Goal: Information Seeking & Learning: Learn about a topic

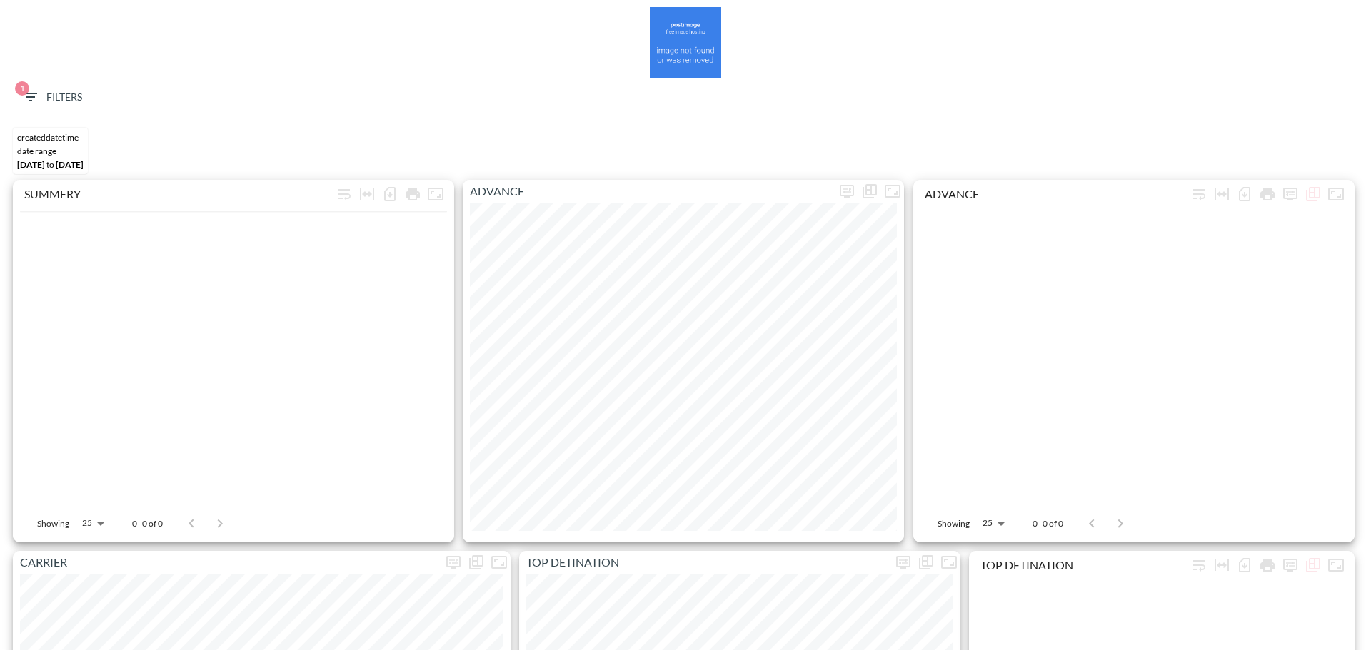
click at [53, 100] on span "1 Filters" at bounding box center [52, 98] width 60 height 18
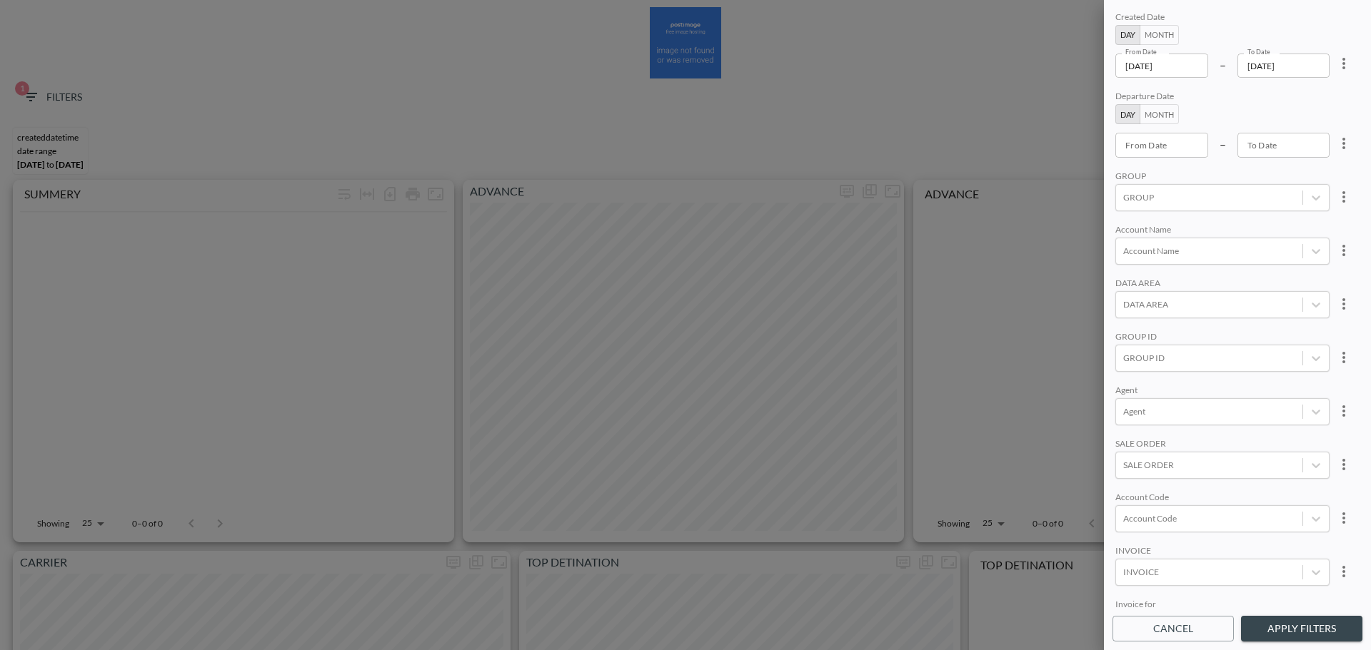
click at [1084, 64] on input "[DATE]" at bounding box center [1161, 66] width 93 height 24
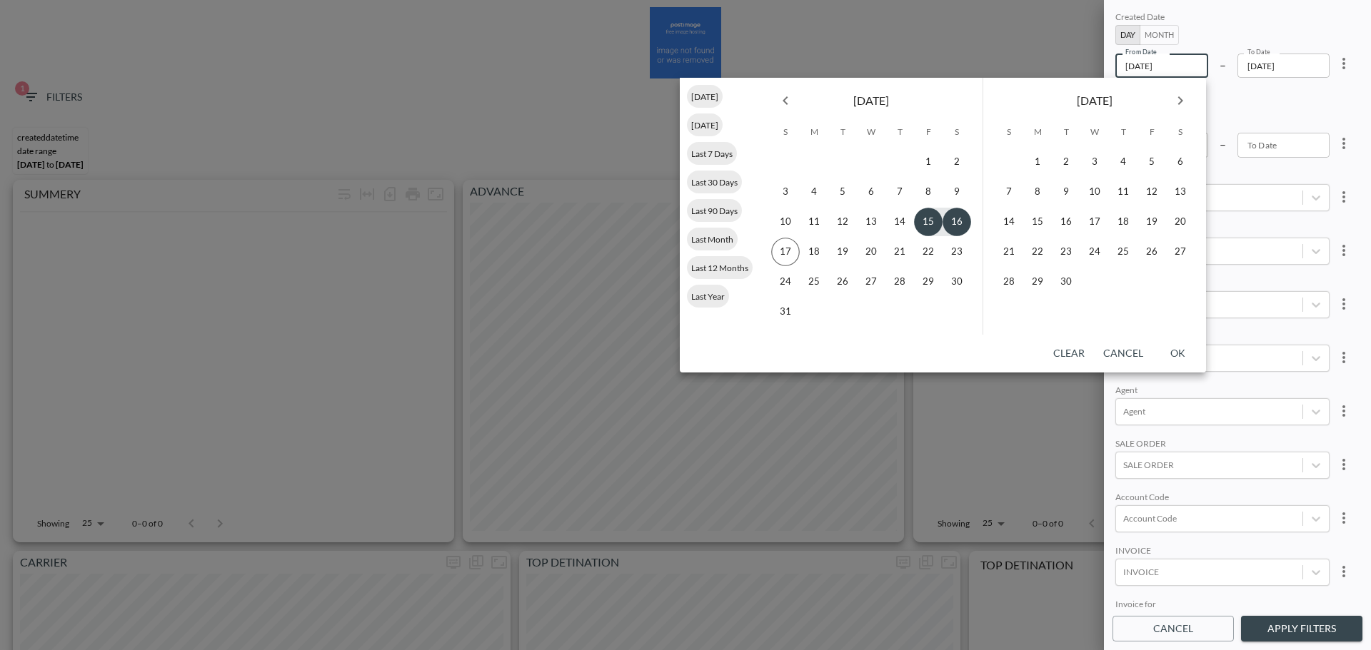
click at [777, 102] on icon "Previous month" at bounding box center [785, 100] width 17 height 17
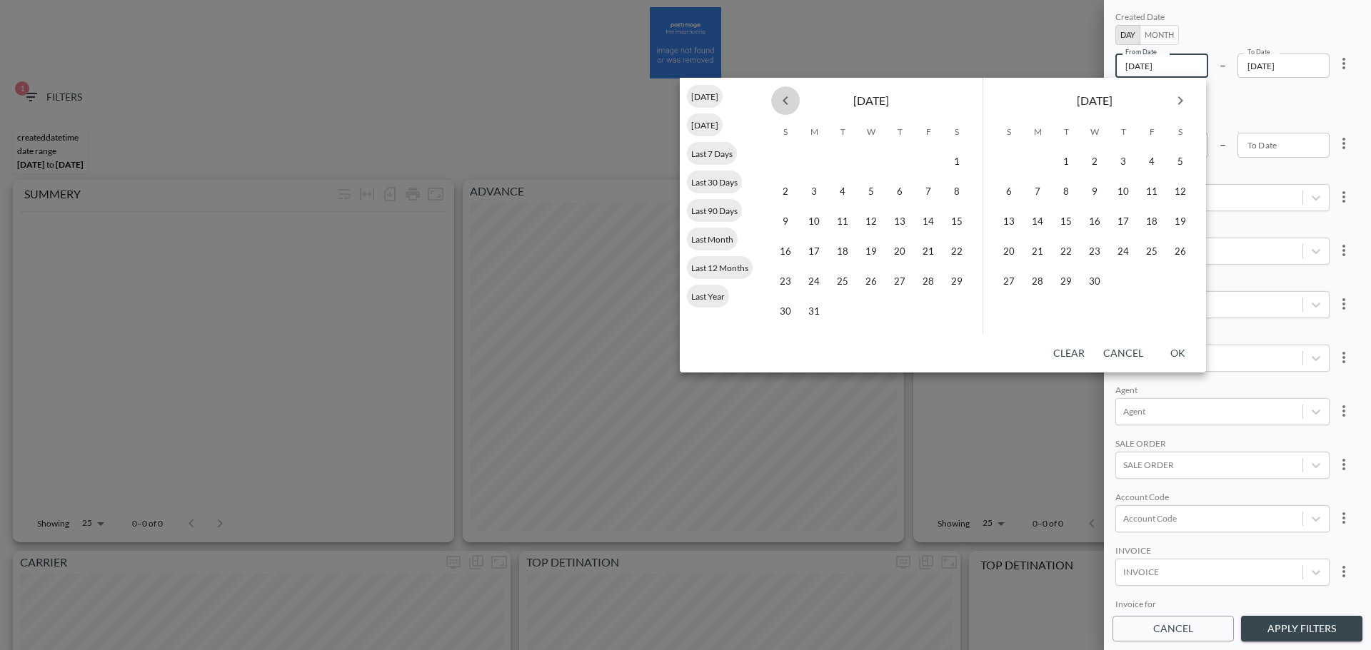
click at [777, 101] on icon "Previous month" at bounding box center [785, 100] width 17 height 17
click at [777, 99] on icon "Previous month" at bounding box center [785, 100] width 17 height 17
click at [866, 168] on button "1" at bounding box center [871, 162] width 29 height 29
type input "2025-01-01"
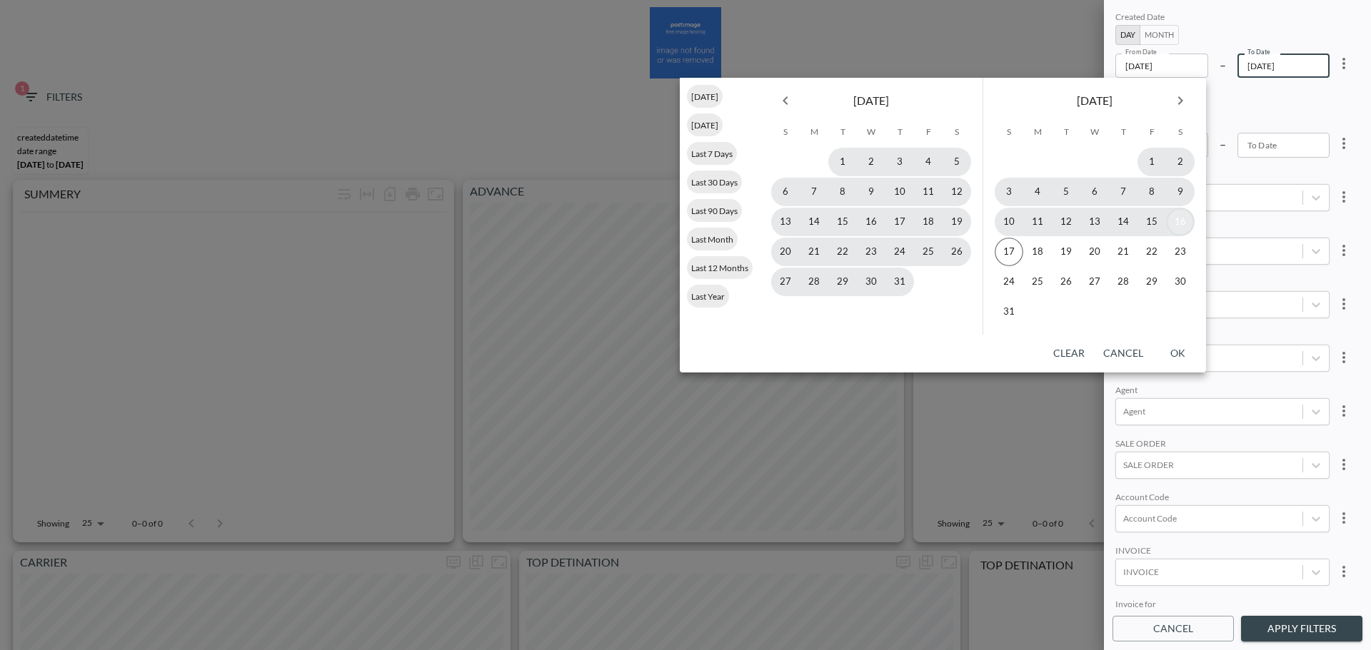
click at [1084, 222] on button "16" at bounding box center [1180, 222] width 29 height 29
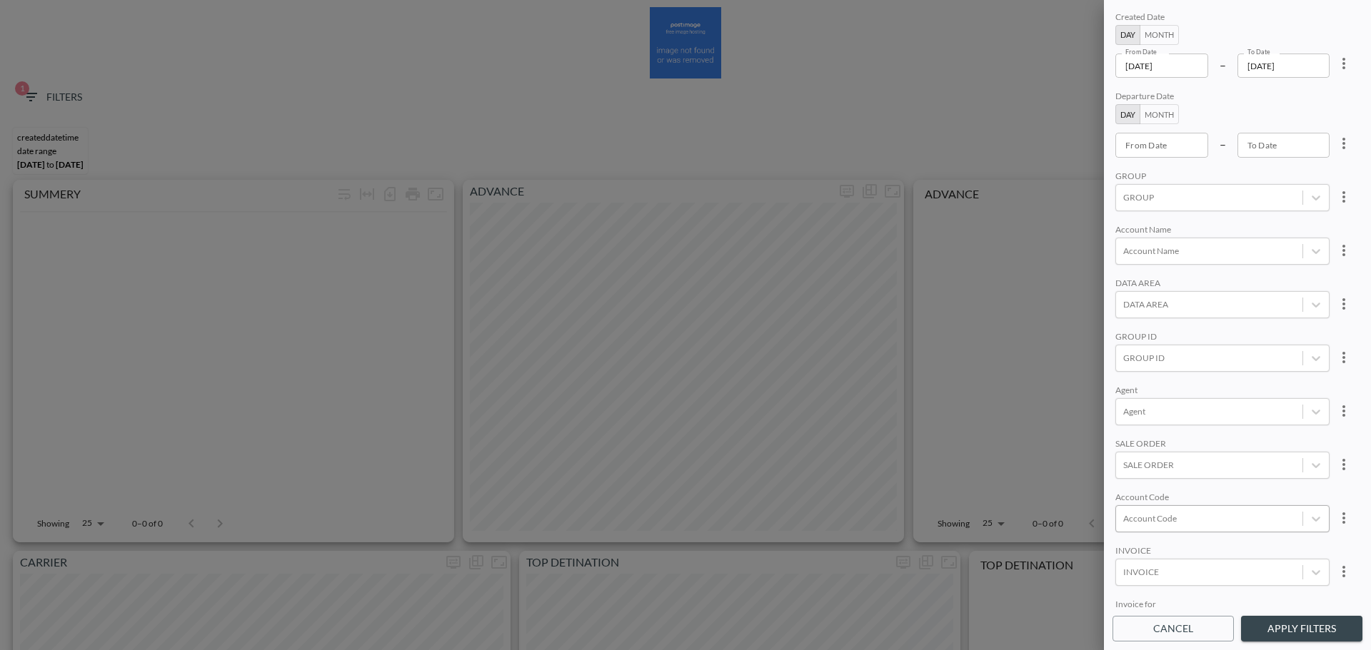
click at [1084, 371] on div at bounding box center [1209, 519] width 172 height 14
type input "ט"
click at [1084, 371] on div "Create "YRSG"" at bounding box center [1244, 468] width 250 height 22
type input "YRSG"
click at [1084, 371] on div "Agent" at bounding box center [1222, 392] width 214 height 14
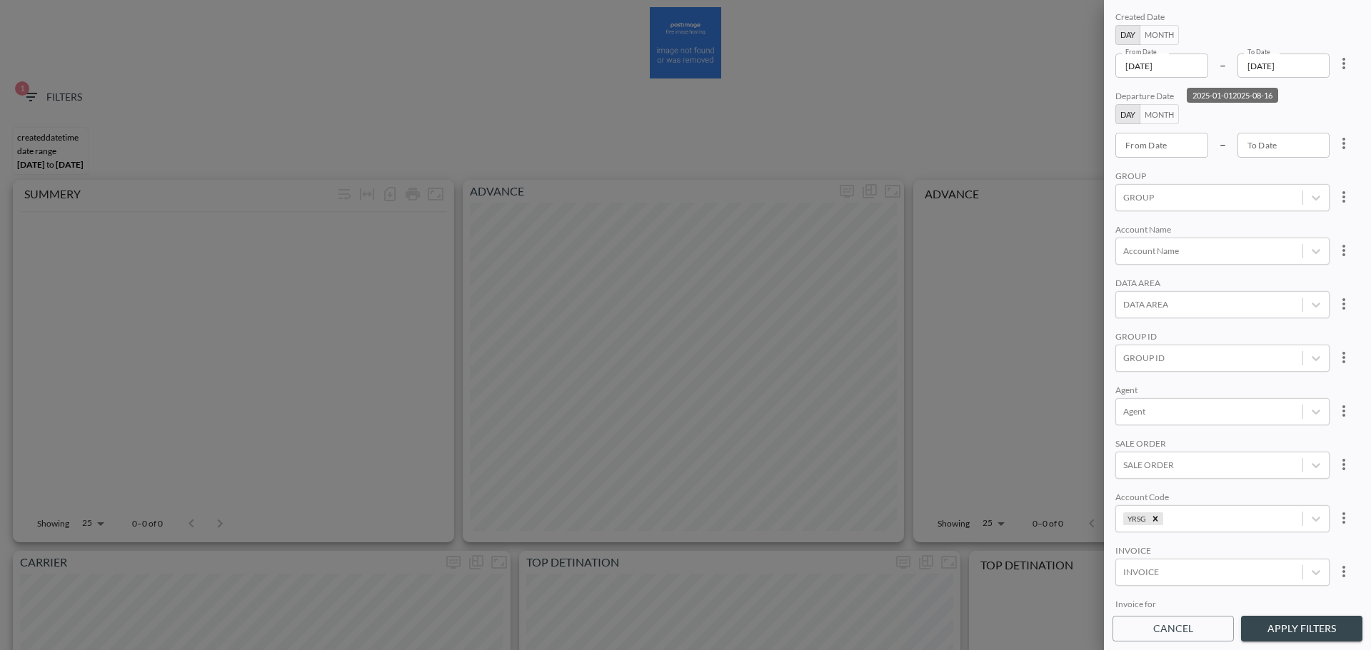
click at [1084, 371] on button "Apply Filters" at bounding box center [1301, 629] width 121 height 26
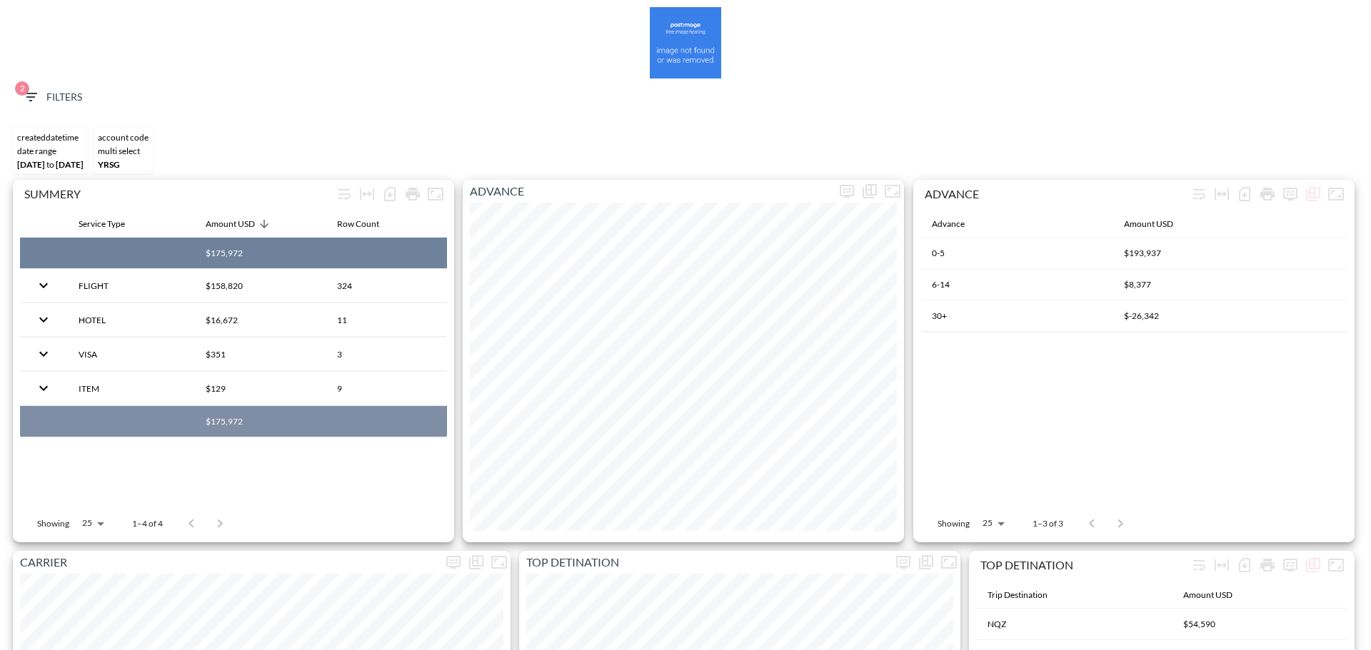
copy th "$175,972"
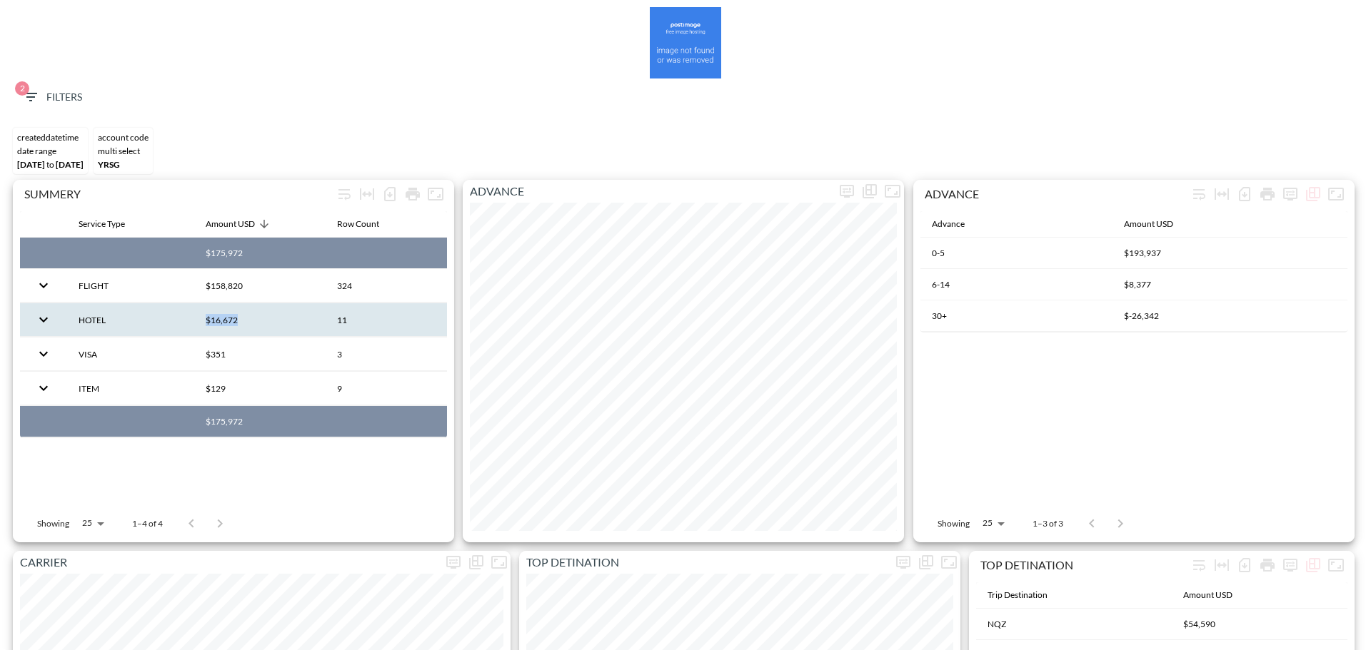
drag, startPoint x: 206, startPoint y: 320, endPoint x: 252, endPoint y: 320, distance: 46.4
click at [252, 320] on th "$16,672" at bounding box center [259, 320] width 131 height 34
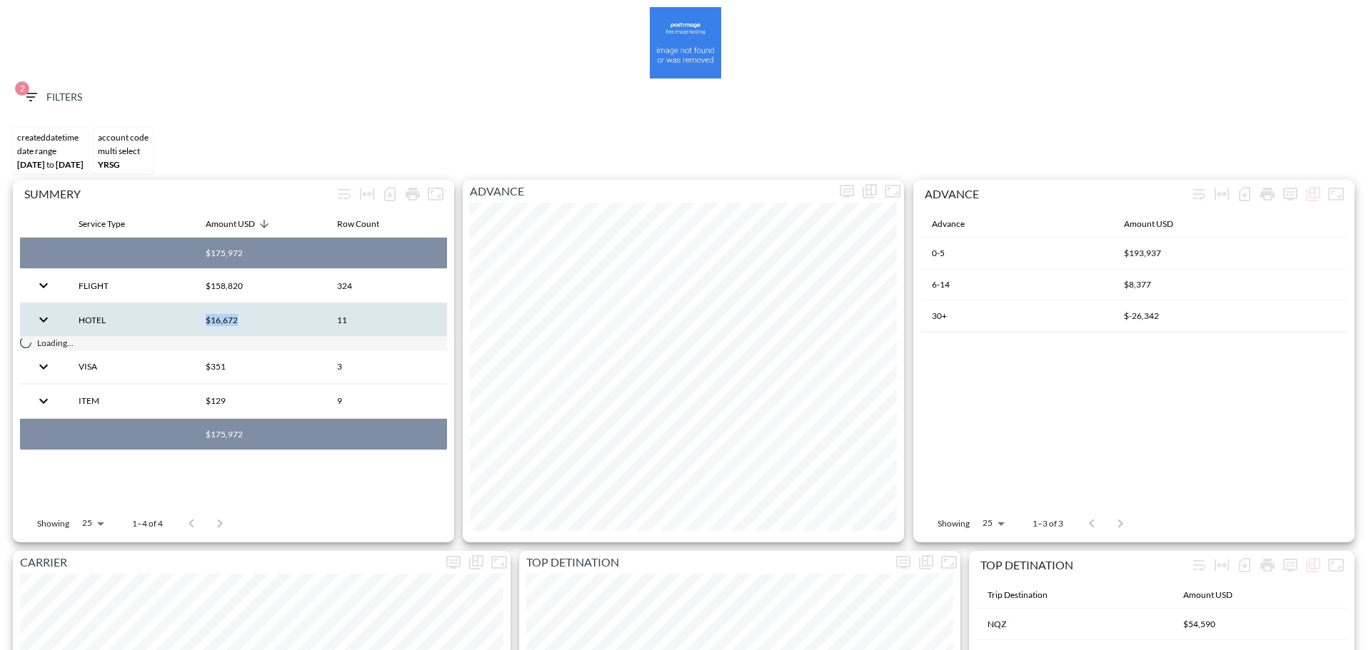
copy th "$16,672"
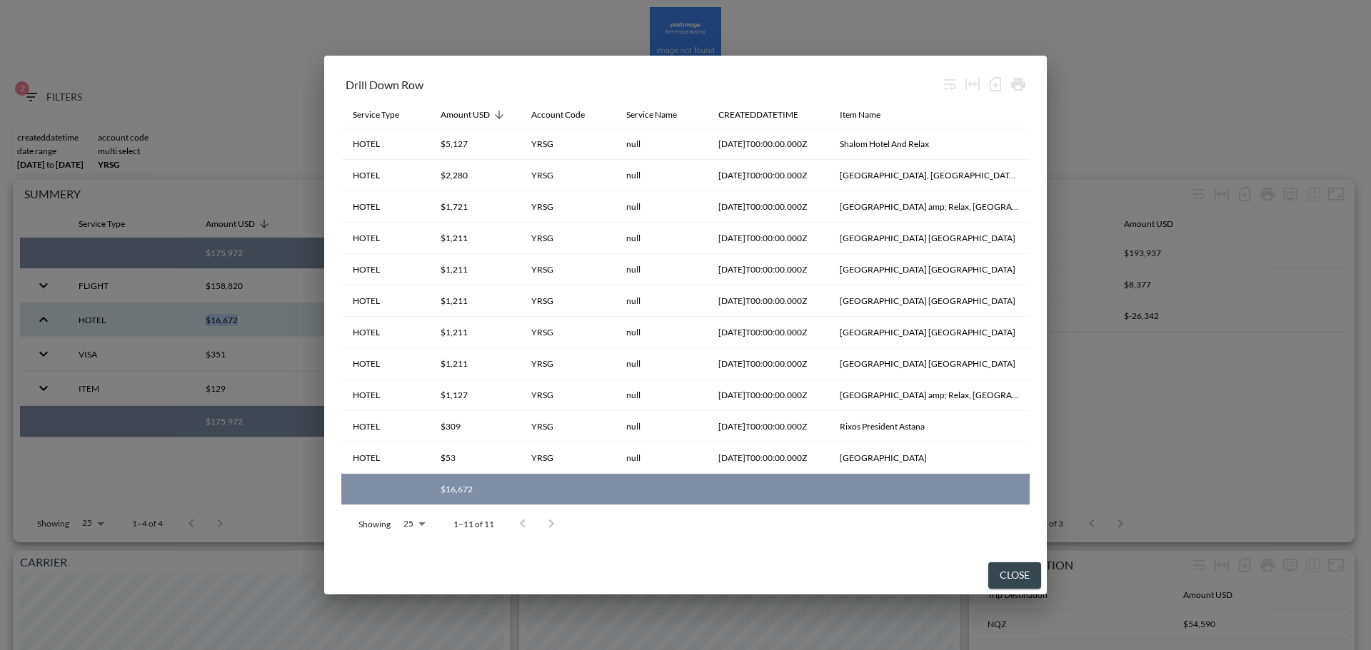
click at [1022, 371] on button "Close" at bounding box center [1014, 576] width 53 height 26
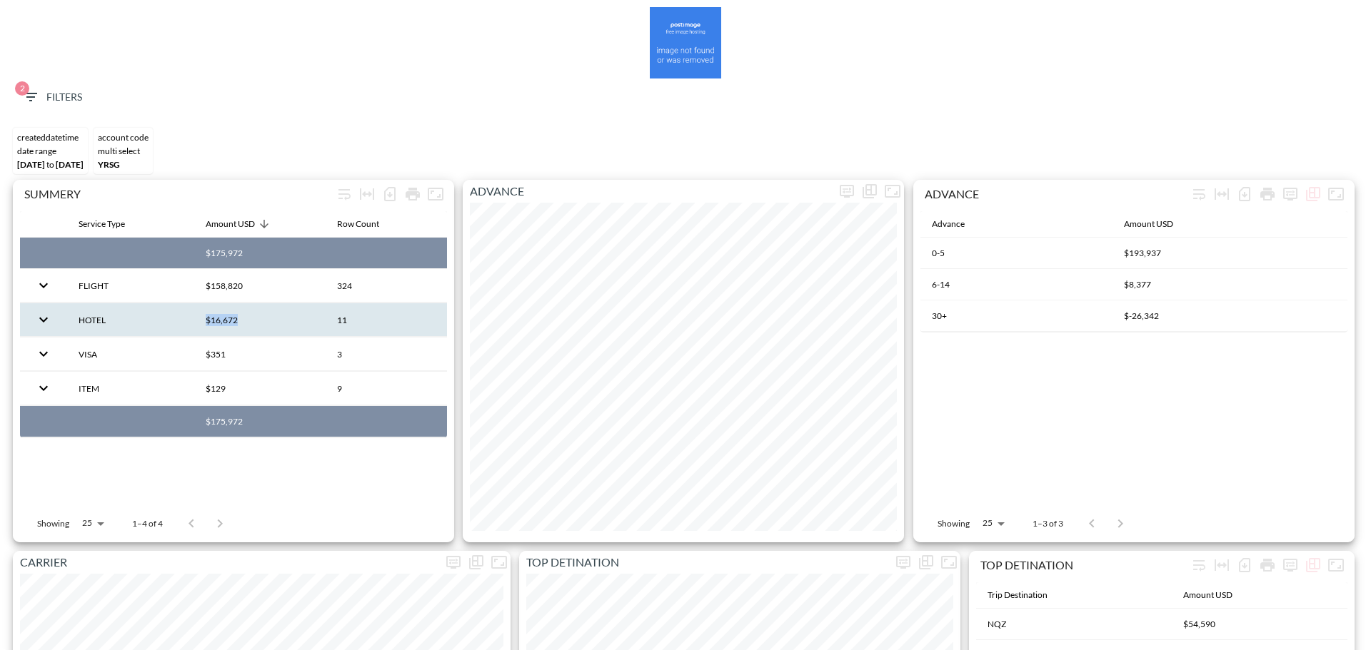
click at [49, 90] on span "2 Filters" at bounding box center [52, 98] width 60 height 18
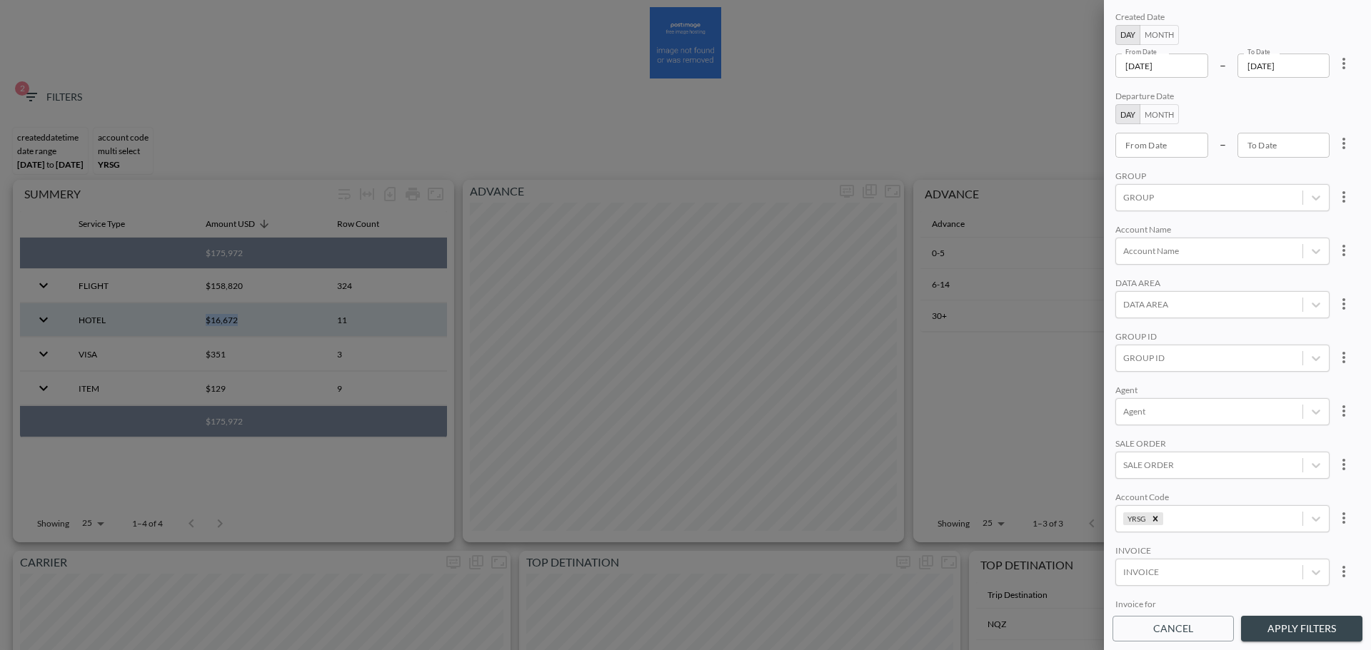
click at [1084, 61] on icon "more" at bounding box center [1343, 63] width 17 height 17
click at [1084, 99] on li "Clear" at bounding box center [1290, 97] width 129 height 26
click at [1084, 64] on body "BI.P.EYE, Interactive Analytics Dashboards 2 Filters CREATEDDATETIME DATE RANGE…" at bounding box center [685, 325] width 1371 height 650
type input "YYYY-MM-DD"
click at [1084, 66] on input "YYYY-MM-DD" at bounding box center [1161, 66] width 93 height 24
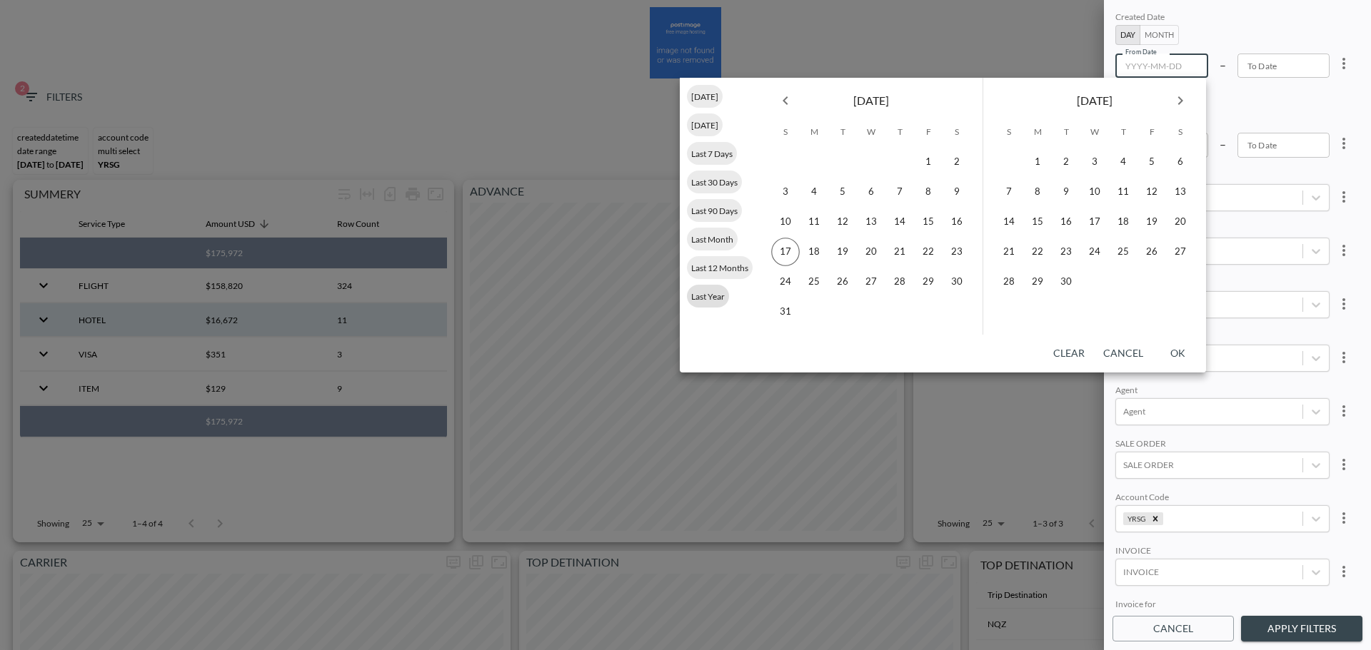
click at [706, 292] on span "Last Year" at bounding box center [708, 296] width 42 height 11
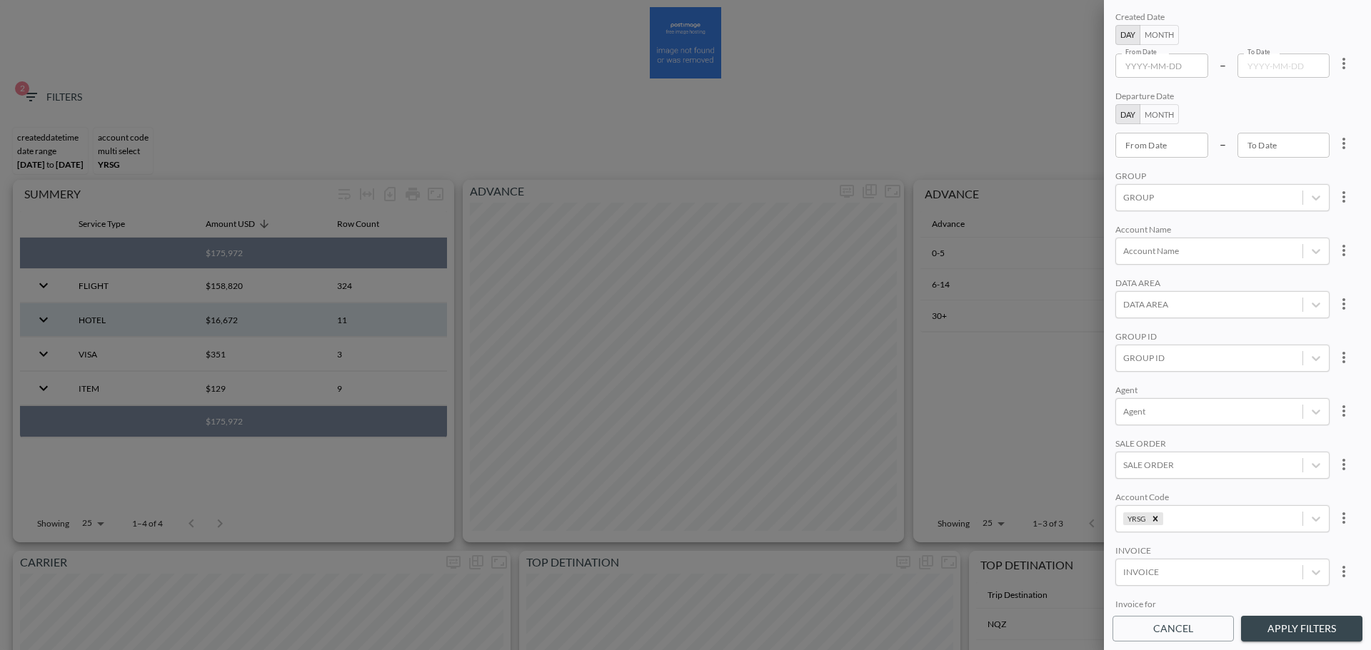
type input "2024-01-01"
type input "2024-12-31"
click at [1084, 371] on button "Apply Filters" at bounding box center [1301, 629] width 121 height 26
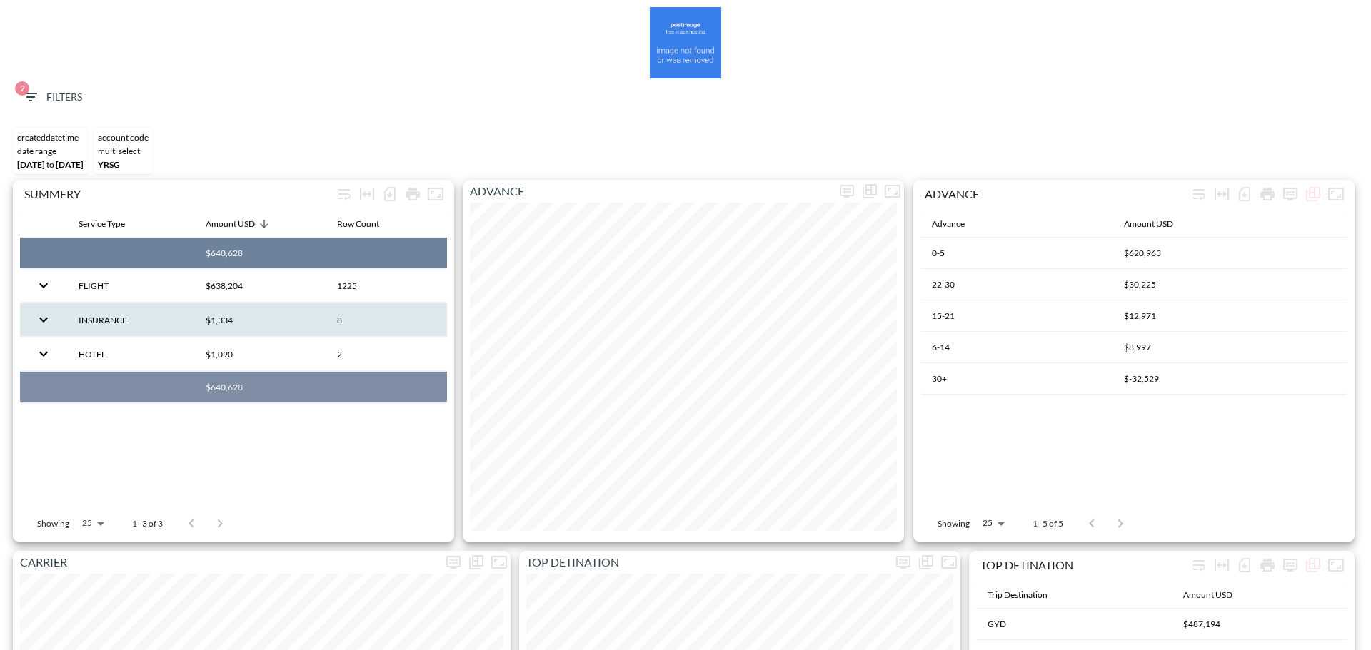
copy th "$640,628"
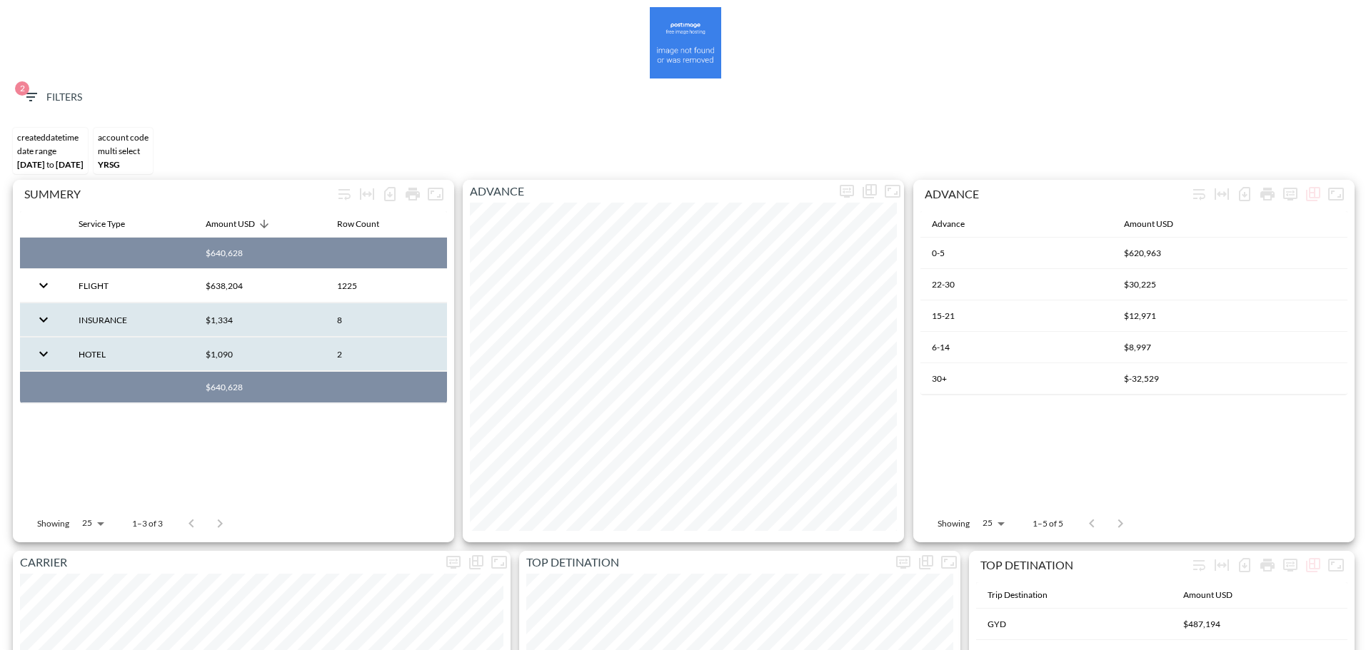
click at [216, 354] on th "$1,090" at bounding box center [259, 355] width 131 height 34
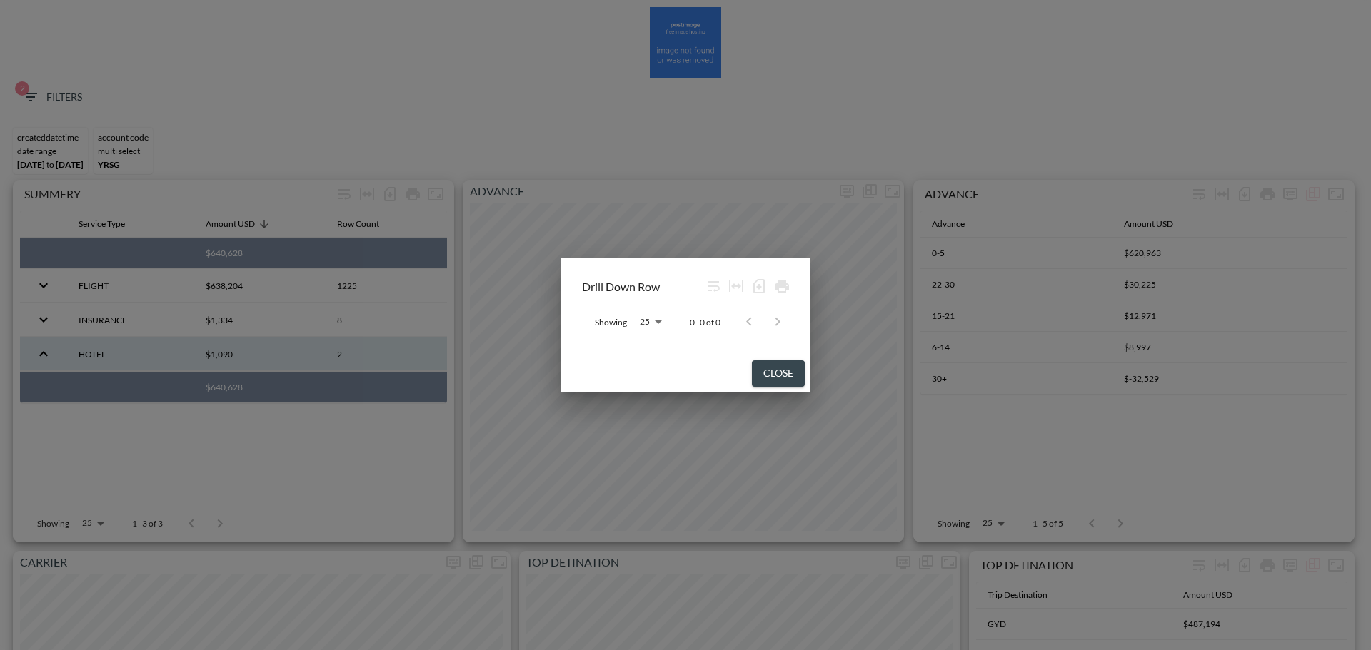
click at [208, 356] on div "Drill Down Row Showing 25 25 0–0 of 0 Close" at bounding box center [685, 325] width 1371 height 650
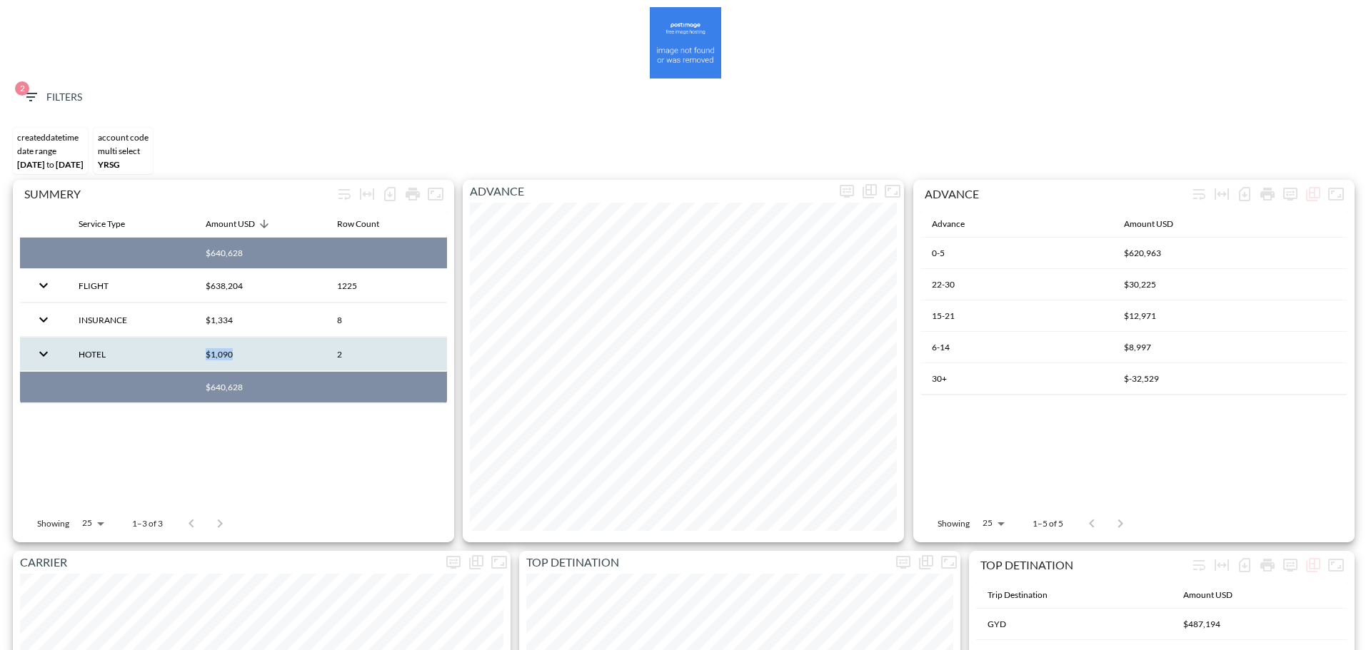
drag, startPoint x: 205, startPoint y: 356, endPoint x: 238, endPoint y: 359, distance: 33.0
click at [238, 359] on th "$1,090" at bounding box center [259, 355] width 131 height 34
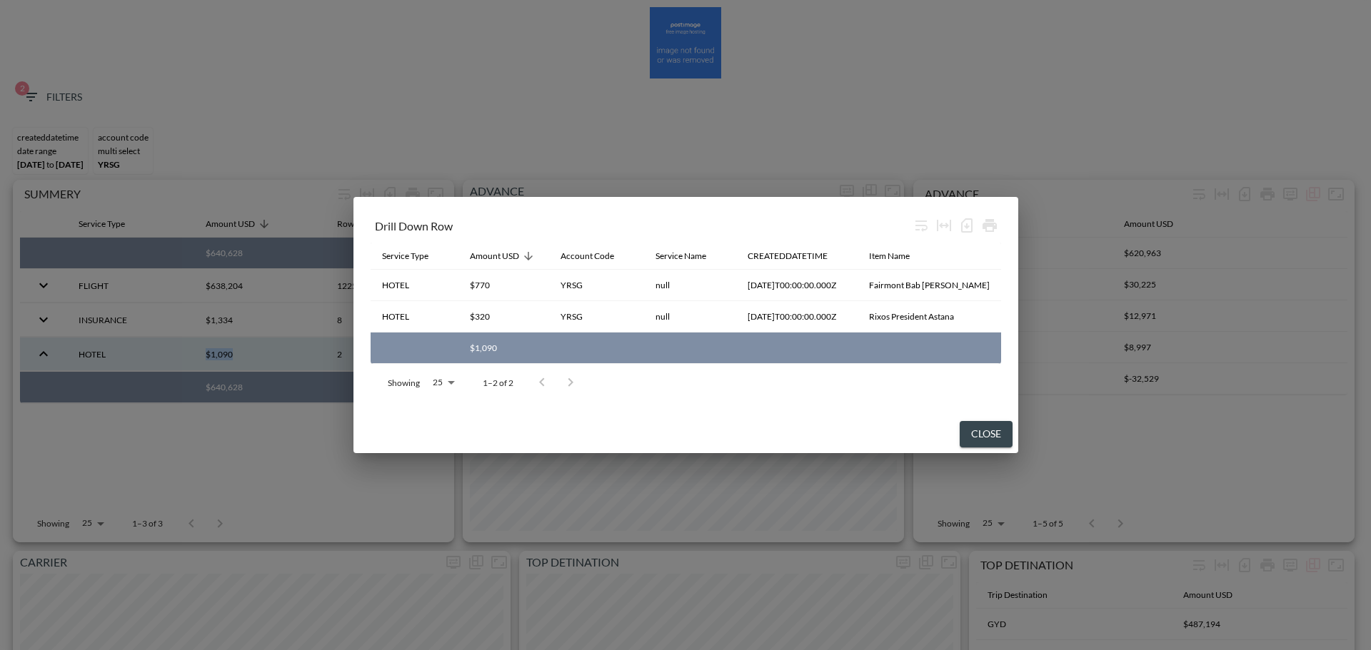
copy th "$1,090"
click at [977, 371] on button "Close" at bounding box center [985, 434] width 53 height 26
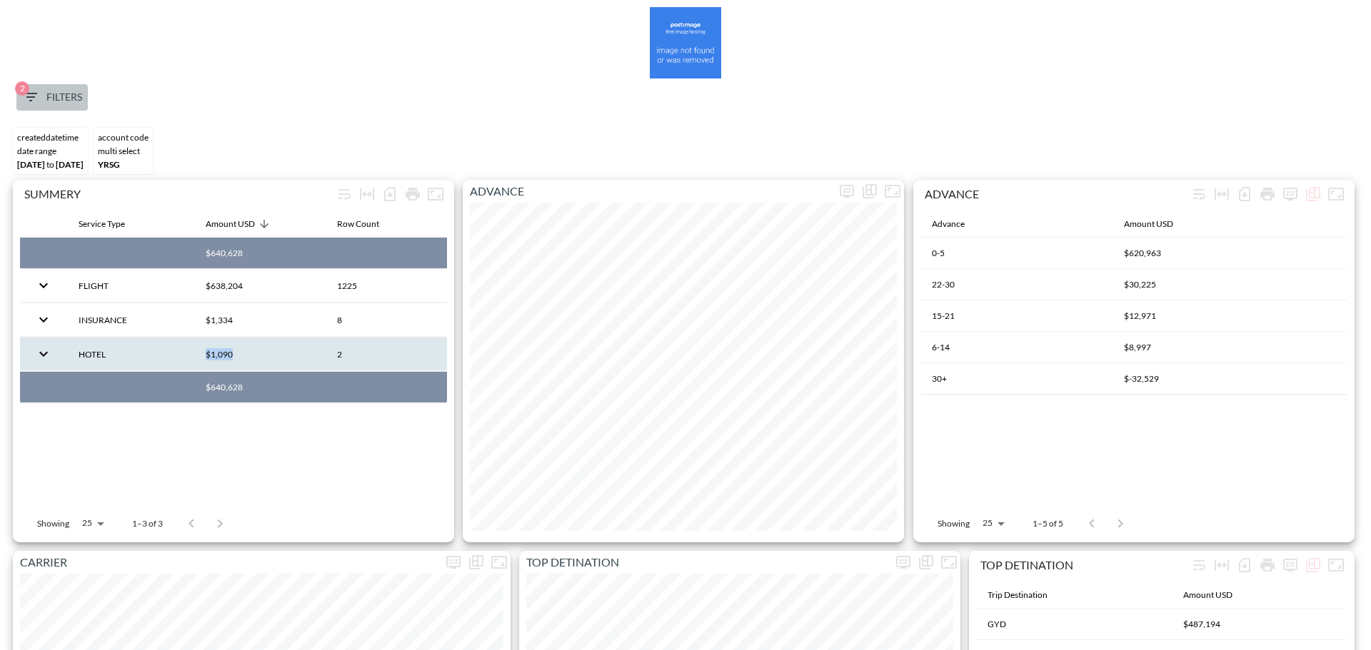
click at [50, 94] on span "2 Filters" at bounding box center [52, 98] width 60 height 18
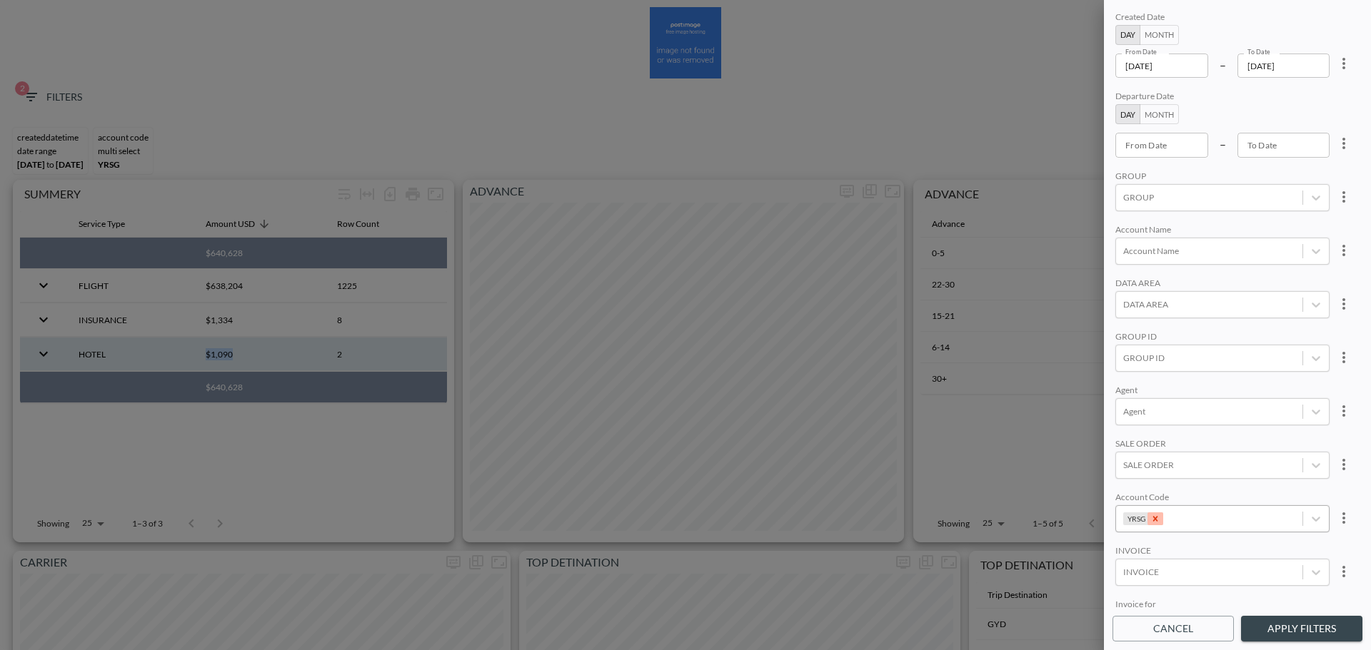
click at [1084, 371] on icon "Remove YRSG" at bounding box center [1155, 519] width 10 height 10
click at [1084, 371] on div at bounding box center [1209, 519] width 172 height 14
click at [1084, 371] on div "Create "YRVS"" at bounding box center [1244, 468] width 250 height 22
type input "YRVS"
click at [1084, 371] on div "Created Date Day Month From Date 2024-01-01 From Date – To Date 2024-12-31 To D…" at bounding box center [1237, 309] width 250 height 600
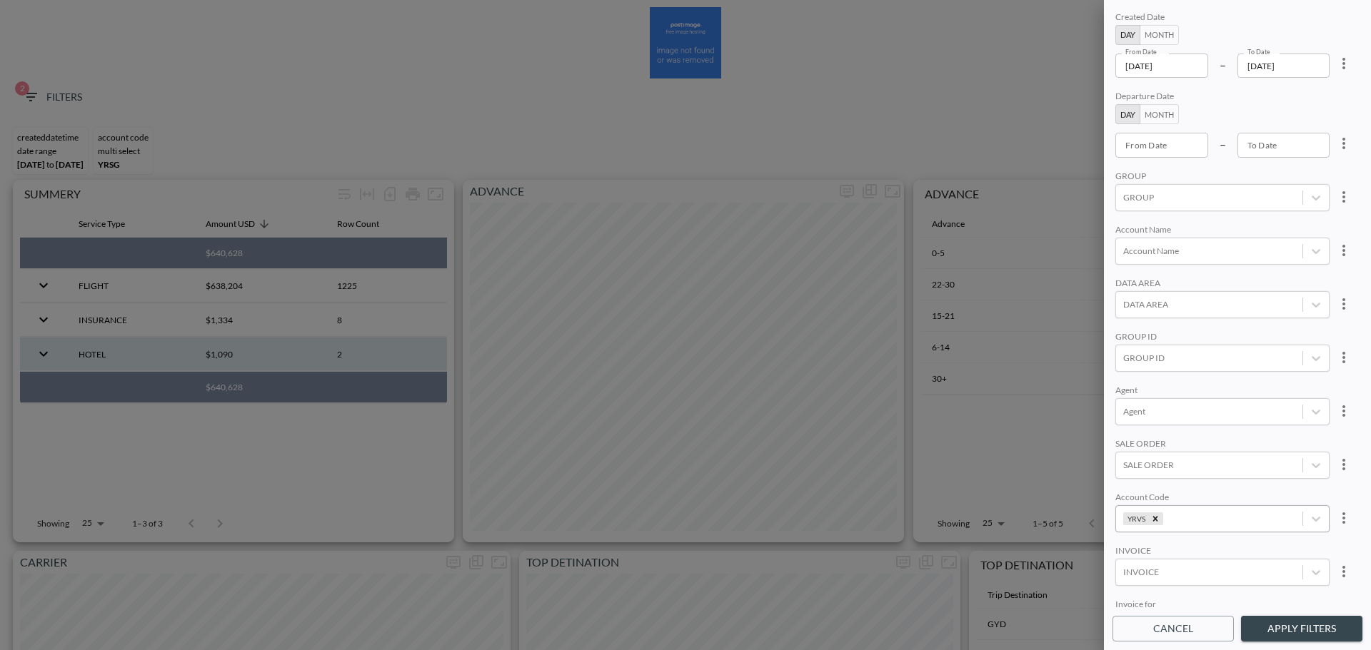
click at [1084, 371] on button "Apply Filters" at bounding box center [1301, 629] width 121 height 26
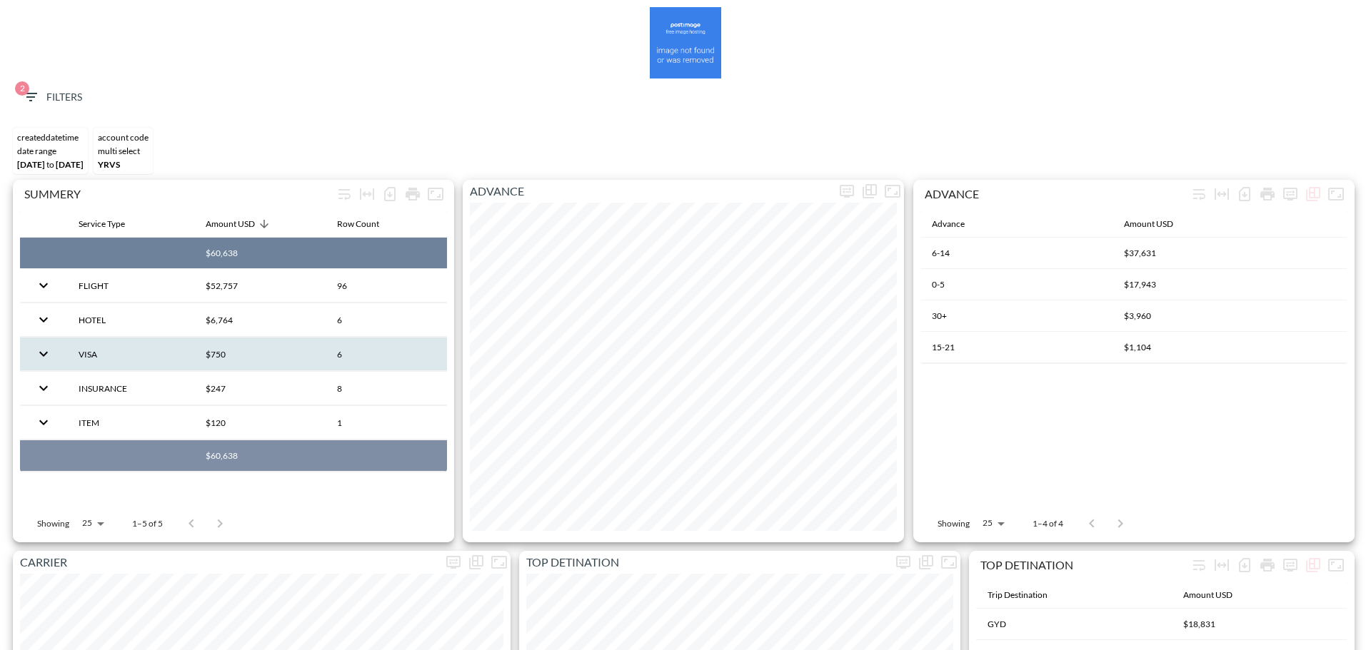
copy th "$60,638"
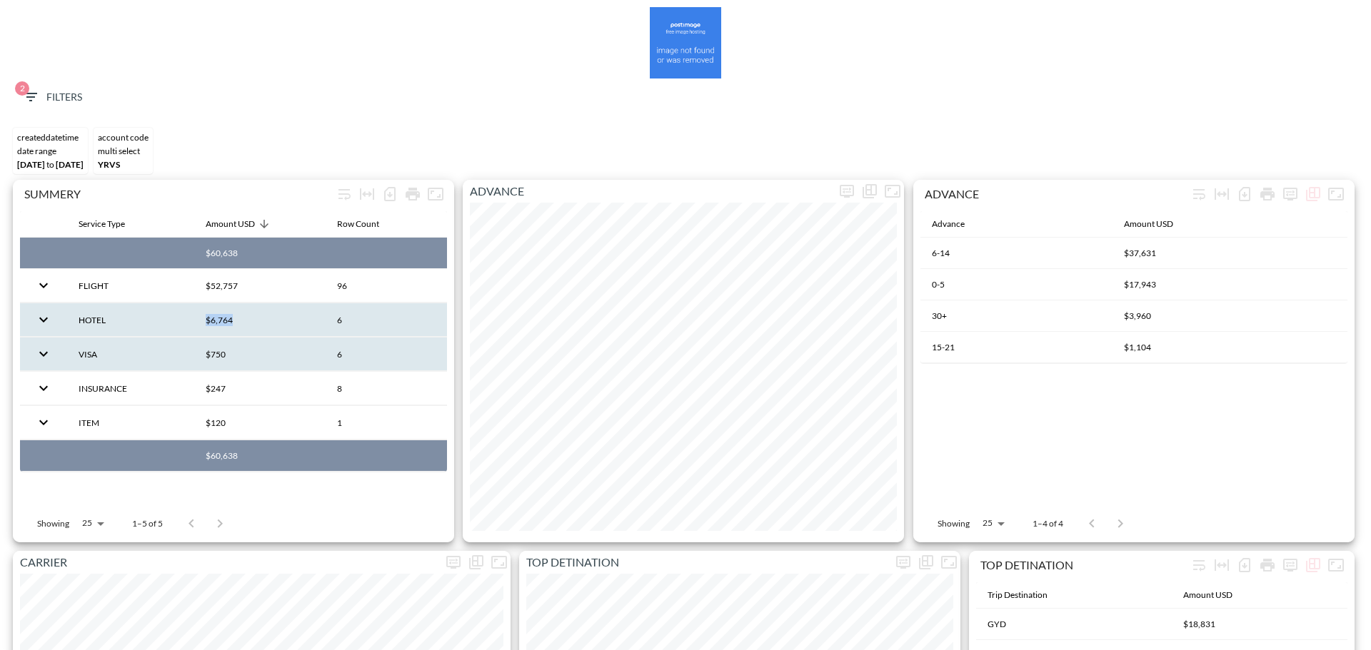
drag, startPoint x: 201, startPoint y: 318, endPoint x: 247, endPoint y: 323, distance: 46.7
click at [247, 323] on th "$6,764" at bounding box center [259, 320] width 131 height 34
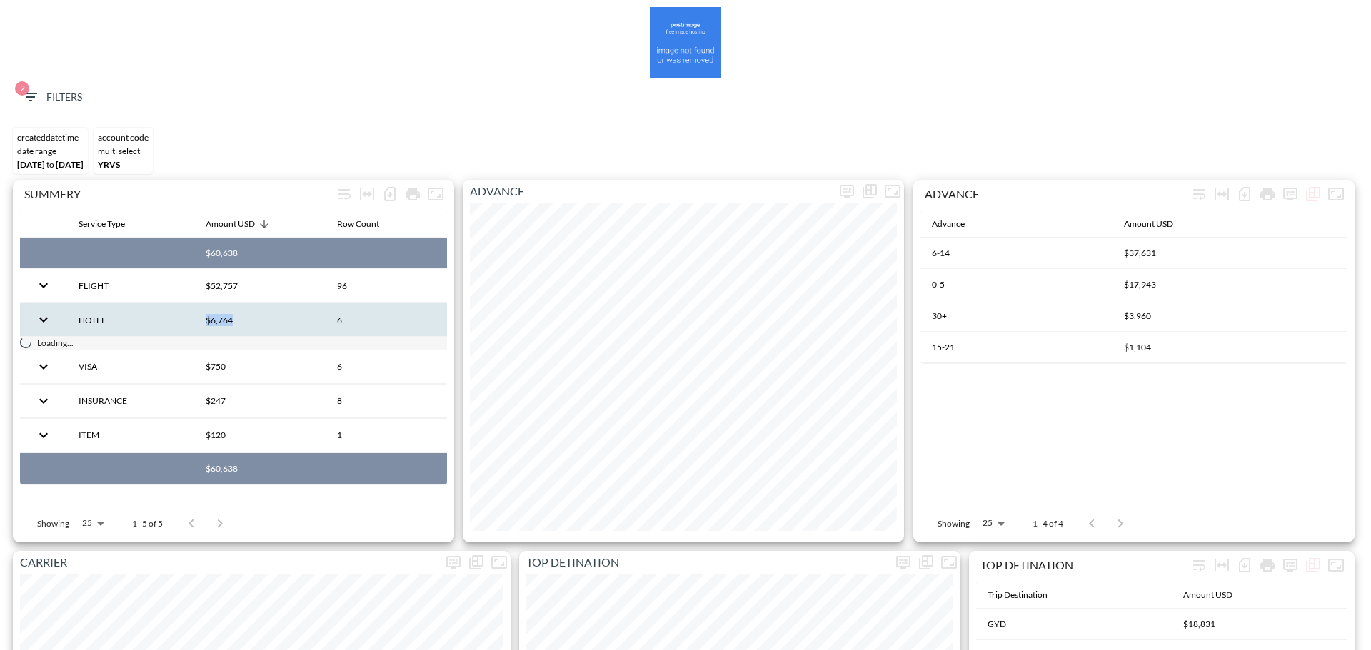
copy th "$6,764"
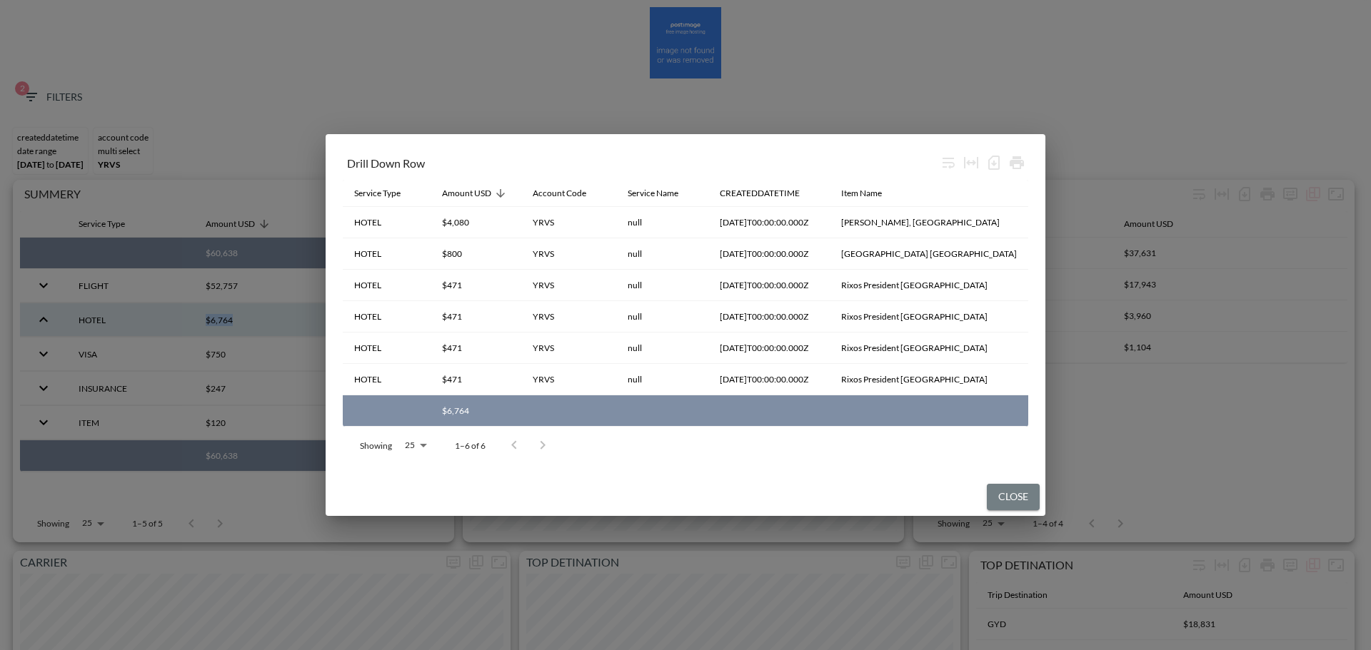
drag, startPoint x: 1012, startPoint y: 492, endPoint x: 921, endPoint y: 469, distance: 93.5
click at [1012, 371] on button "Close" at bounding box center [1013, 497] width 53 height 26
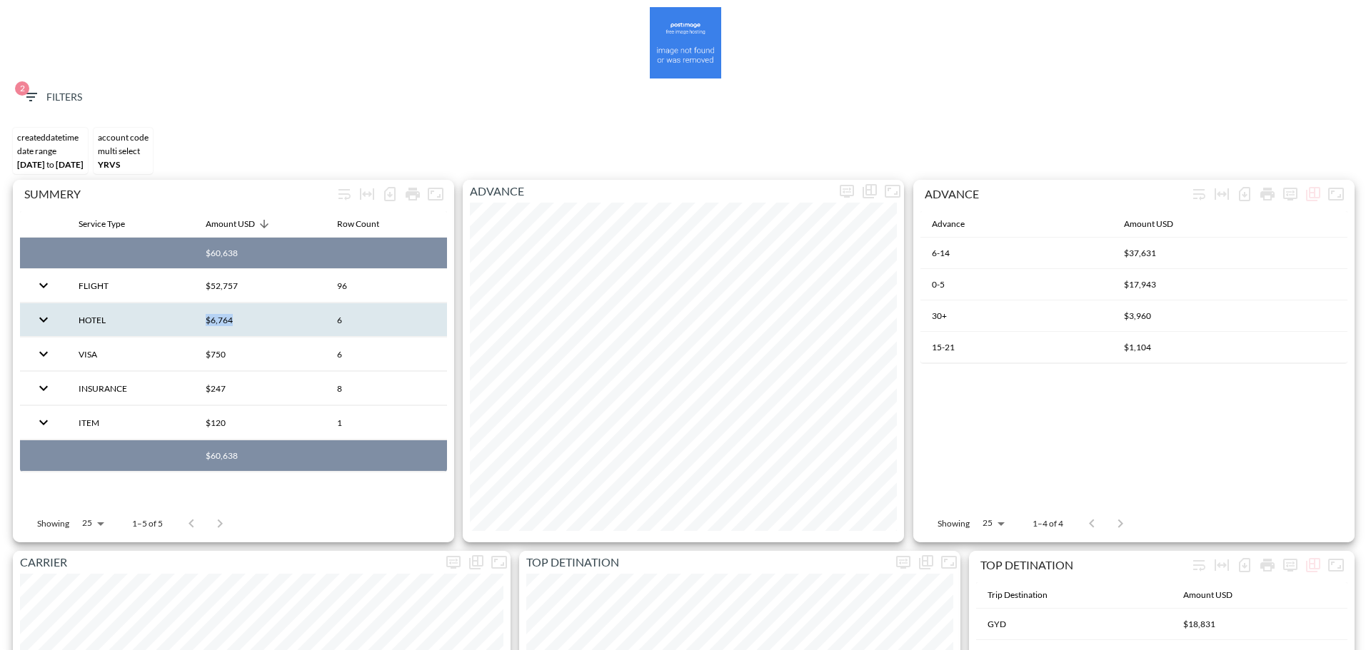
click at [41, 88] on button "2 Filters" at bounding box center [51, 97] width 71 height 26
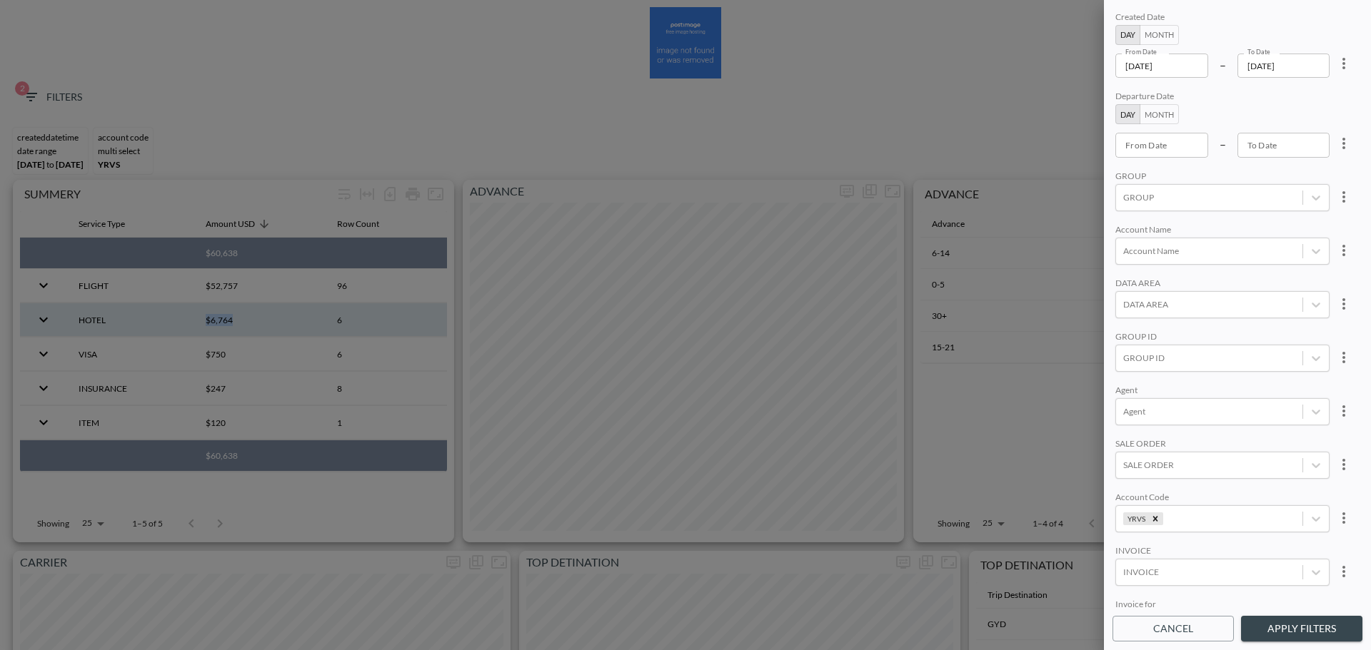
click at [1084, 62] on icon "more" at bounding box center [1343, 63] width 17 height 17
click at [1084, 96] on li "Clear" at bounding box center [1290, 97] width 129 height 26
type input "YYYY-MM-DD"
click at [1084, 66] on input "YYYY-MM-DD" at bounding box center [1161, 66] width 93 height 24
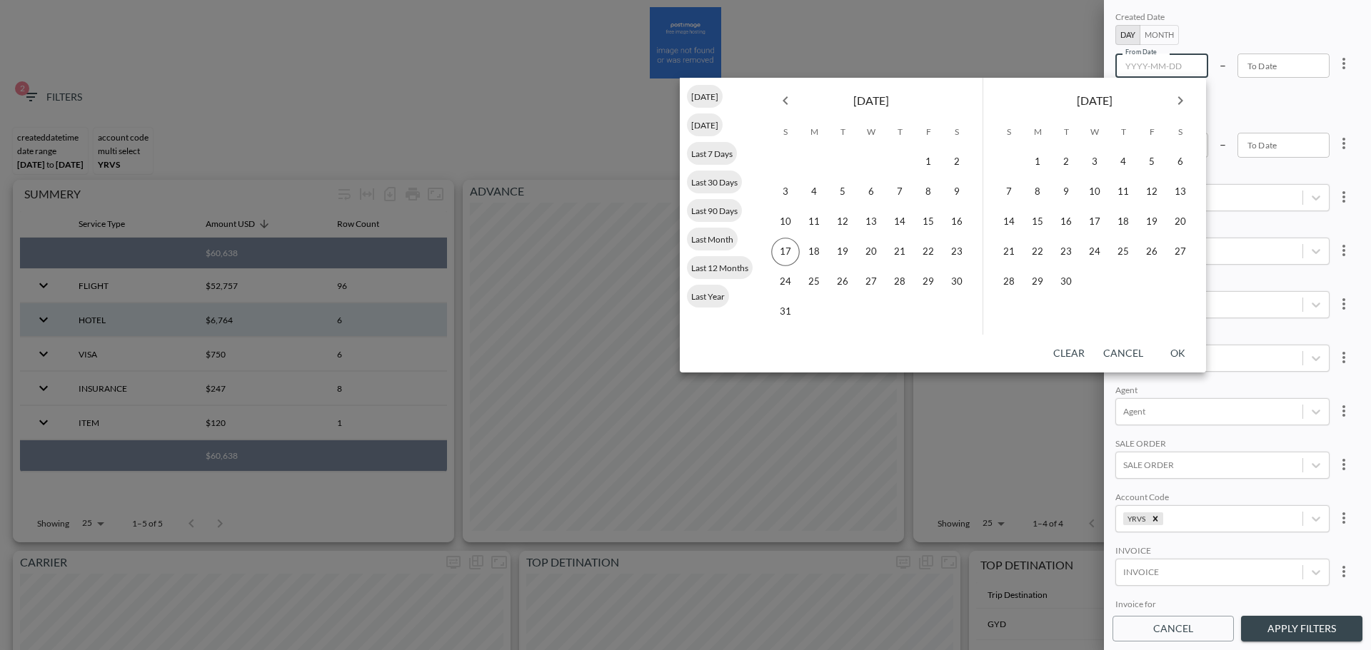
click at [792, 99] on icon "Previous month" at bounding box center [785, 100] width 17 height 17
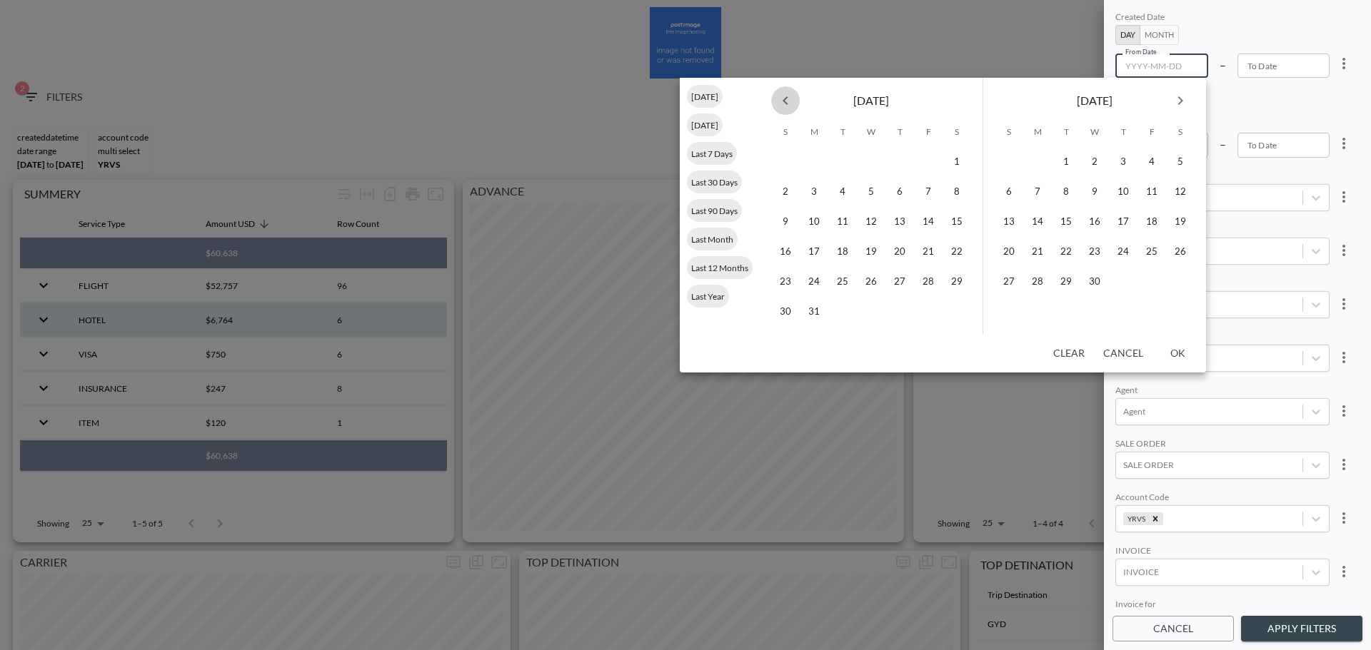
click at [792, 99] on icon "Previous month" at bounding box center [785, 100] width 17 height 17
click at [869, 161] on button "1" at bounding box center [871, 162] width 29 height 29
type input "2025-01-01"
type input "YYYY-MM-DD"
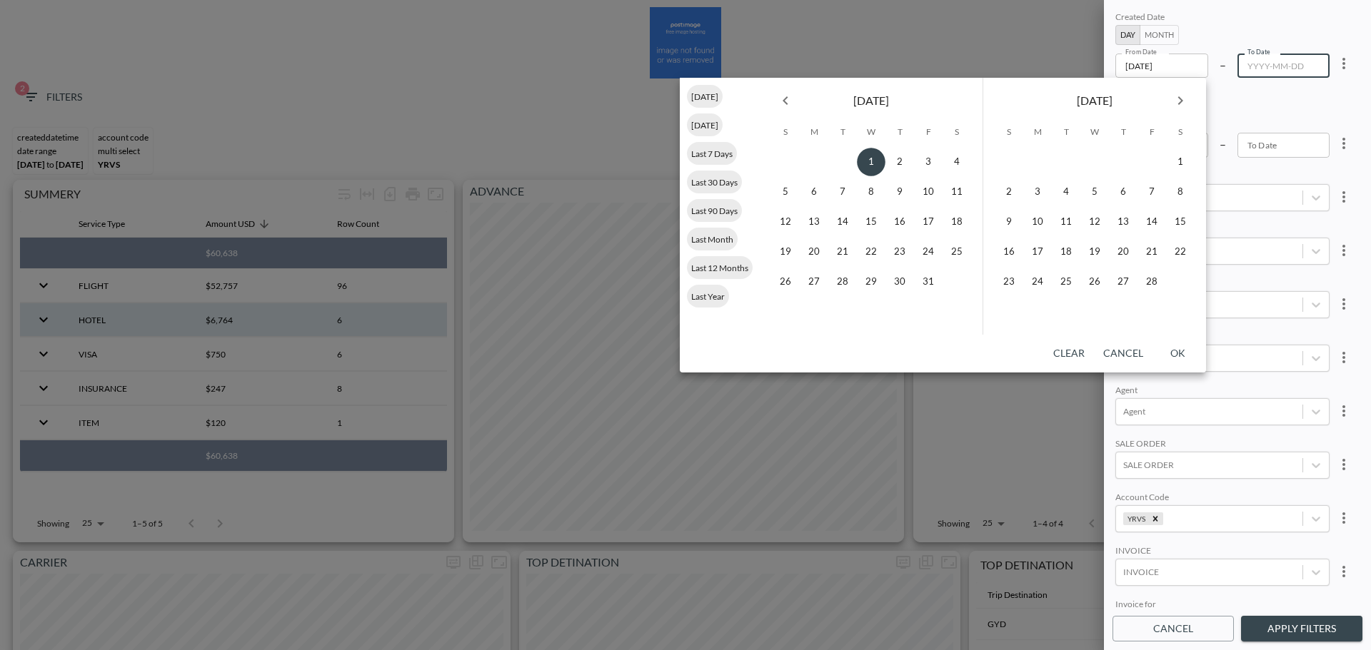
click at [1084, 103] on icon "Next month" at bounding box center [1180, 100] width 17 height 17
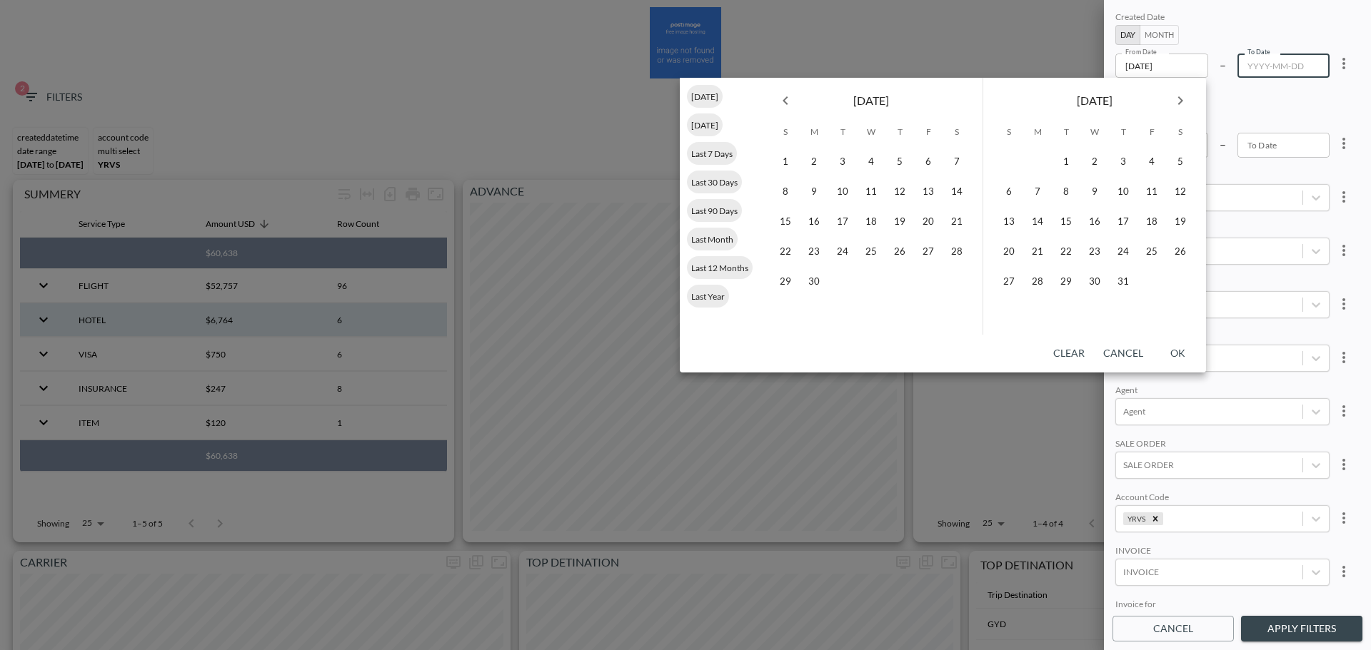
click at [1084, 103] on icon "Next month" at bounding box center [1180, 100] width 17 height 17
click at [999, 252] on button "17" at bounding box center [1008, 252] width 29 height 29
type input "2025-08-17"
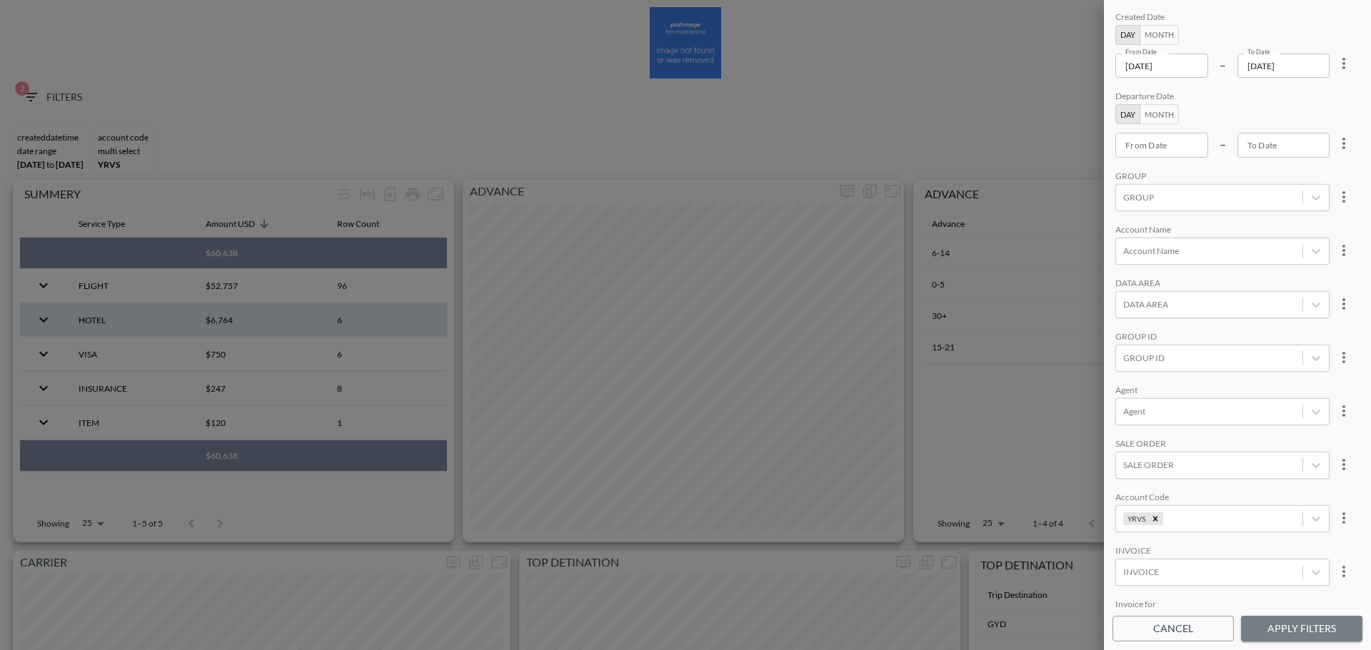
click at [1084, 371] on button "Apply Filters" at bounding box center [1301, 629] width 121 height 26
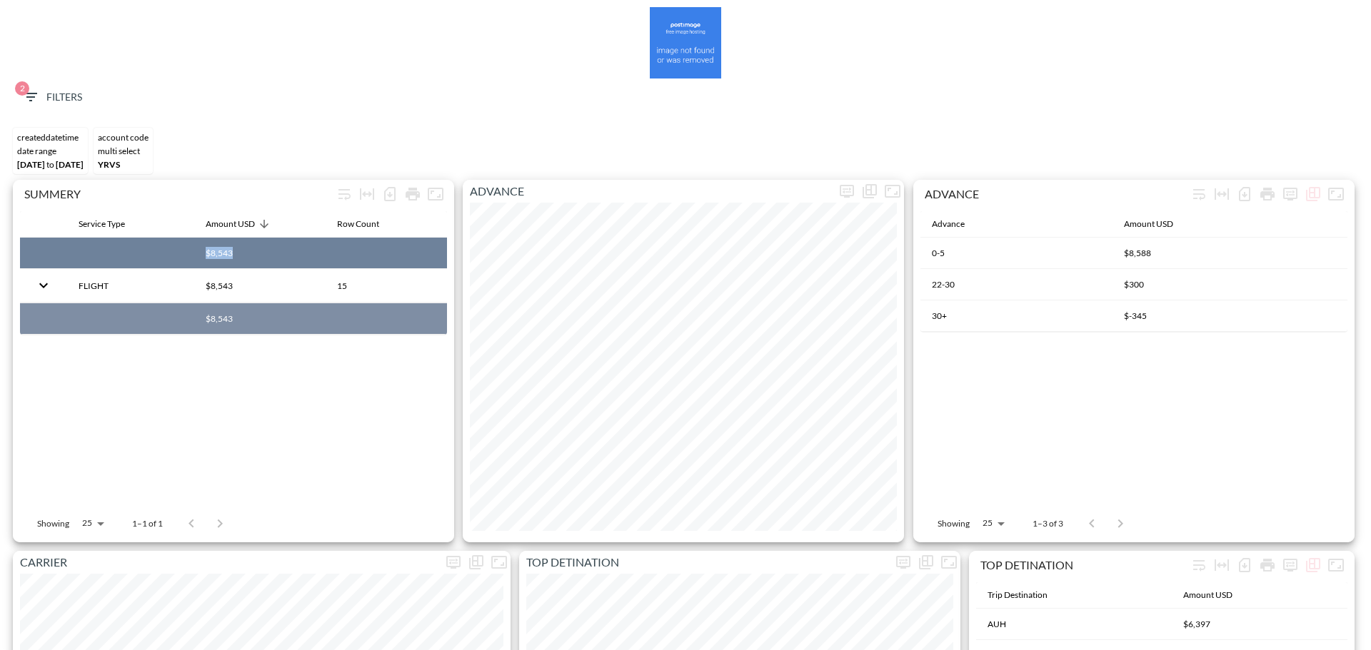
drag, startPoint x: 218, startPoint y: 254, endPoint x: 248, endPoint y: 253, distance: 30.0
copy th "$8,543"
click at [64, 98] on span "2 Filters" at bounding box center [52, 98] width 60 height 18
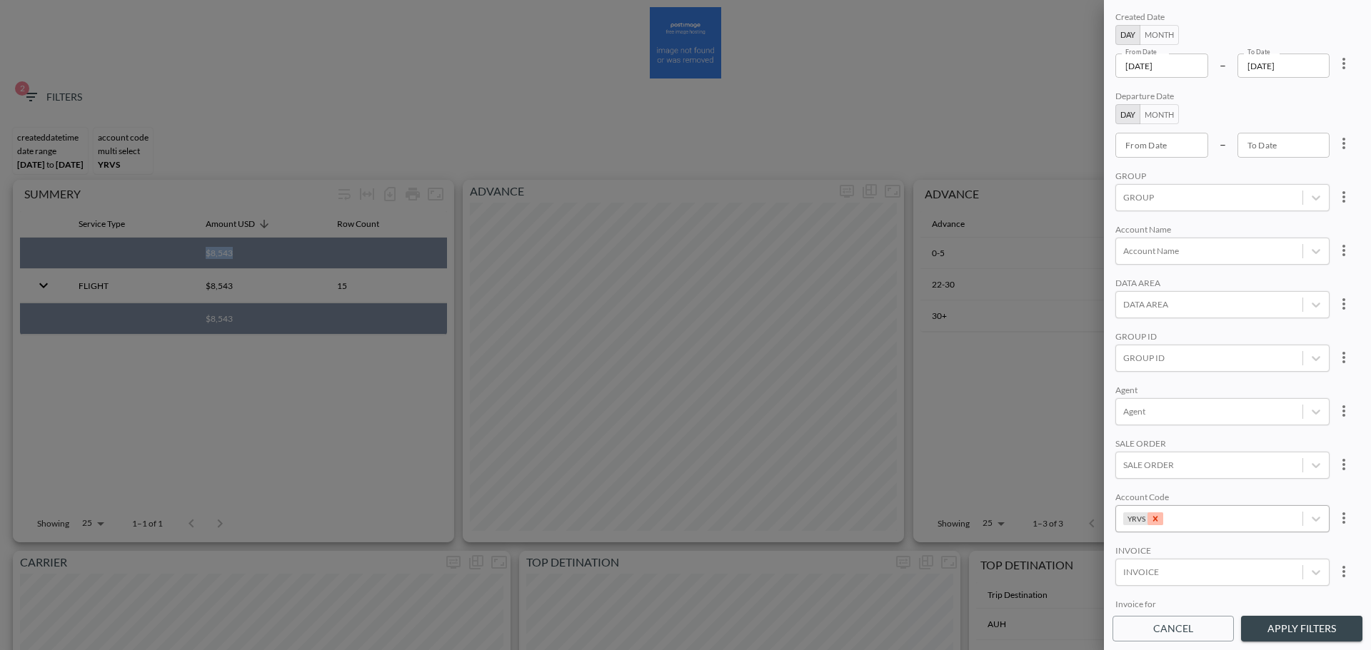
click at [1084, 371] on icon "Remove YRVS" at bounding box center [1155, 519] width 10 height 10
click at [1084, 371] on div at bounding box center [1209, 519] width 172 height 14
type input "ט"
click at [1084, 371] on div "Create "YRSN"" at bounding box center [1244, 468] width 250 height 22
type input "YRSN"
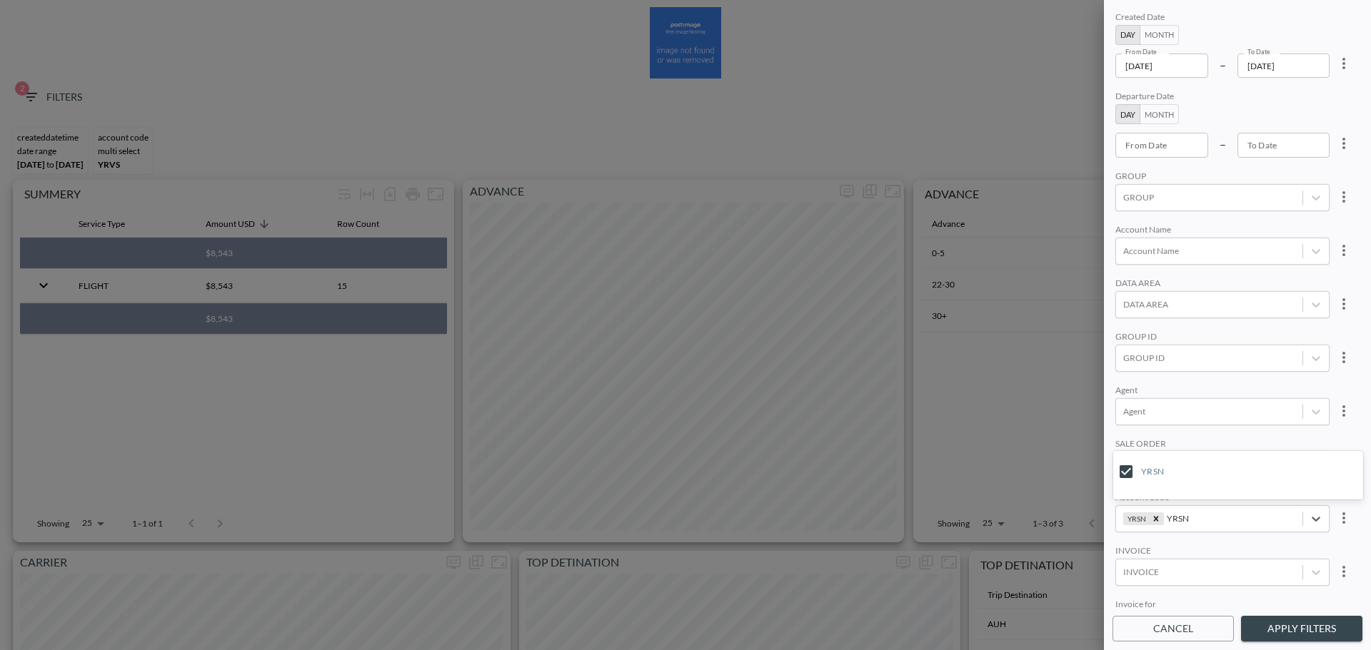
click at [1084, 371] on div "Created Date Day Month From Date 2025-01-01 From Date – To Date 2025-08-17 To D…" at bounding box center [1237, 309] width 250 height 600
click at [1084, 371] on button "Apply Filters" at bounding box center [1301, 629] width 121 height 26
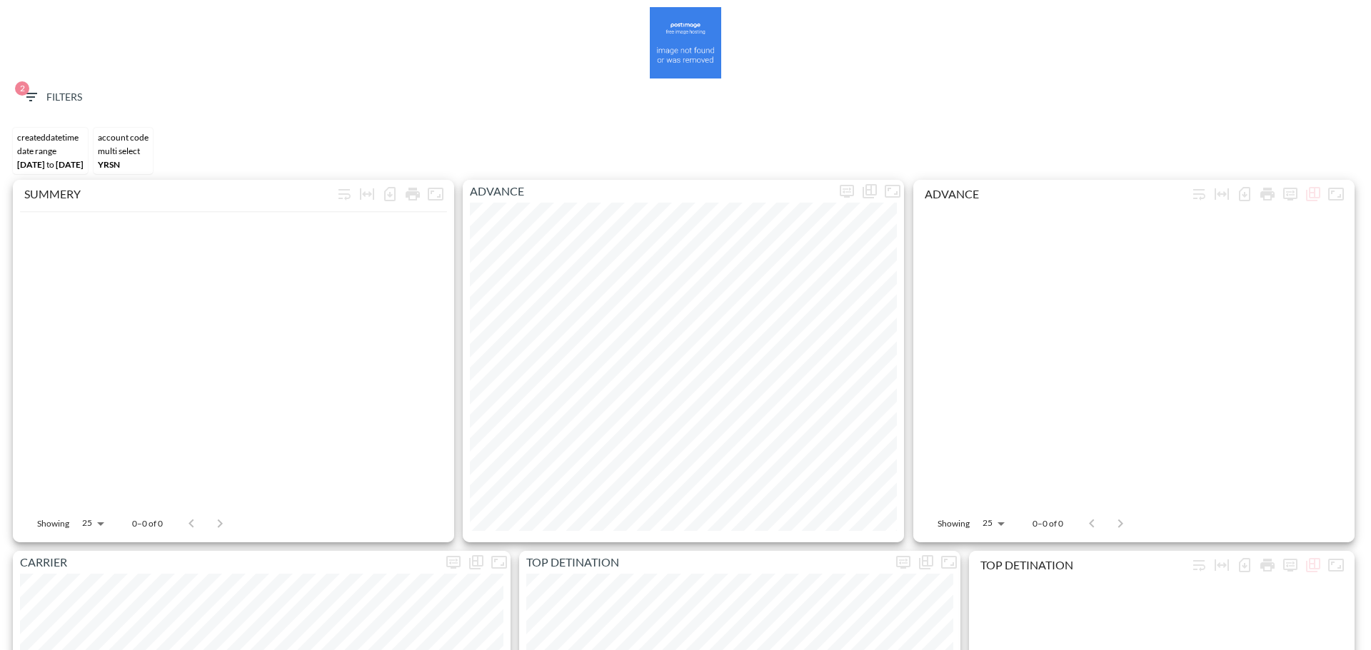
click at [48, 92] on span "2 Filters" at bounding box center [52, 98] width 60 height 18
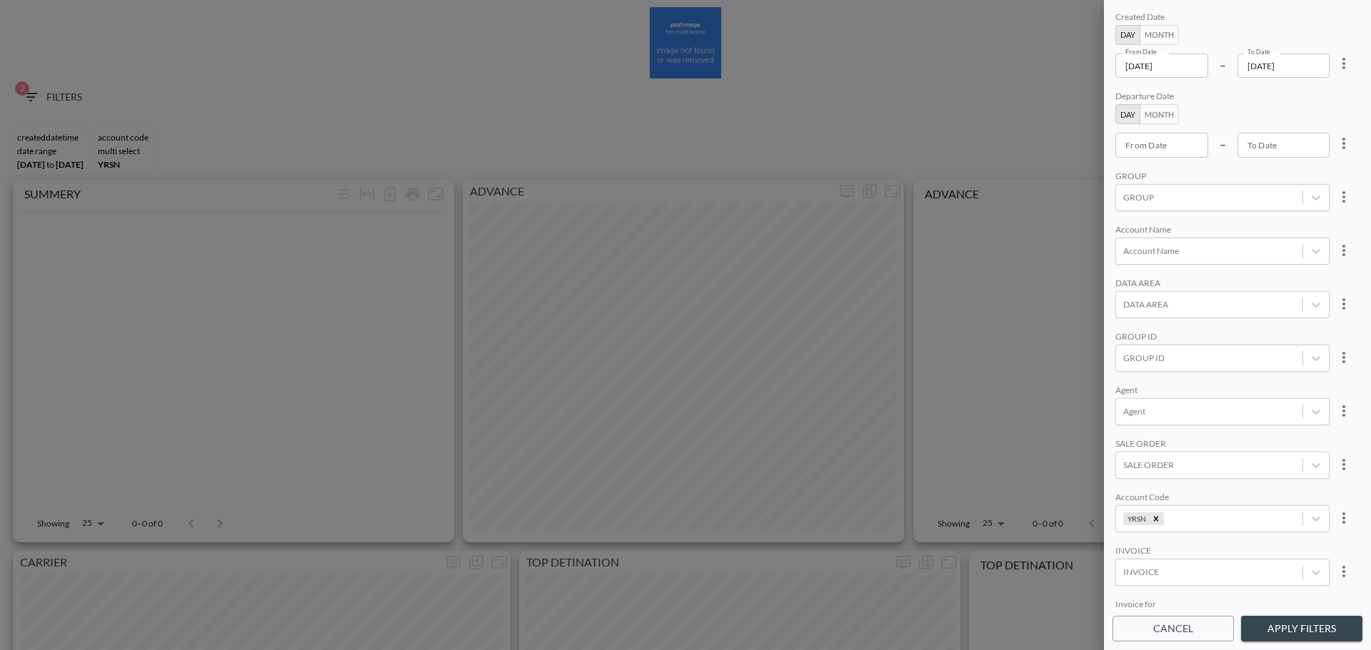
click at [1084, 69] on icon "more" at bounding box center [1343, 63] width 17 height 17
click at [1084, 102] on li "Clear" at bounding box center [1290, 97] width 129 height 26
click at [1084, 69] on input "From Date" at bounding box center [1161, 66] width 93 height 24
type input "YYYY-MM-DD"
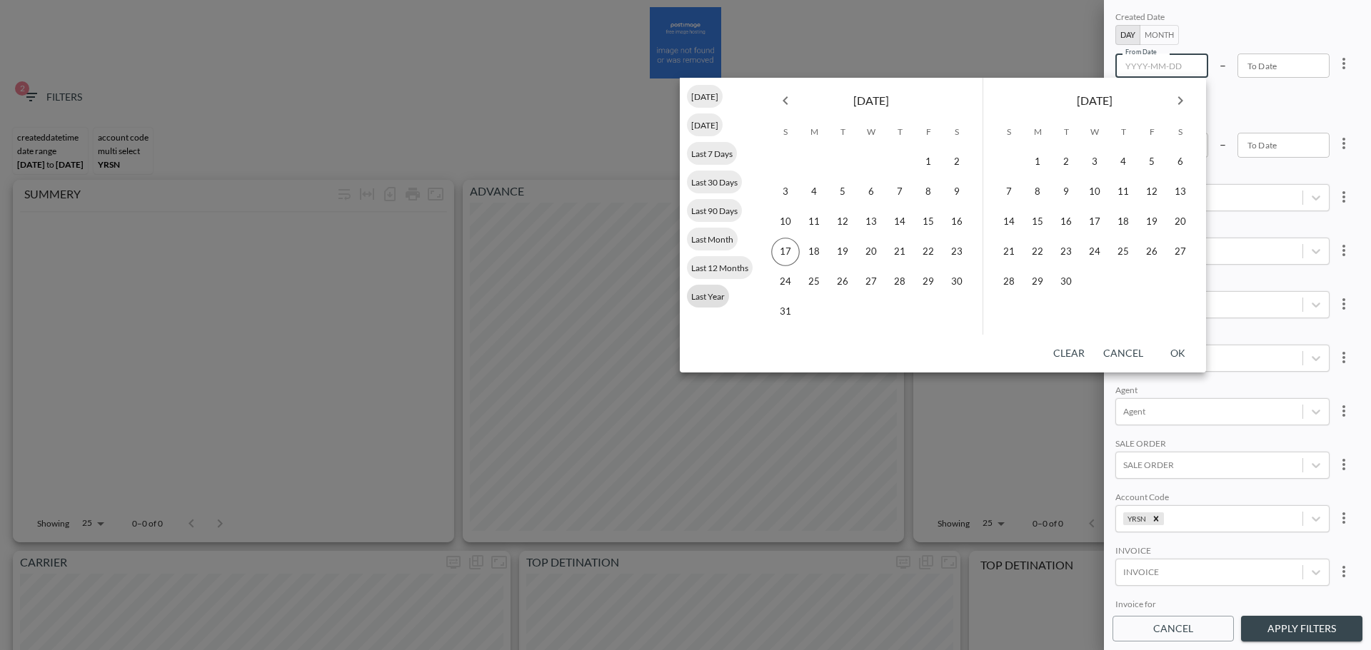
click at [712, 301] on span "Last Year" at bounding box center [708, 296] width 42 height 11
type input "2024-01-01"
type input "2024-12-31"
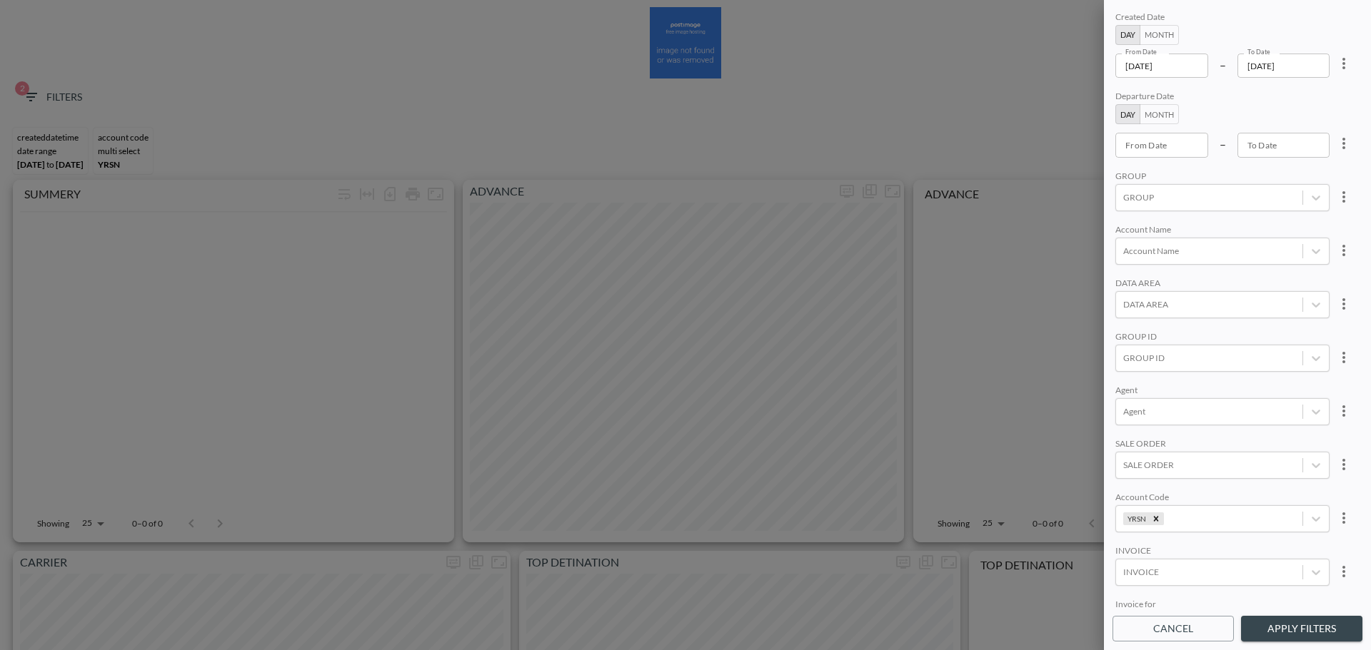
click at [1084, 371] on button "Apply Filters" at bounding box center [1301, 629] width 121 height 26
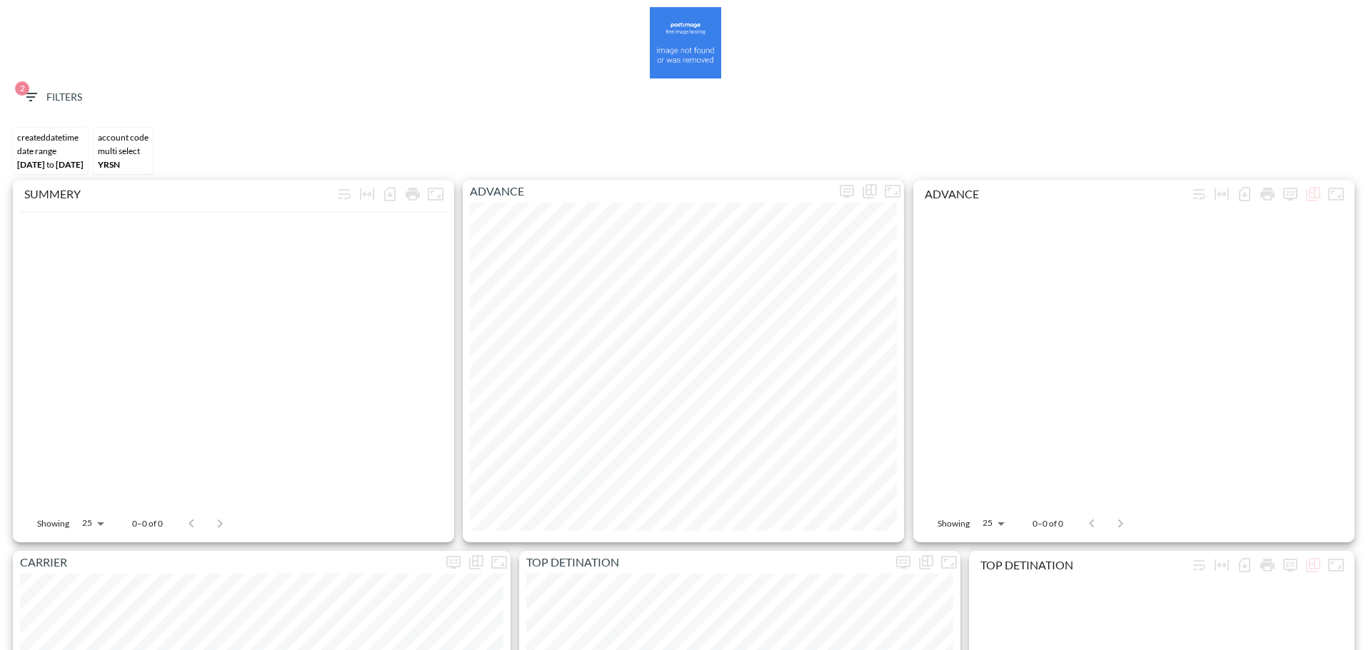
click at [46, 86] on button "2 Filters" at bounding box center [51, 97] width 71 height 26
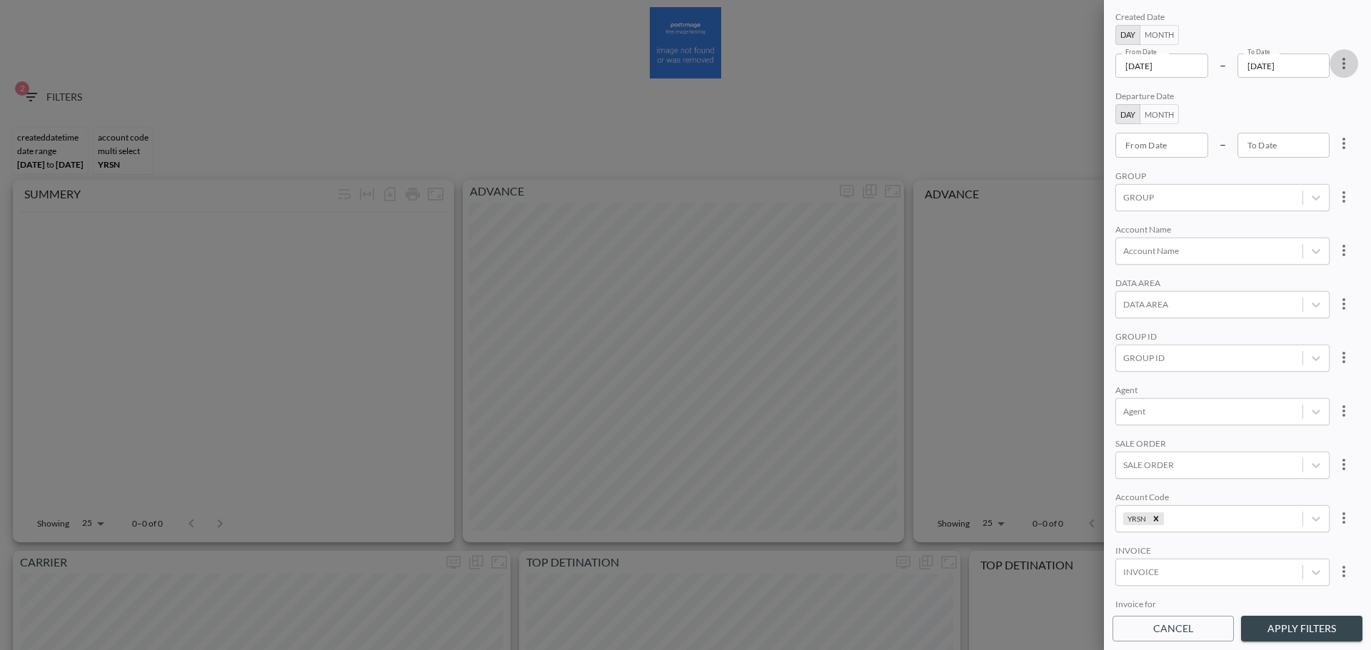
click at [1084, 60] on icon "more" at bounding box center [1343, 63] width 17 height 17
click at [1084, 98] on li "Clear" at bounding box center [1290, 97] width 129 height 26
click at [1084, 133] on div "From Date YYYY-MM-DD From Date" at bounding box center [1161, 145] width 93 height 24
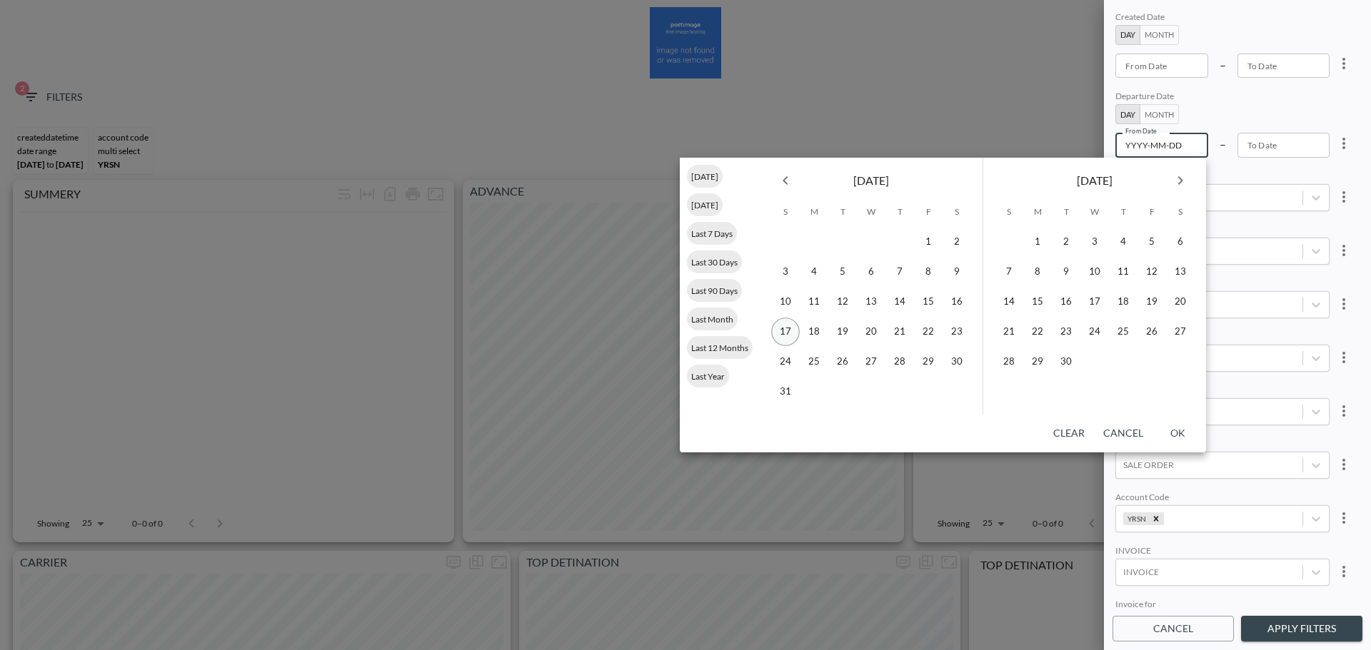
click at [788, 333] on button "17" at bounding box center [785, 332] width 29 height 29
type input "2025-08-17"
type input "YYYY-MM-DD"
click at [1084, 186] on icon "Next month" at bounding box center [1180, 180] width 17 height 17
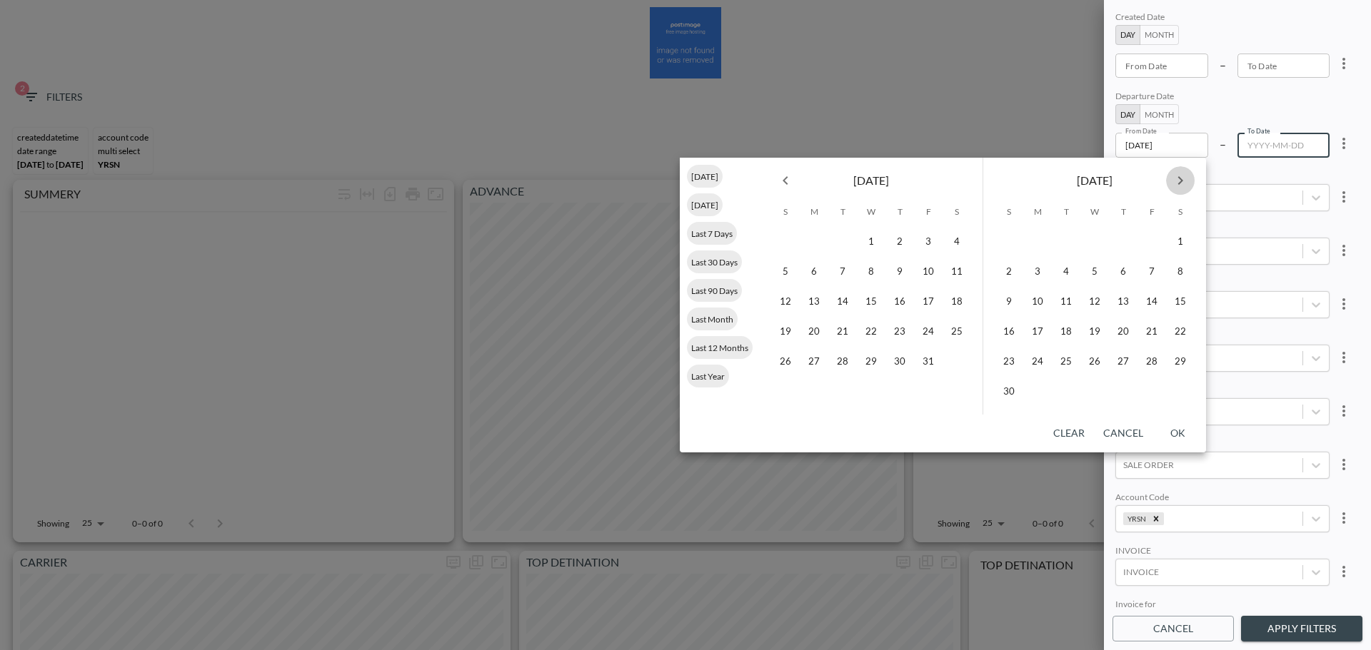
click at [1084, 185] on icon "Next month" at bounding box center [1180, 180] width 17 height 17
drag, startPoint x: 865, startPoint y: 358, endPoint x: 1181, endPoint y: 297, distance: 322.9
click at [865, 358] on button "31" at bounding box center [871, 362] width 29 height 29
type input "2025-12-31"
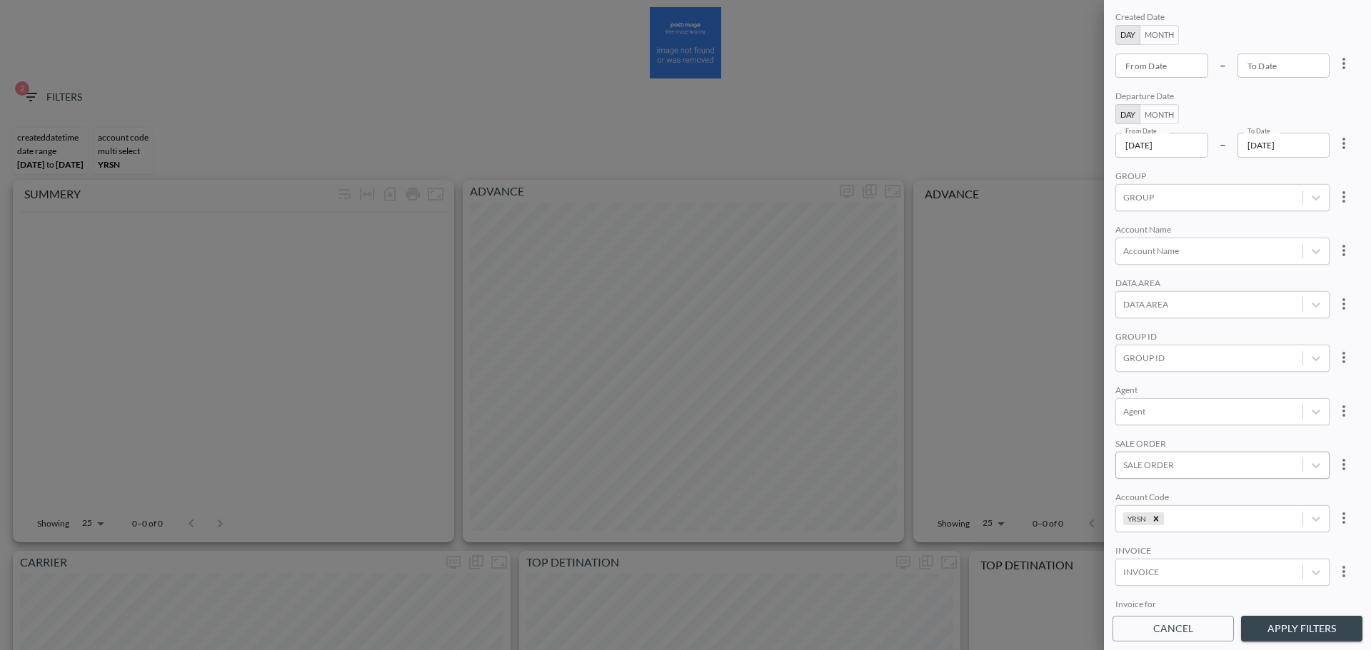
click at [1084, 371] on icon "Remove YRSN" at bounding box center [1156, 519] width 10 height 10
click at [1084, 345] on div "GROUP ID" at bounding box center [1222, 358] width 214 height 27
type input "ב"
click at [1084, 293] on input "Cloudinary" at bounding box center [1126, 287] width 30 height 30
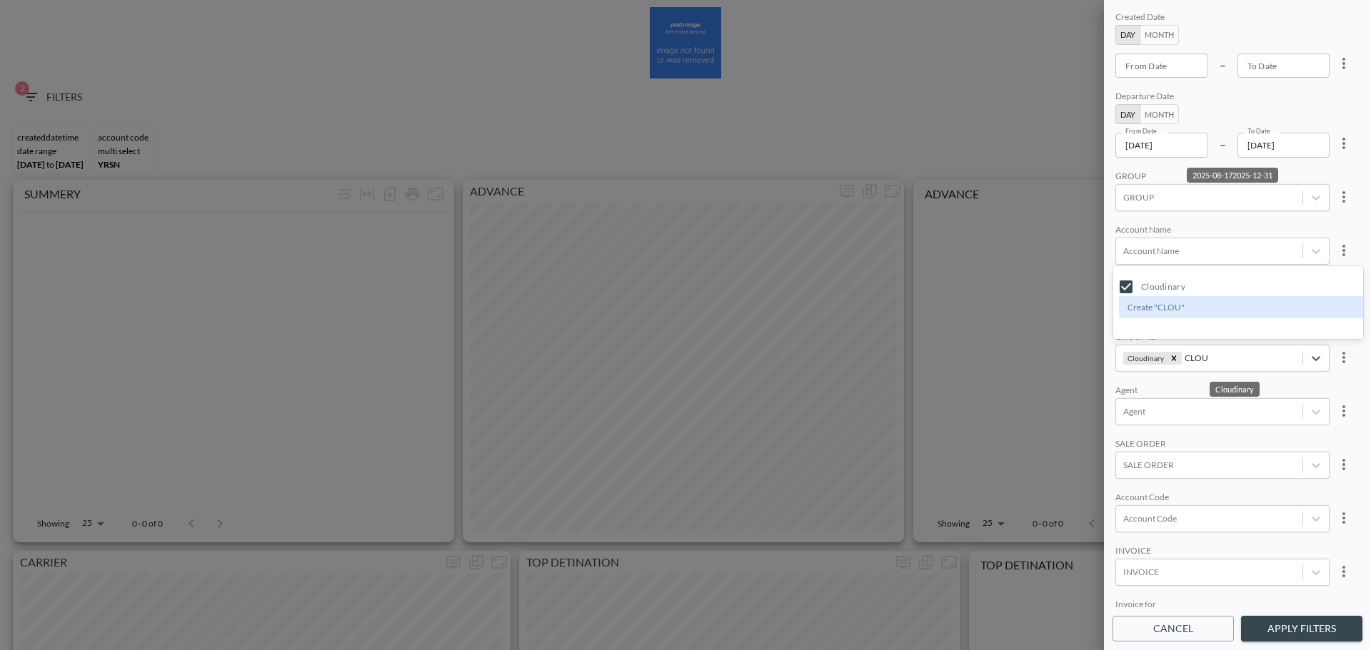
type input "CLOU"
click at [1084, 223] on div "Created Date Day Month From Date From Date – To Date To Date Departure Date Day…" at bounding box center [1237, 309] width 250 height 600
click at [1084, 371] on button "Apply Filters" at bounding box center [1301, 629] width 121 height 26
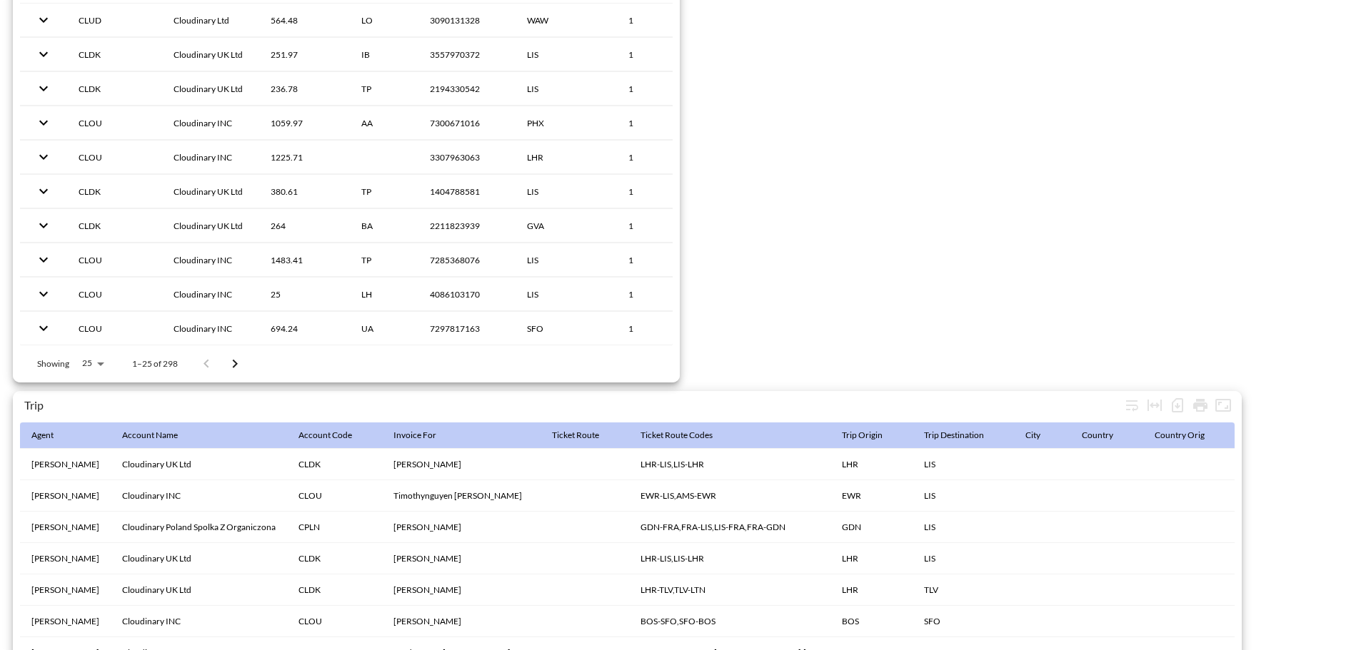
scroll to position [2245, 0]
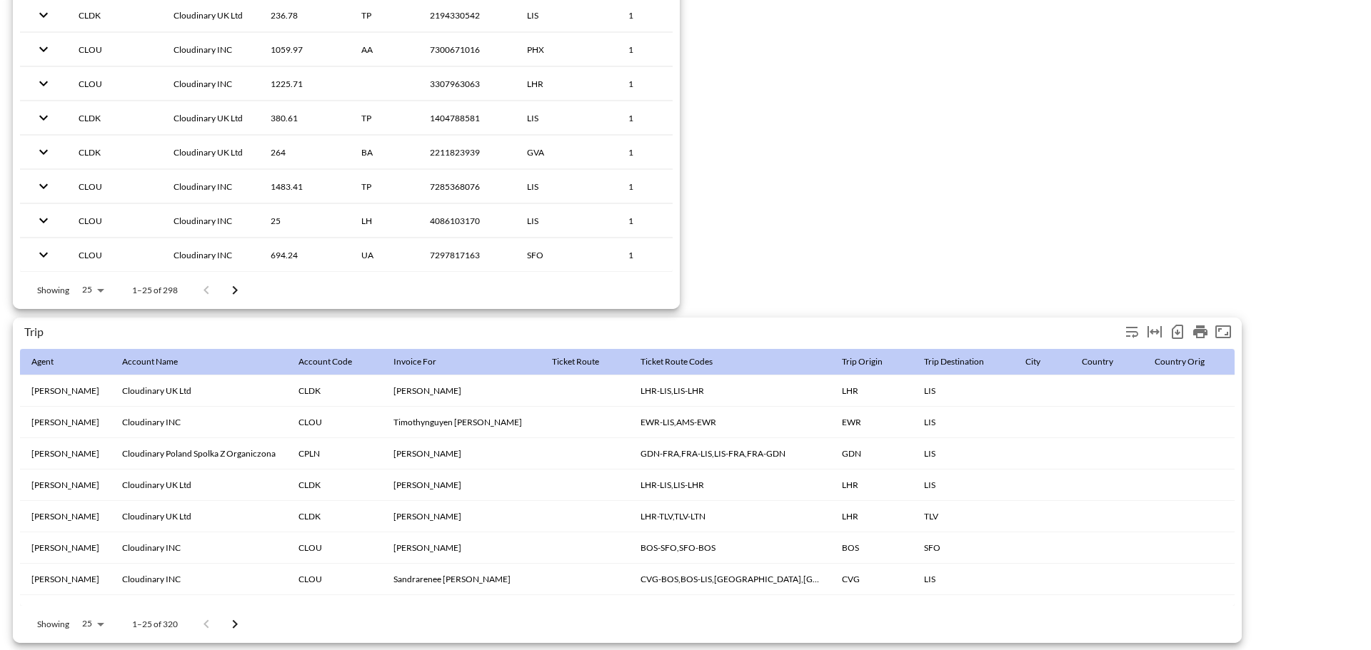
click at [1084, 325] on icon "Number of rows selected for download: 320" at bounding box center [1177, 331] width 17 height 17
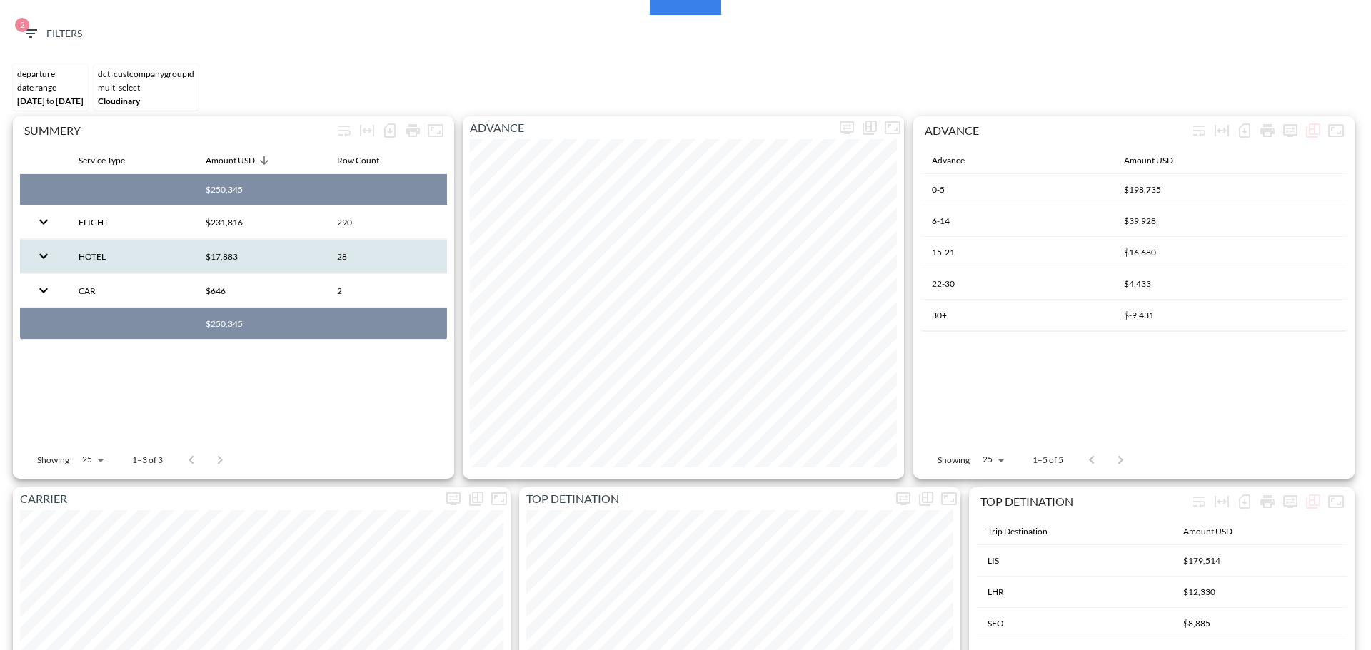
scroll to position [0, 0]
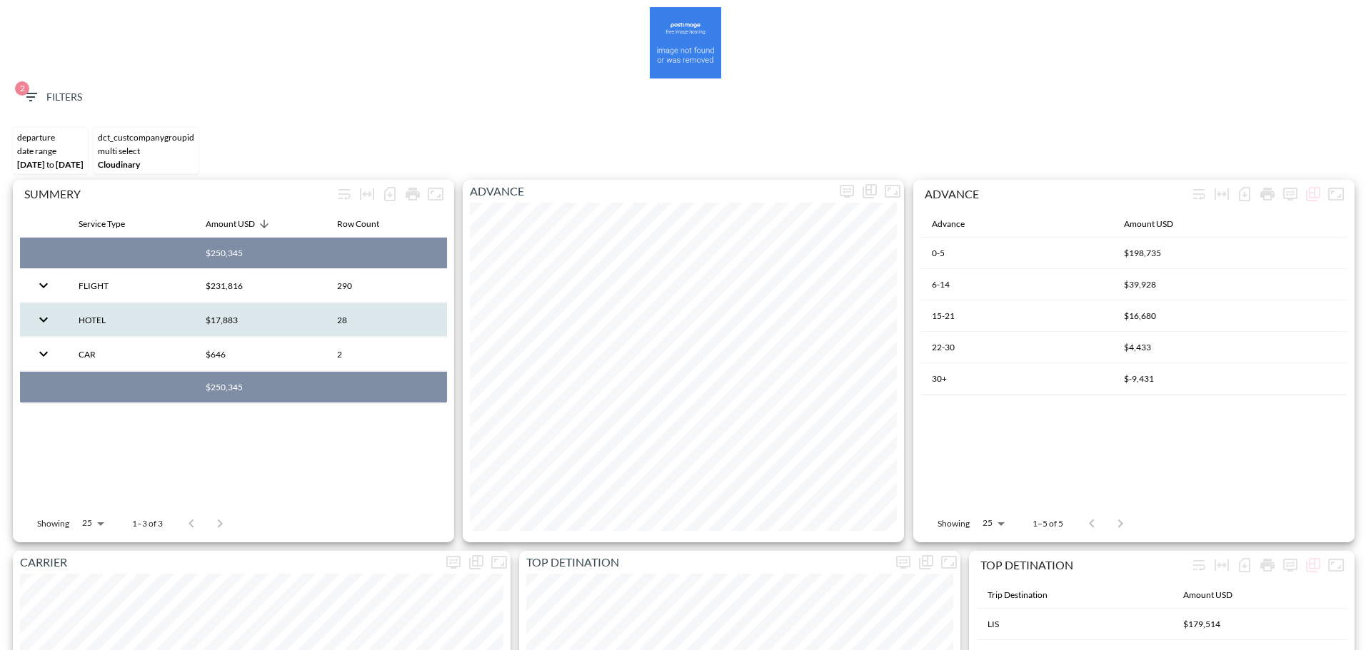
click at [45, 84] on div "2 Filters" at bounding box center [685, 101] width 1356 height 44
click at [41, 79] on div "2 Filters" at bounding box center [685, 101] width 1356 height 44
click at [37, 84] on button "2 Filters" at bounding box center [51, 97] width 71 height 26
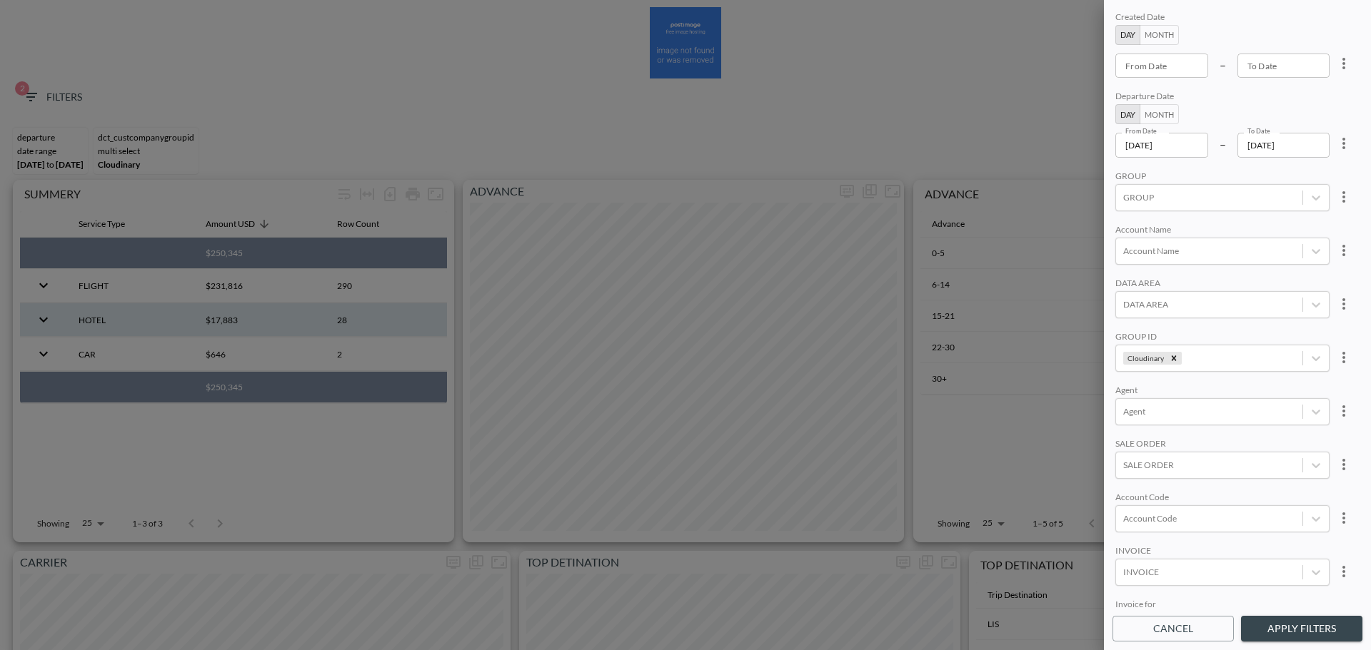
click at [39, 94] on div at bounding box center [685, 325] width 1371 height 650
click at [1084, 142] on icon "more" at bounding box center [1343, 143] width 17 height 17
click at [1084, 173] on li "Clear" at bounding box center [1290, 176] width 129 height 26
click at [1084, 358] on icon "Remove Cloudinary" at bounding box center [1174, 358] width 10 height 10
type input "YYYY-MM-DD"
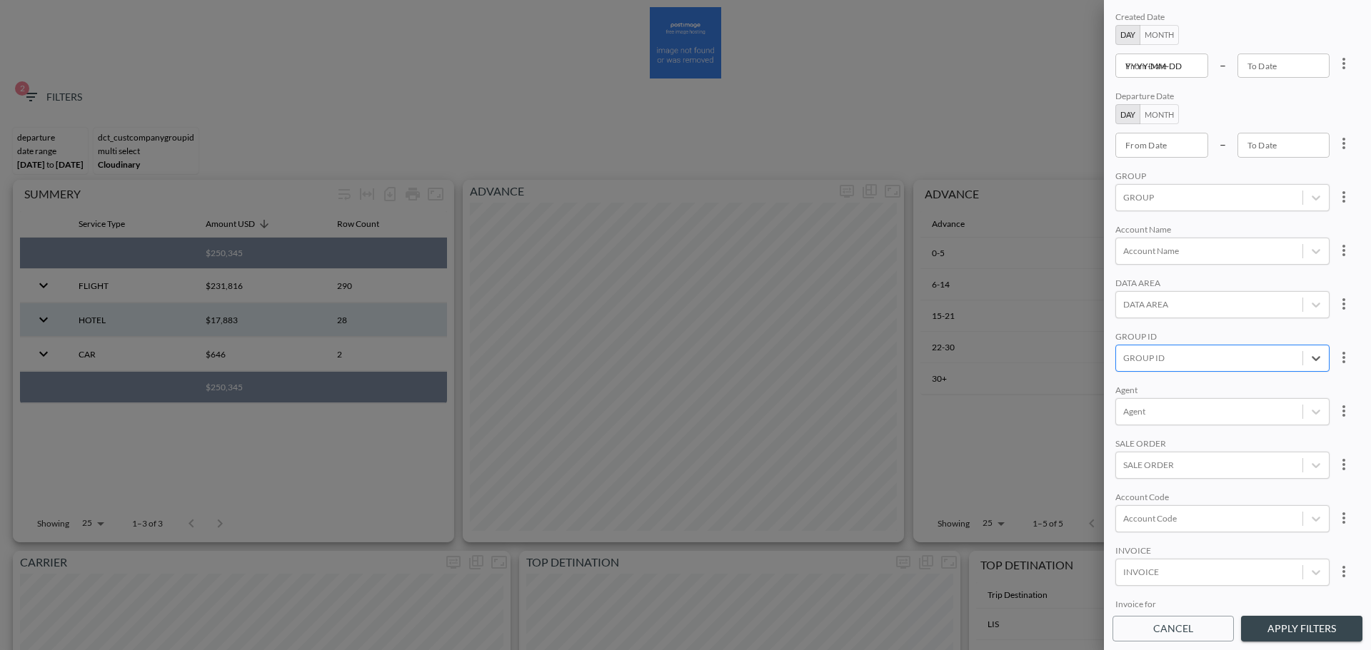
click at [1084, 64] on input "YYYY-MM-DD" at bounding box center [1161, 66] width 93 height 24
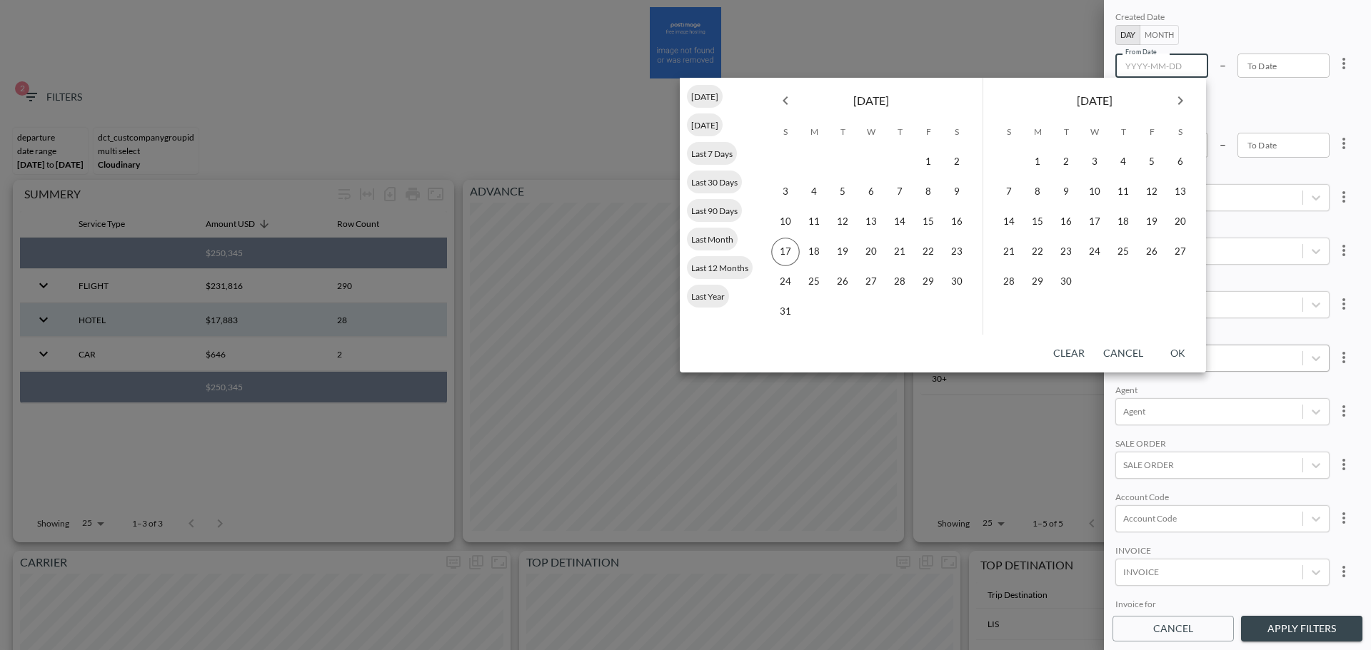
click at [782, 101] on icon "Previous month" at bounding box center [785, 100] width 17 height 17
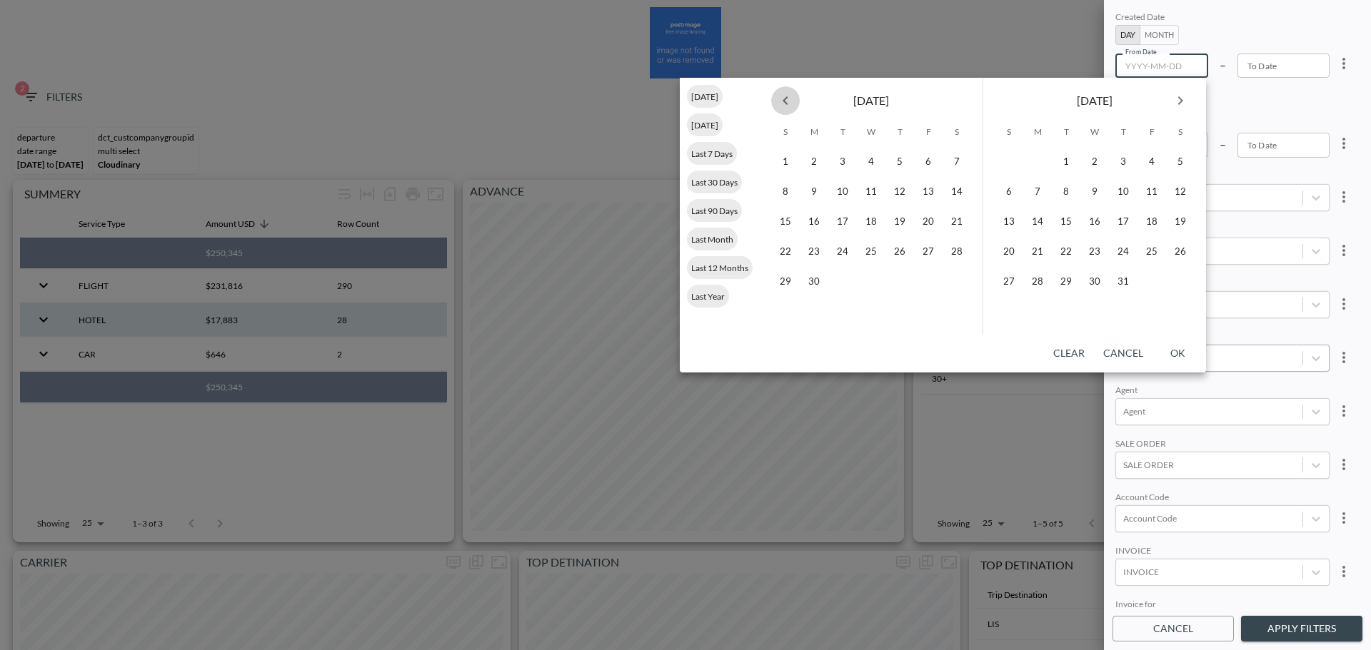
click at [782, 101] on icon "Previous month" at bounding box center [785, 100] width 17 height 17
click at [875, 160] on button "1" at bounding box center [871, 162] width 29 height 29
type input "2025-01-01"
type input "YYYY-MM-DD"
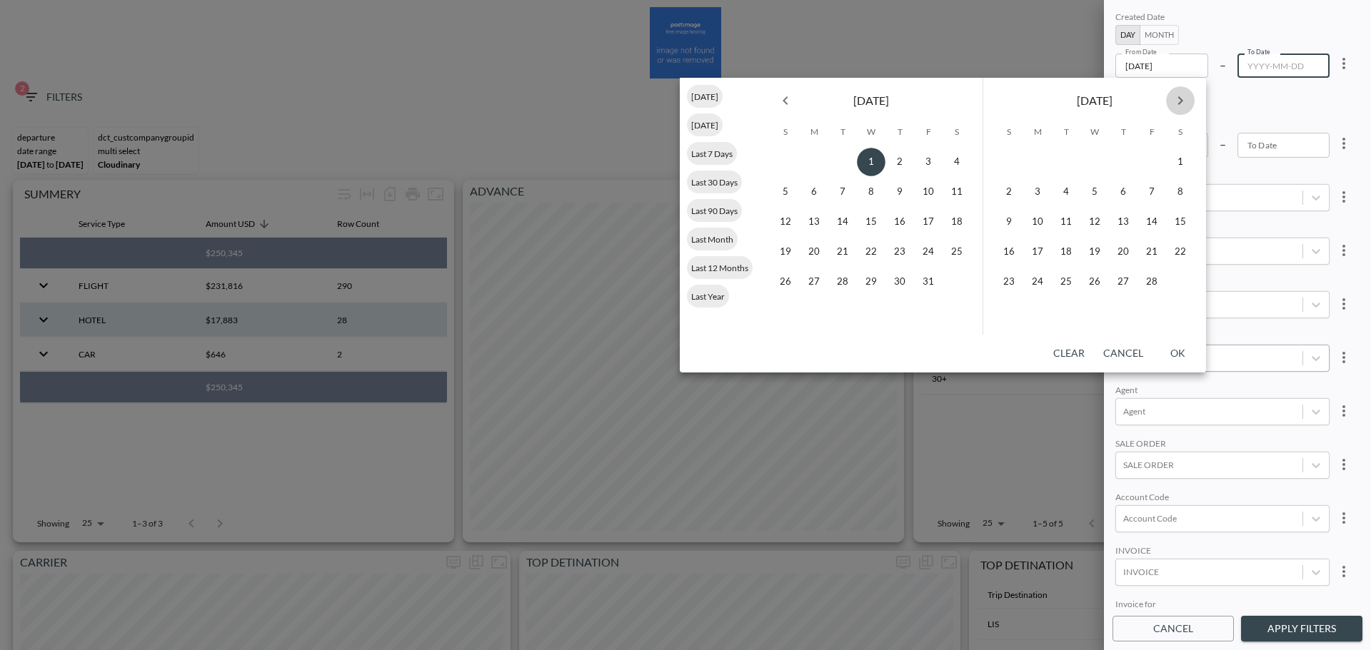
click at [1084, 111] on button "Next month" at bounding box center [1180, 100] width 29 height 29
click at [1047, 291] on button "30" at bounding box center [1037, 282] width 29 height 29
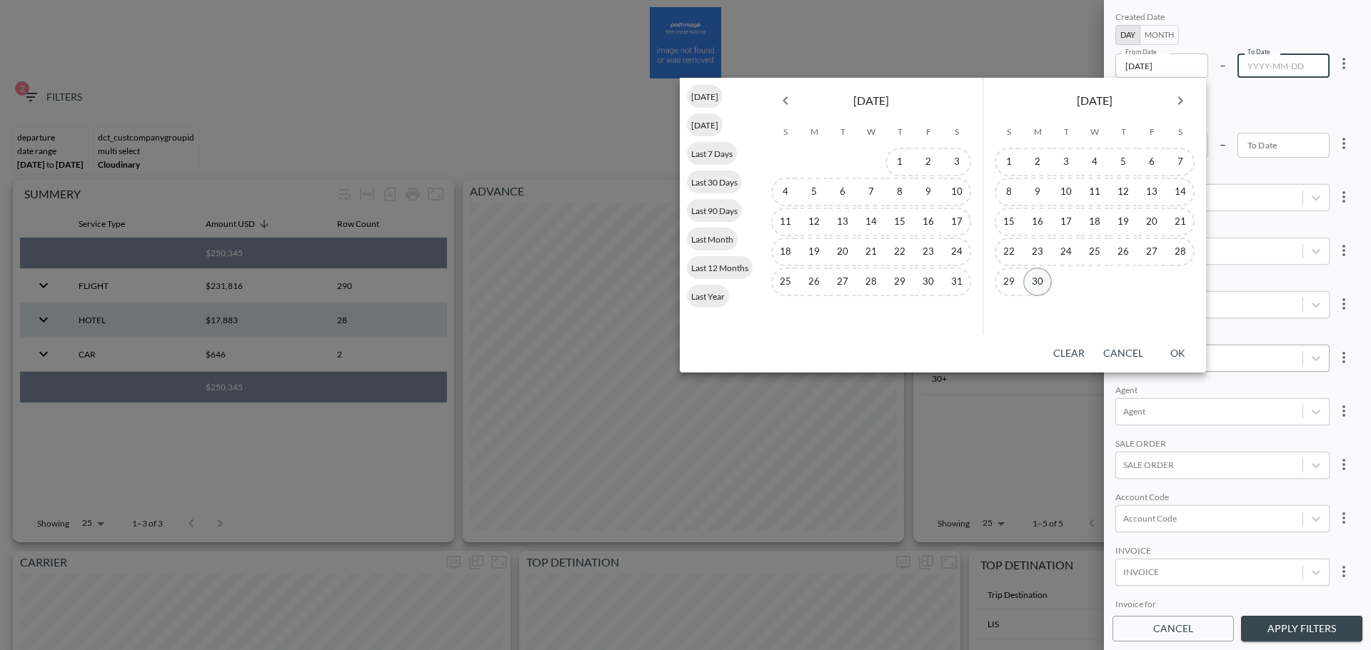
type input "2025-06-30"
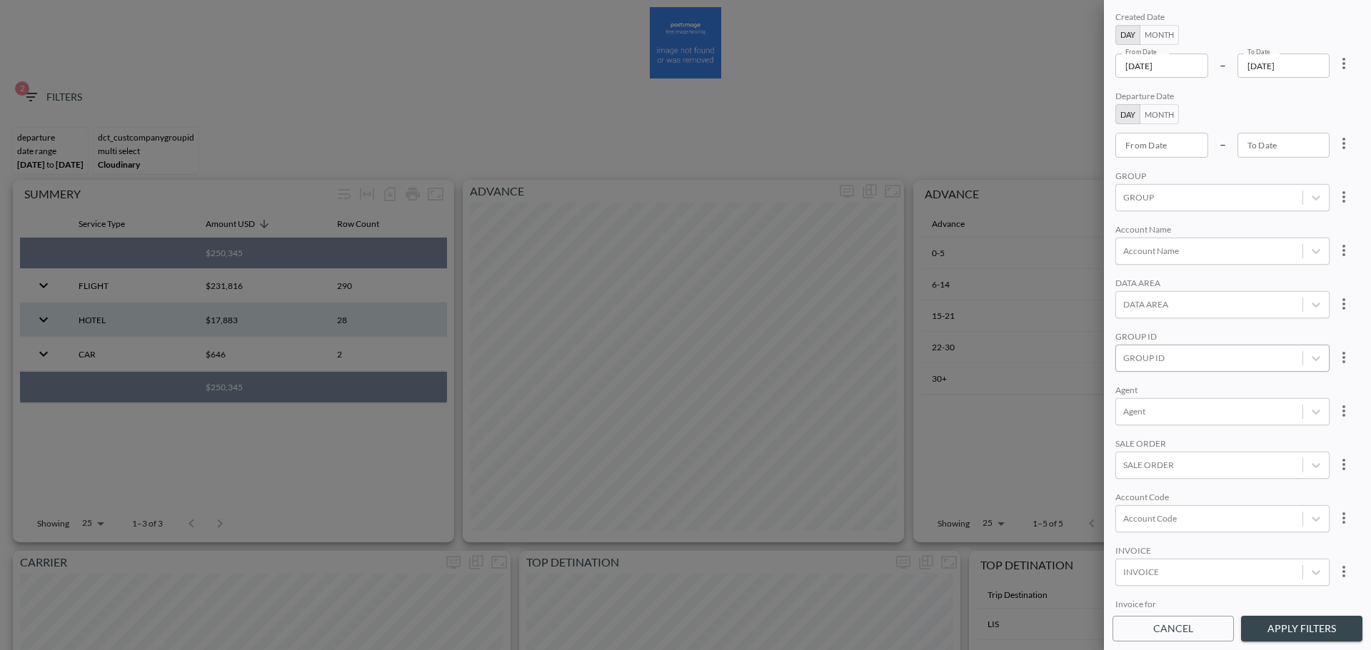
click at [1084, 347] on div "GROUP ID" at bounding box center [1222, 358] width 214 height 27
type input "ש"
click at [1084, 267] on span "APPSFLYER" at bounding box center [1243, 284] width 261 height 36
click at [1084, 265] on input "AppsFlyer" at bounding box center [1126, 263] width 30 height 30
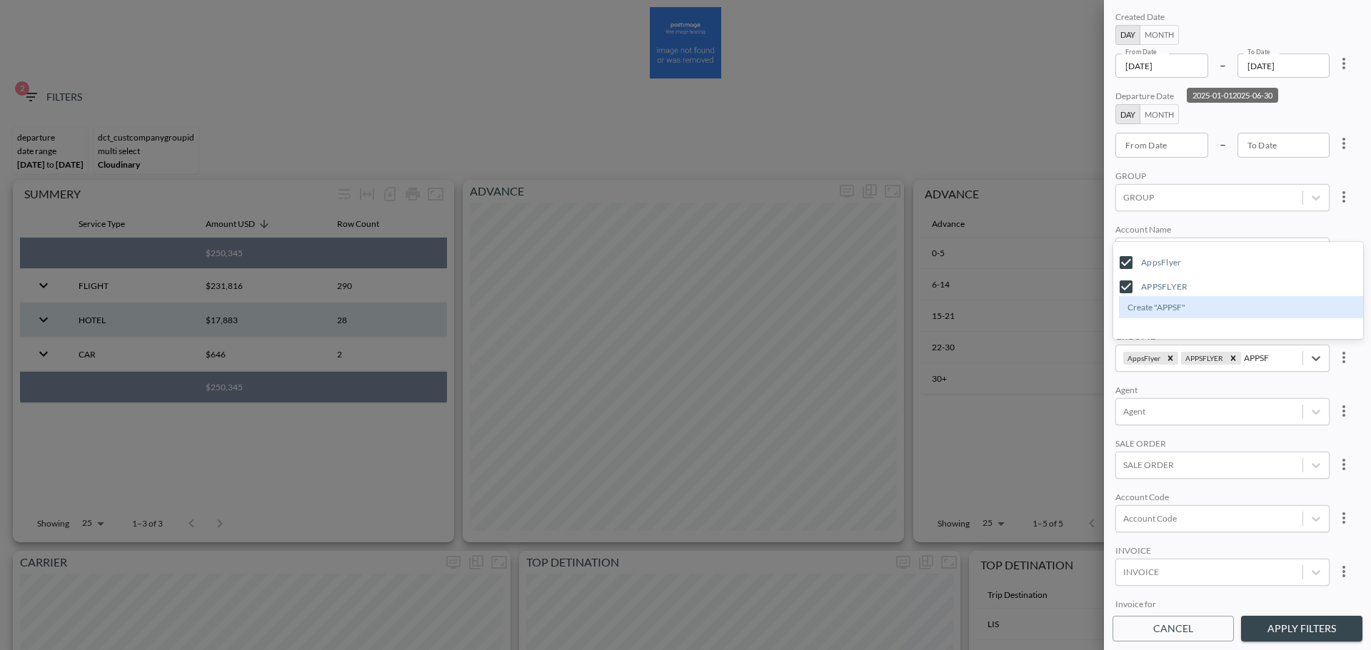
type input "APPSF"
click at [1084, 212] on div "Created Date Day Month From Date 2025-01-01 From Date – To Date 2025-06-30 To D…" at bounding box center [1237, 309] width 250 height 600
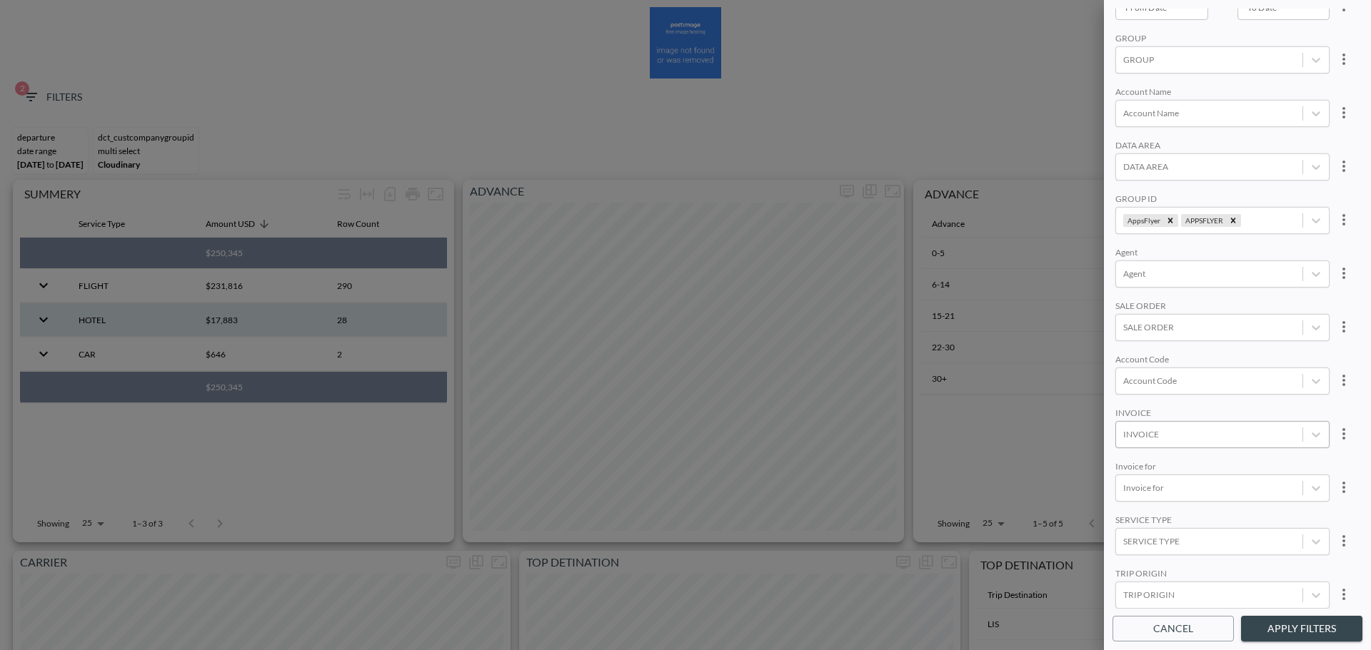
scroll to position [201, 0]
click at [1084, 371] on button "Apply Filters" at bounding box center [1301, 629] width 121 height 26
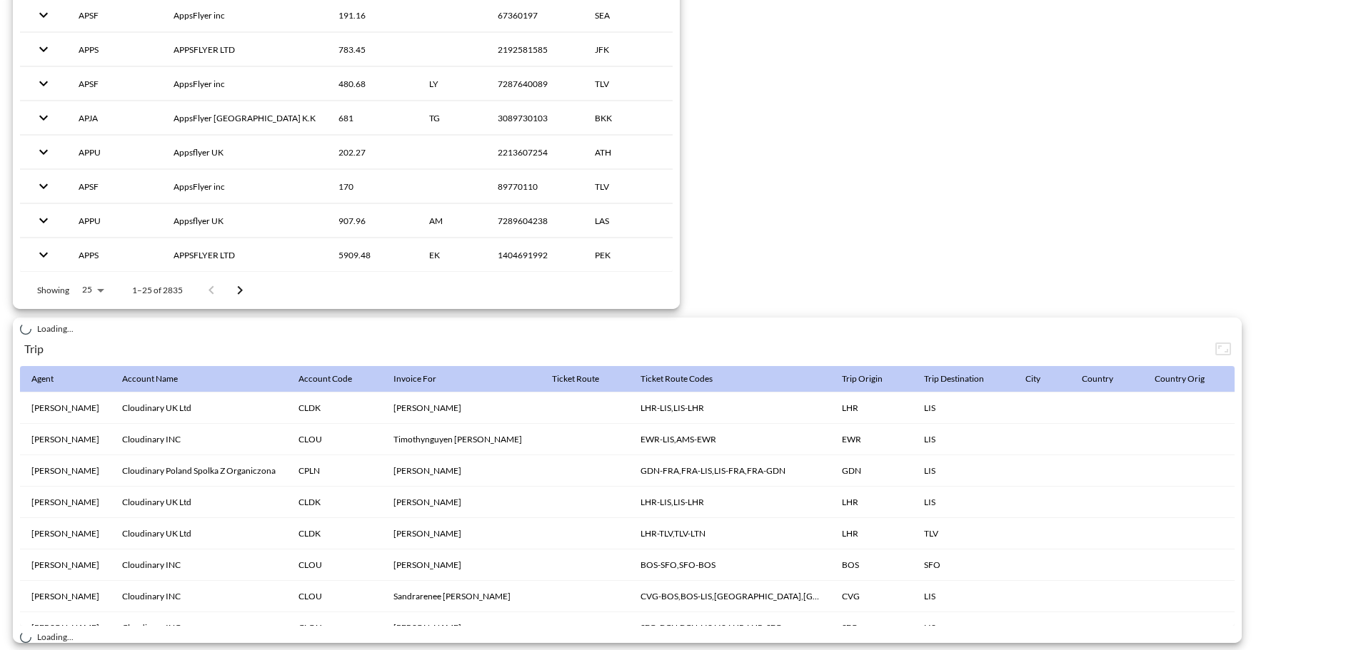
scroll to position [2245, 0]
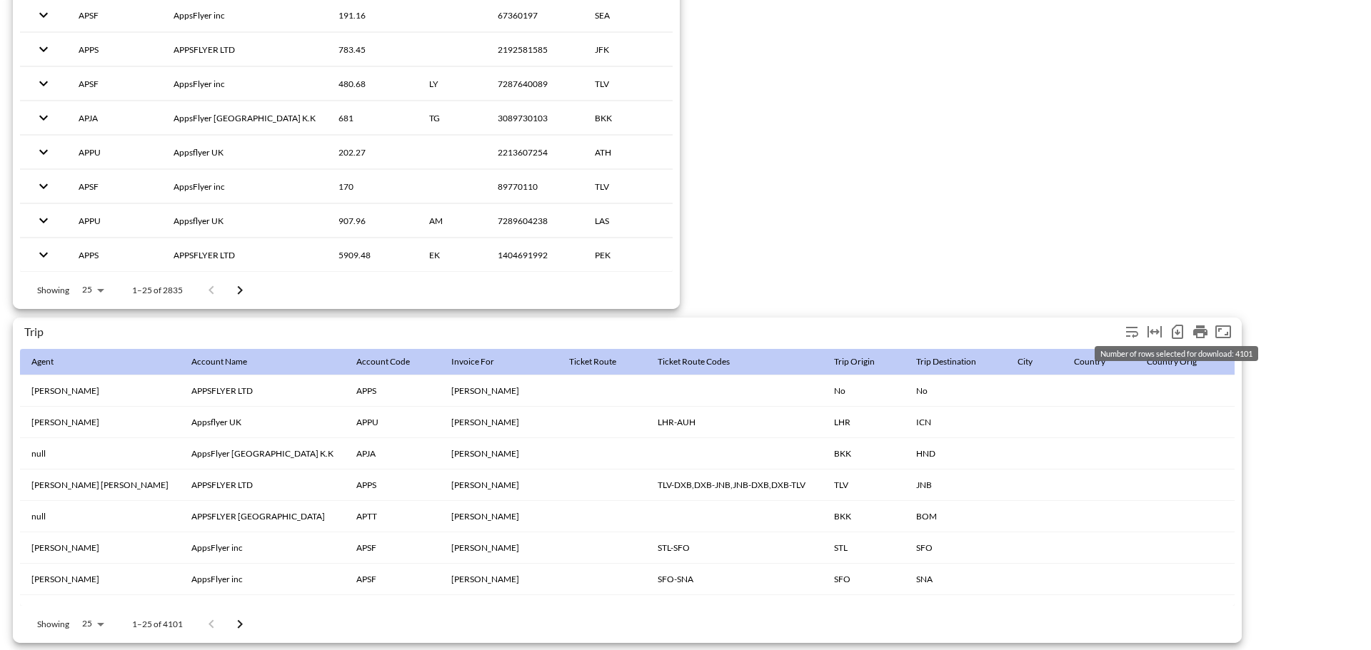
click at [1084, 327] on icon "Number of rows selected for download: 4101" at bounding box center [1177, 332] width 11 height 14
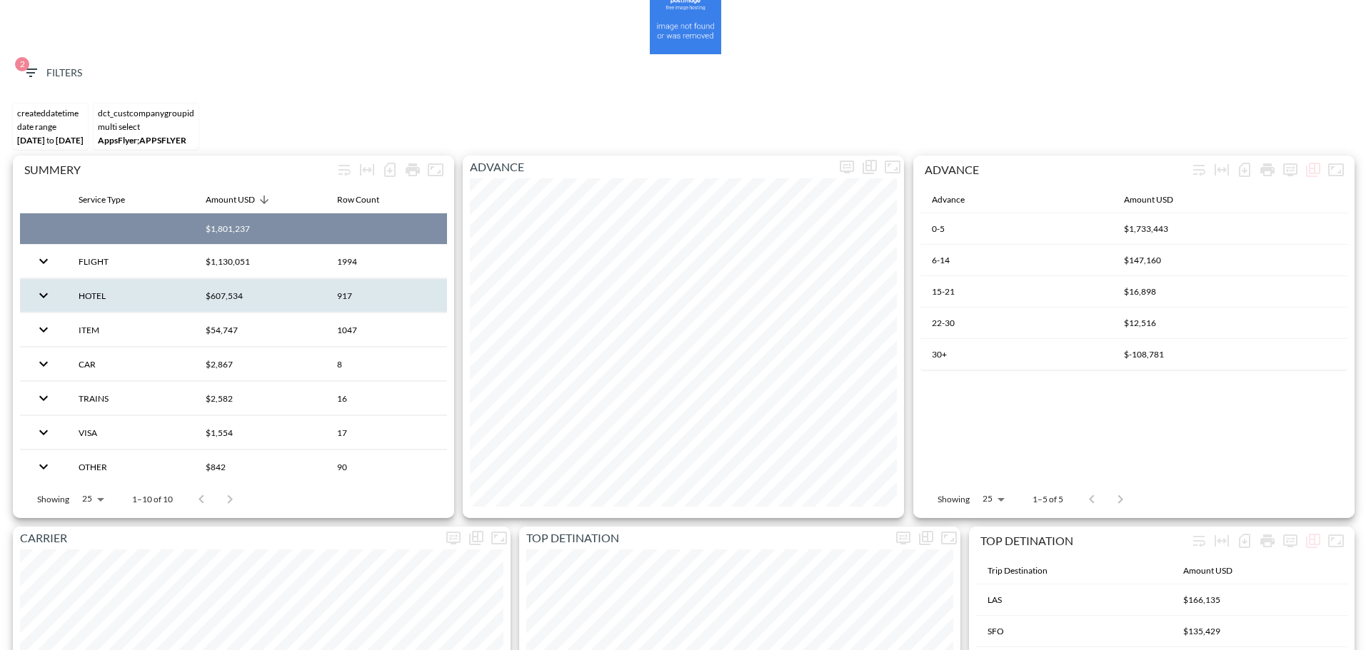
scroll to position [0, 0]
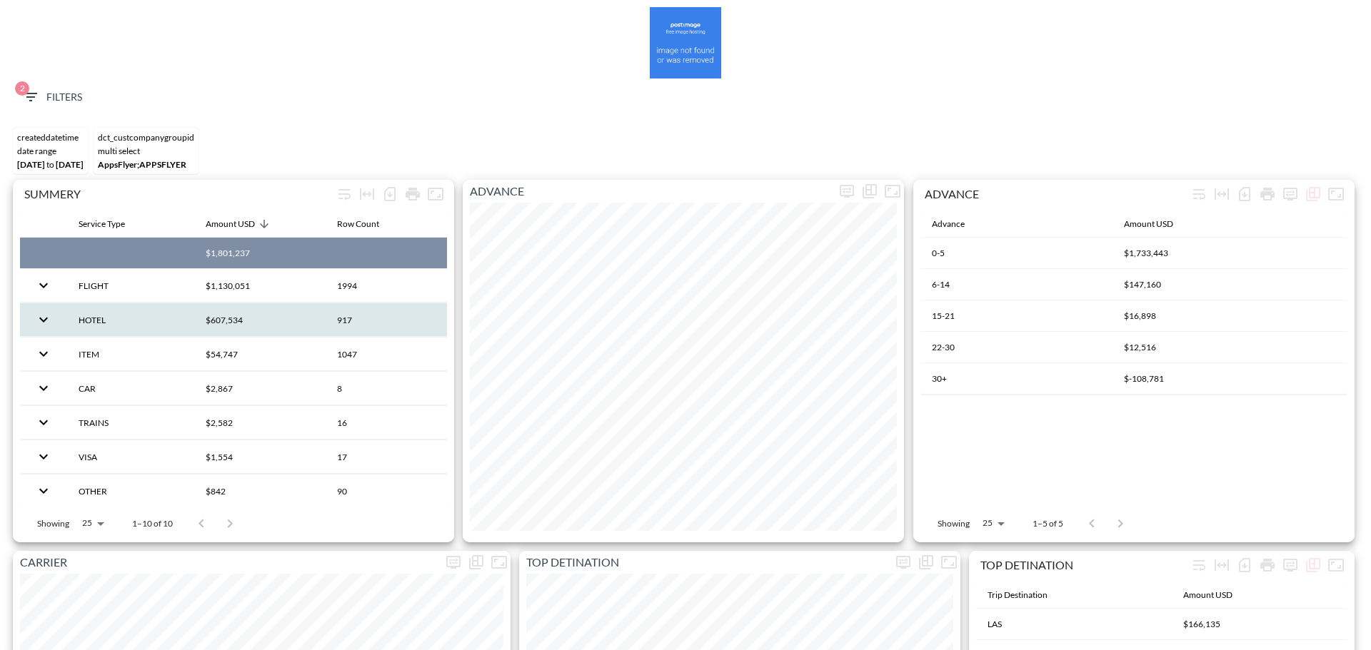
click at [49, 86] on button "2 Filters" at bounding box center [51, 97] width 71 height 26
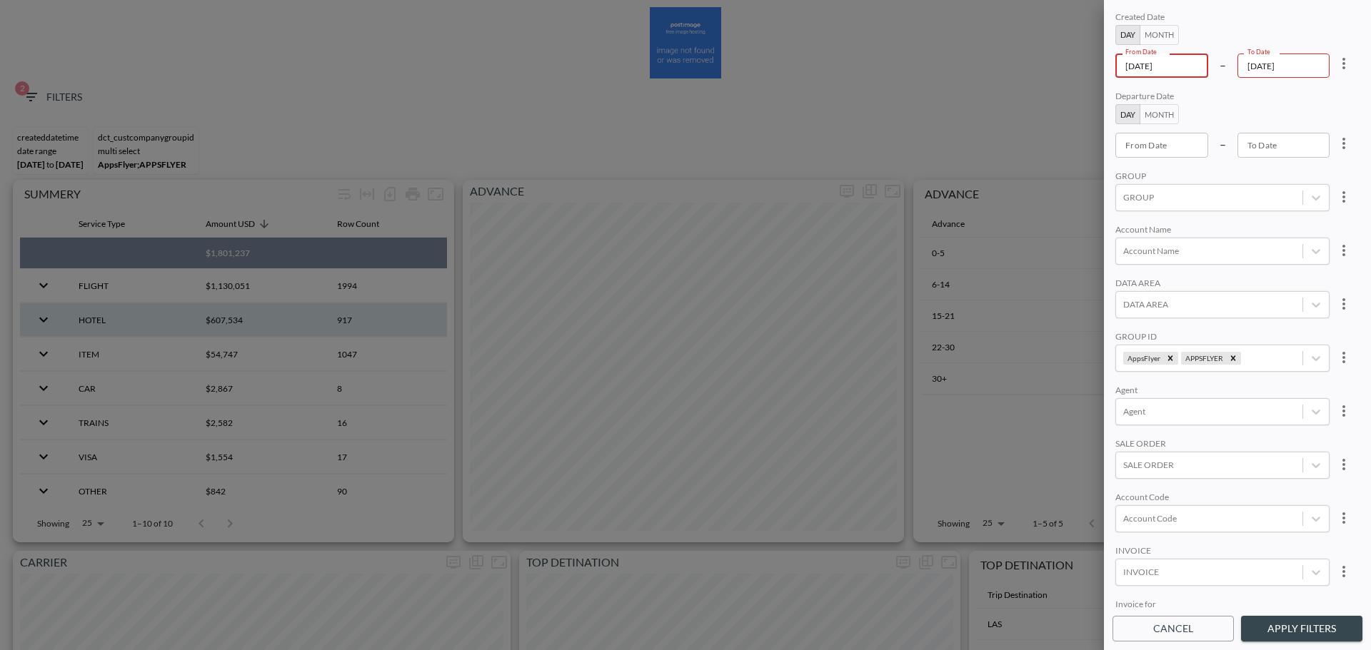
click at [1084, 69] on input "2054-01-01" at bounding box center [1161, 66] width 93 height 24
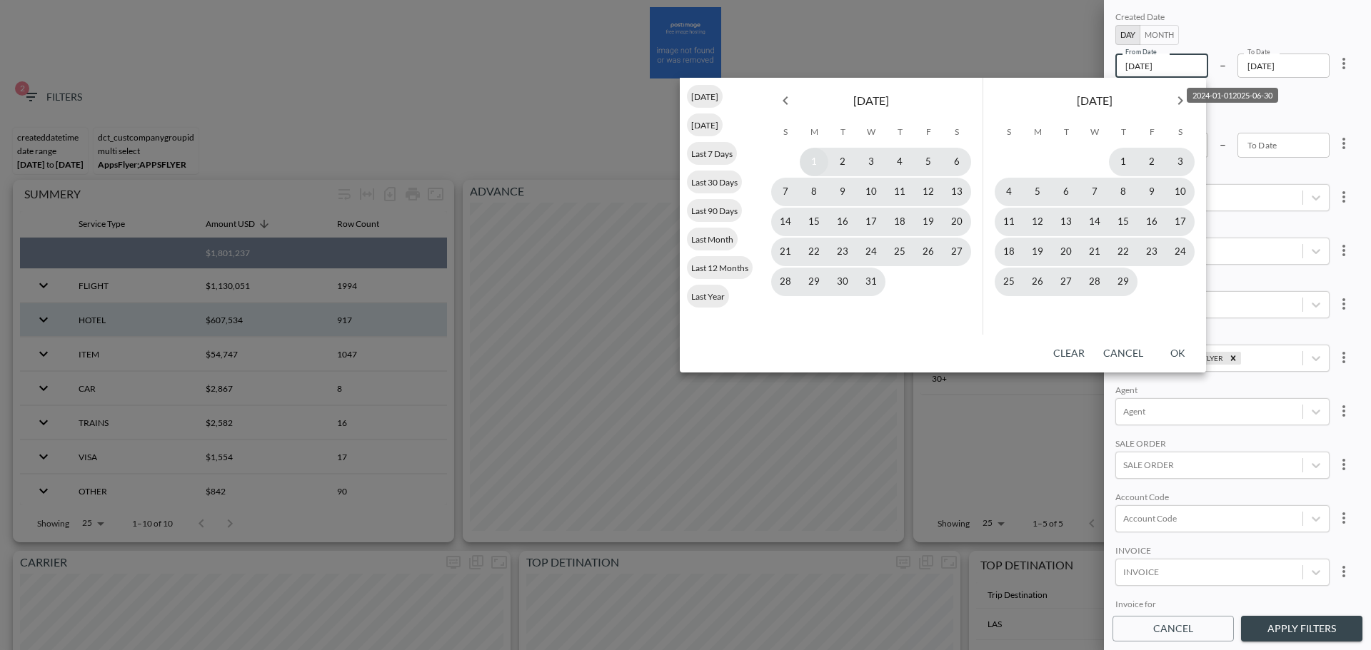
type input "2024-01-01"
click at [809, 166] on button "1" at bounding box center [814, 162] width 29 height 29
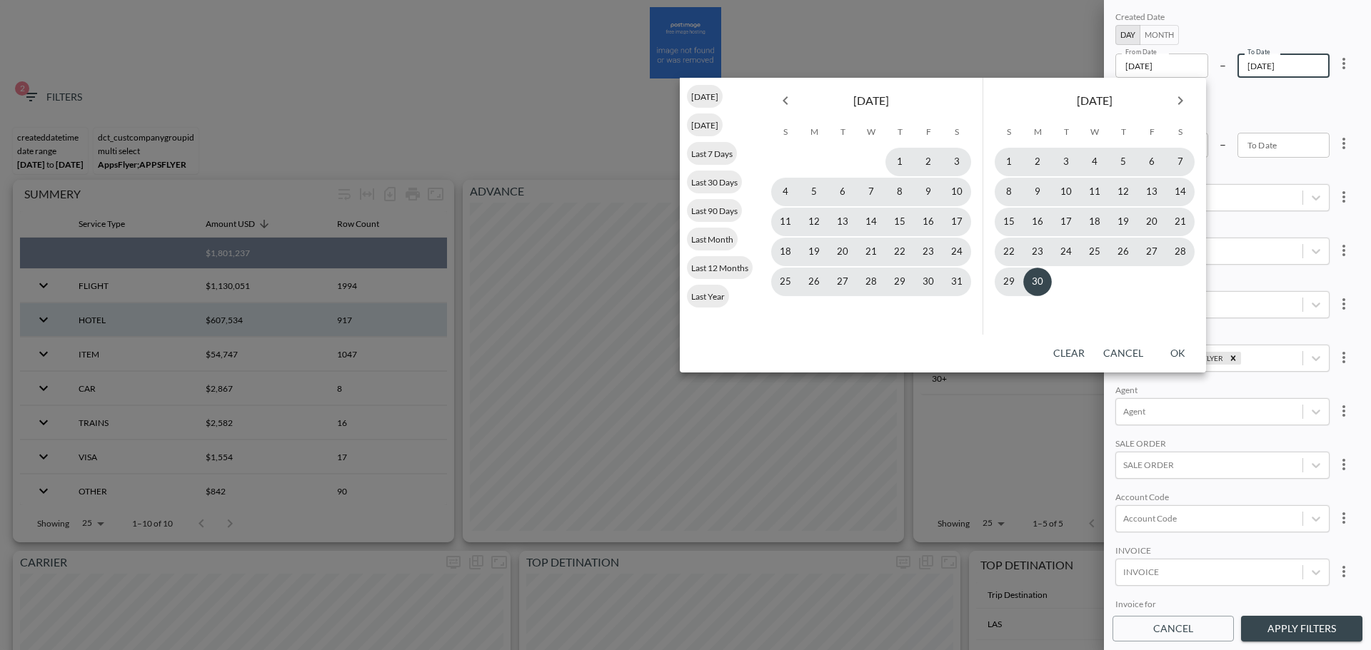
click at [1084, 70] on input "2025-06-30" at bounding box center [1283, 66] width 93 height 24
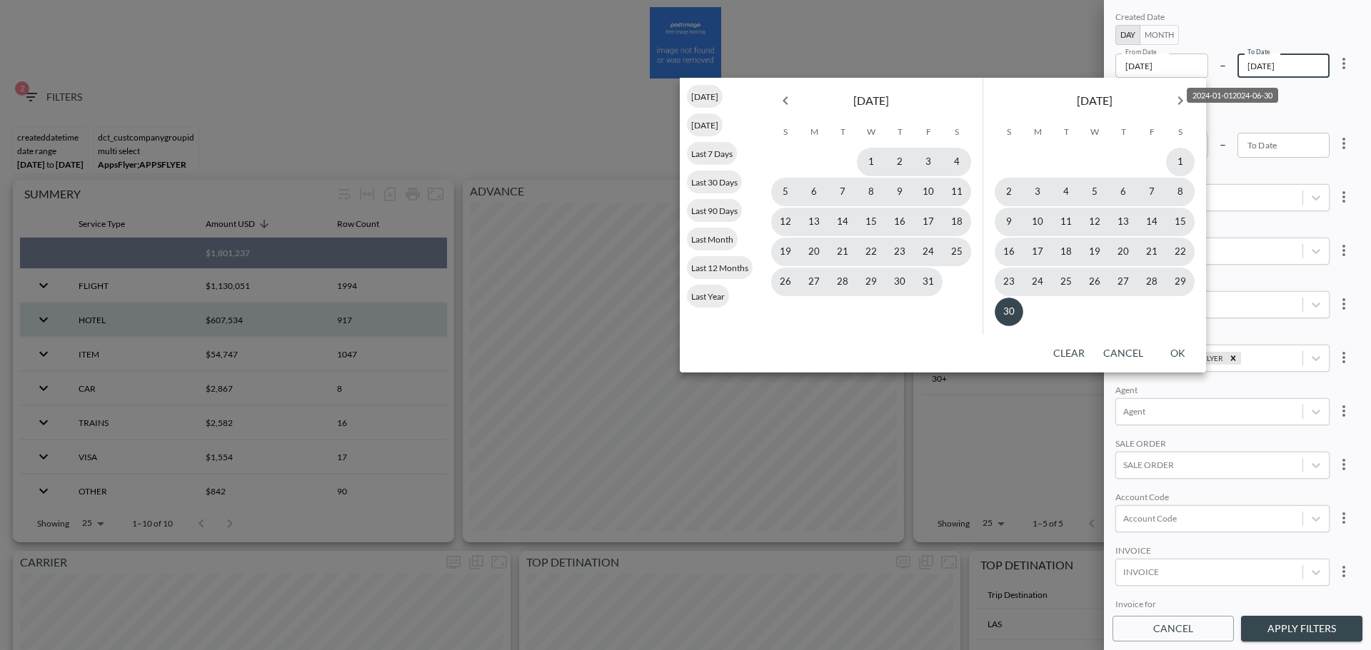
type input "2024-06-30"
click at [1009, 314] on button "30" at bounding box center [1008, 312] width 29 height 29
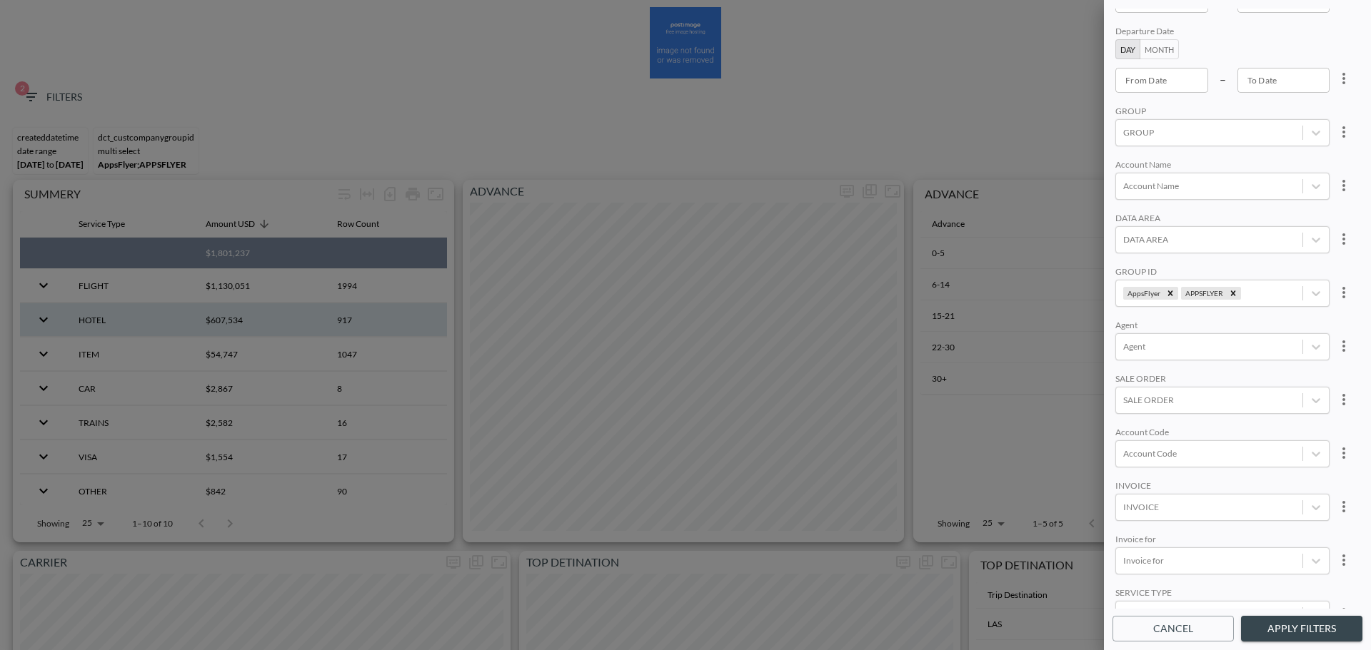
scroll to position [201, 0]
click at [1084, 371] on button "Apply Filters" at bounding box center [1301, 629] width 121 height 26
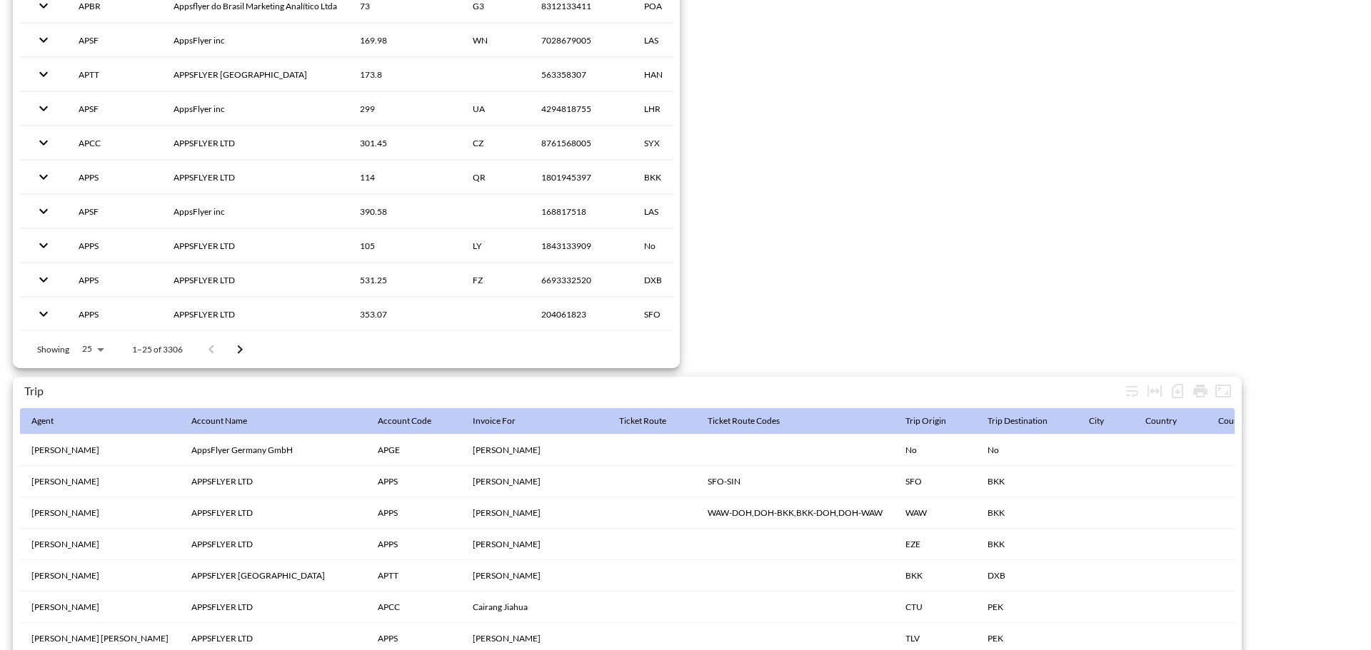
scroll to position [2245, 0]
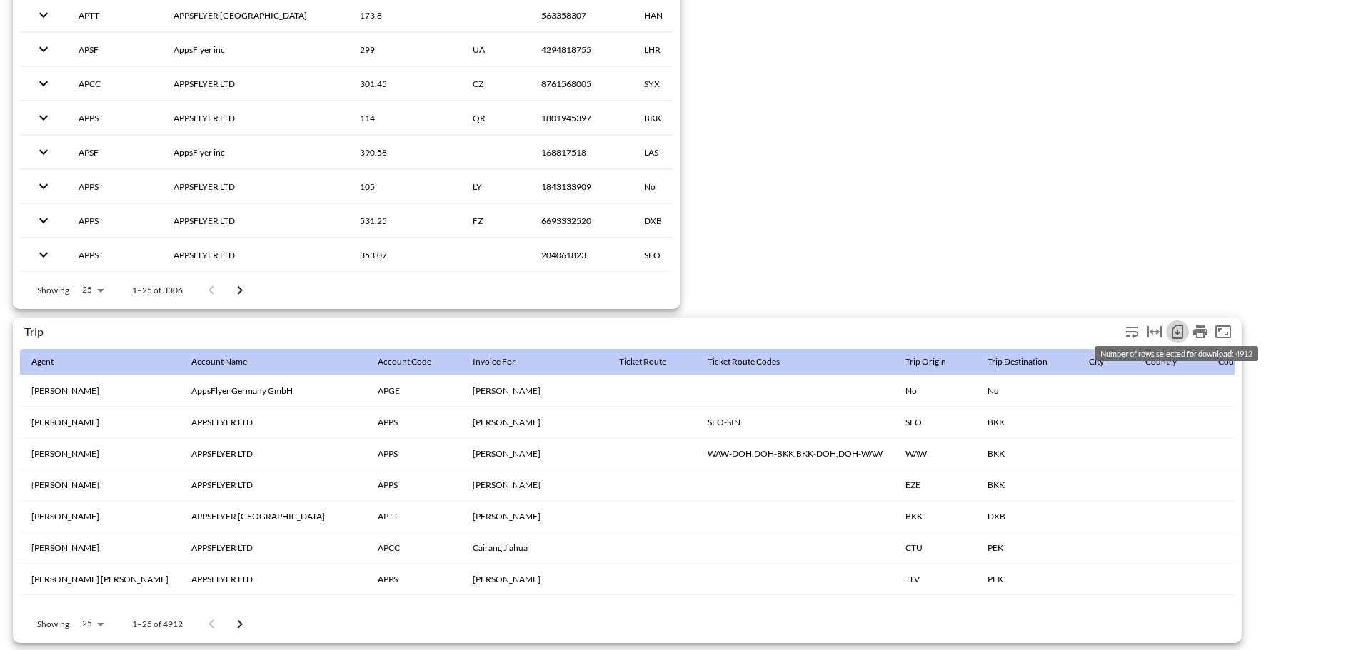
click at [1084, 326] on icon "Number of rows selected for download: 4912" at bounding box center [1177, 331] width 17 height 17
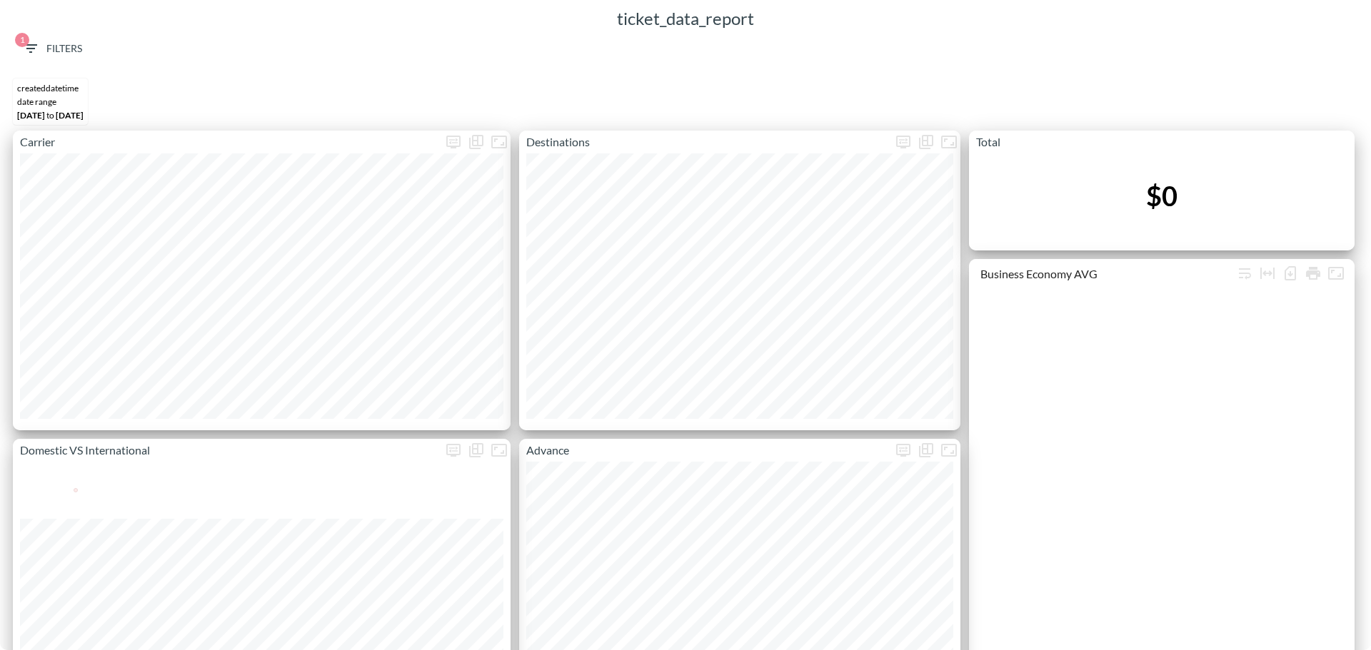
click at [60, 41] on span "1 Filters" at bounding box center [52, 49] width 60 height 18
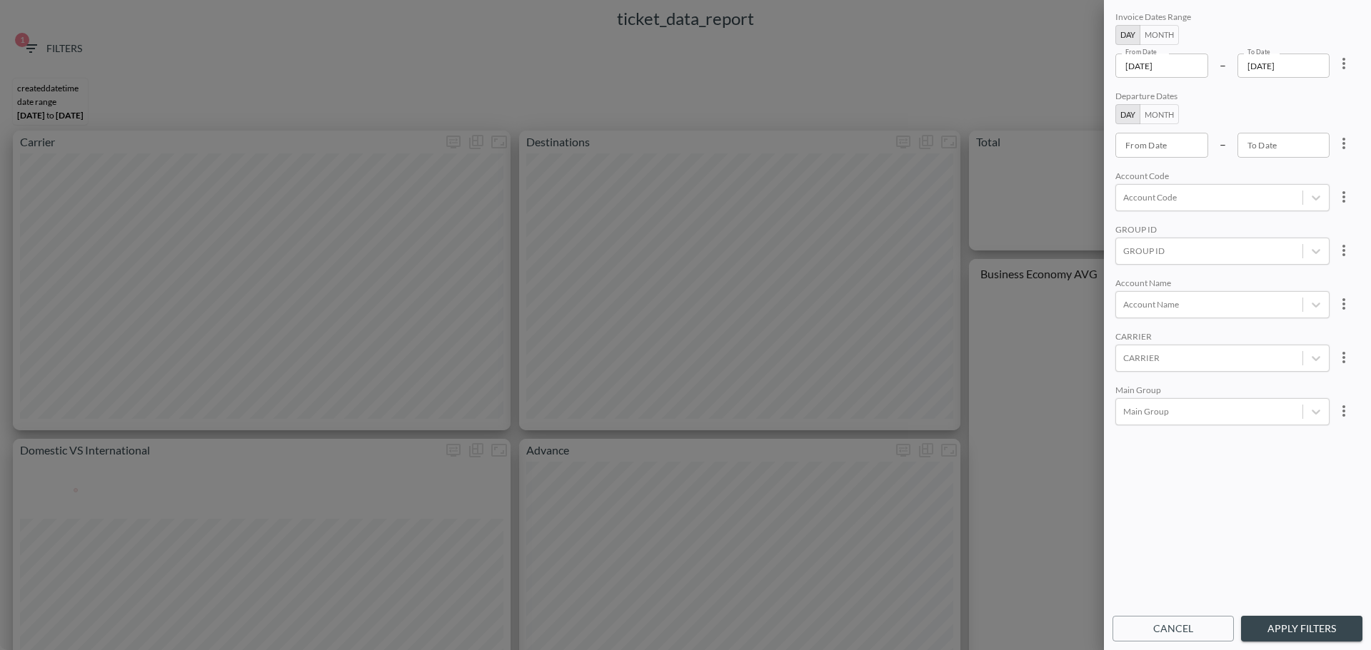
click at [1350, 61] on button "more" at bounding box center [1343, 63] width 29 height 29
click at [1313, 116] on div at bounding box center [685, 325] width 1371 height 650
click at [1310, 107] on div "Departure Dates Day Month From Date From Date – To Date To Date" at bounding box center [1222, 124] width 214 height 66
click at [1351, 72] on button "more" at bounding box center [1343, 63] width 29 height 29
click at [1331, 96] on li "Clear" at bounding box center [1290, 97] width 129 height 26
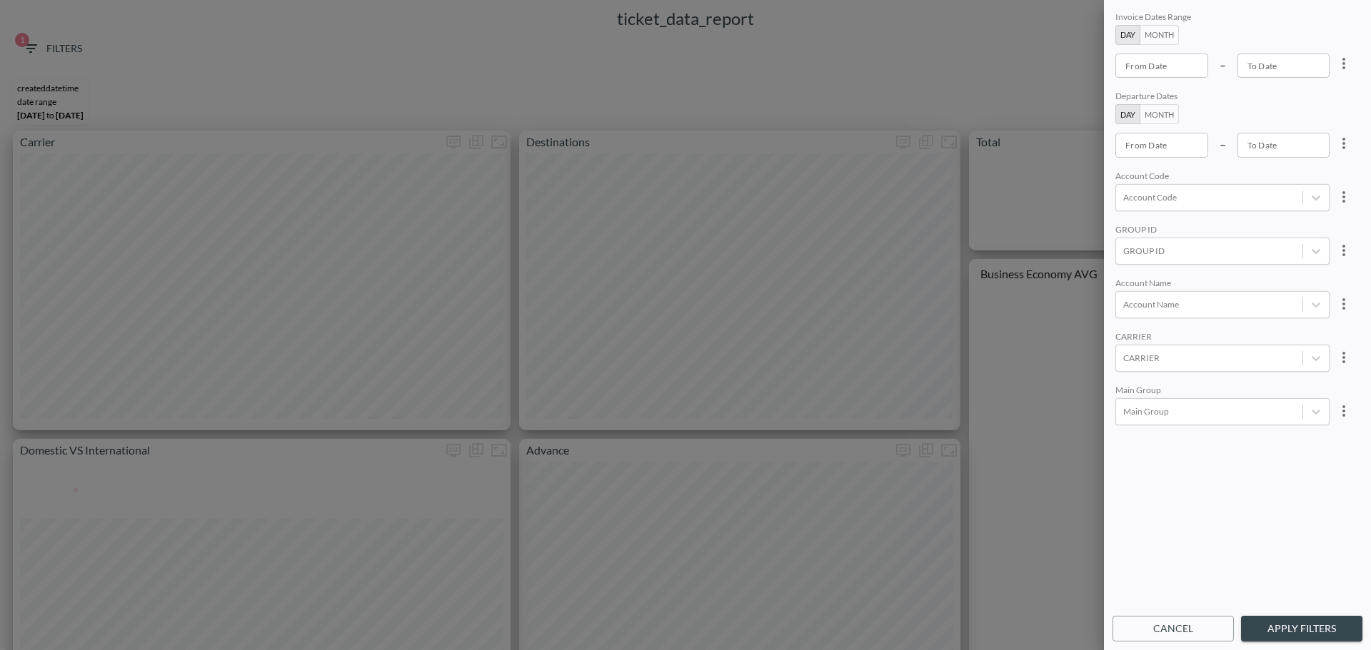
type input "YYYY-MM-DD"
click at [1183, 71] on input "YYYY-MM-DD" at bounding box center [1161, 66] width 93 height 24
click at [1143, 82] on div "Invoice Dates Range Day Month From Date From Date – To Date To Date Departure D…" at bounding box center [1237, 309] width 250 height 600
type input "YYYY-MM-DD"
click at [1150, 71] on input "YYYY-MM-DD" at bounding box center [1161, 66] width 93 height 24
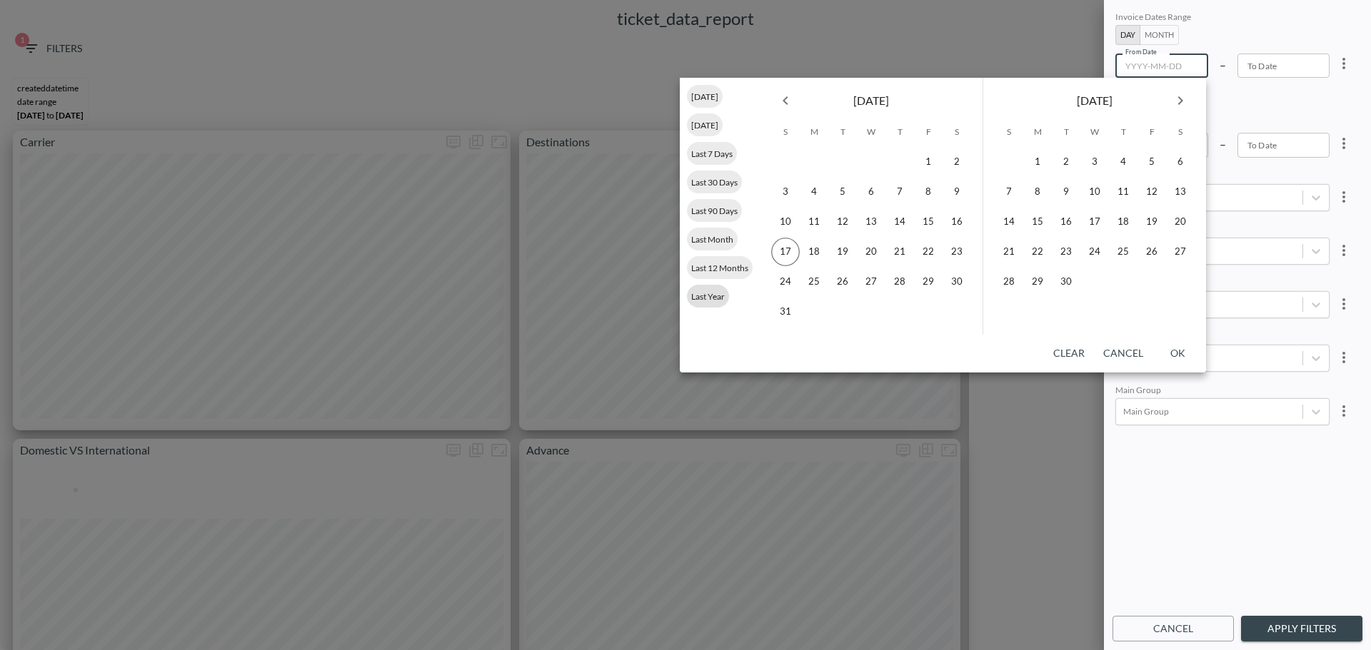
click at [720, 299] on span "Last Year" at bounding box center [708, 296] width 42 height 11
type input "2024-01-01"
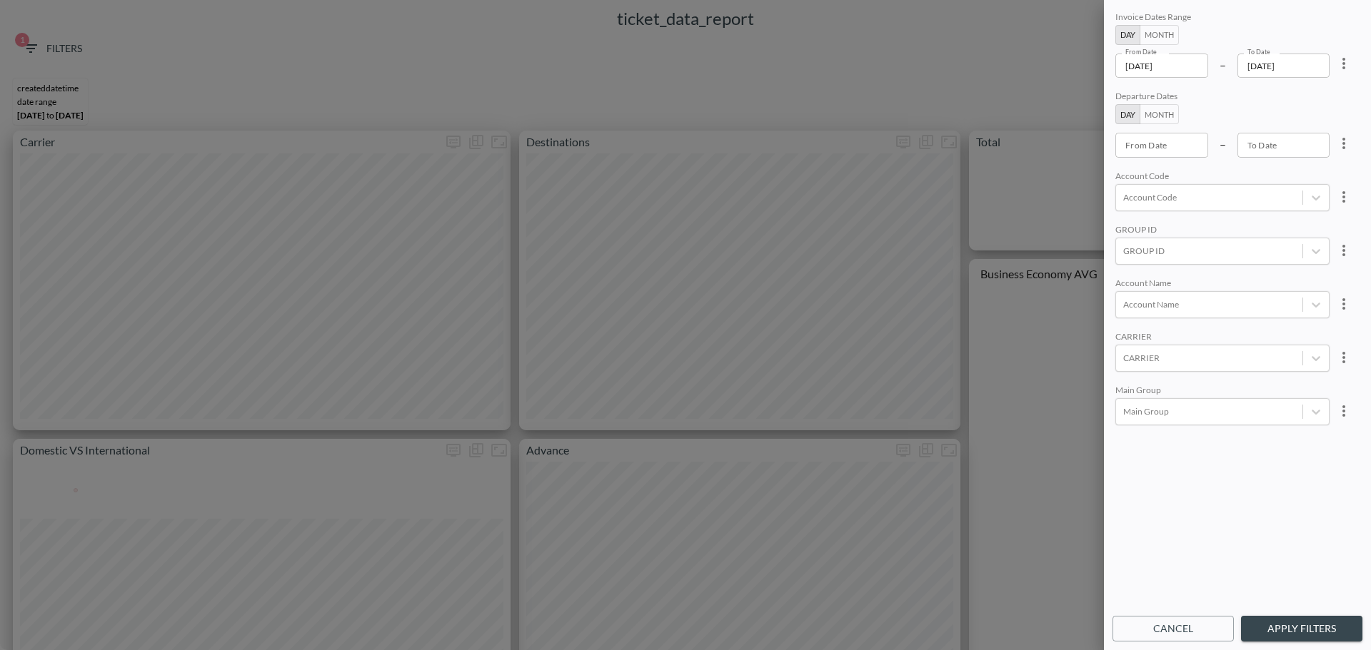
click at [1314, 79] on div "Invoice Dates Range Day Month From Date 2024-01-01 From Date – To Date 2024-12-…" at bounding box center [1237, 309] width 250 height 600
click at [1315, 72] on input "2024-12-31" at bounding box center [1283, 66] width 93 height 24
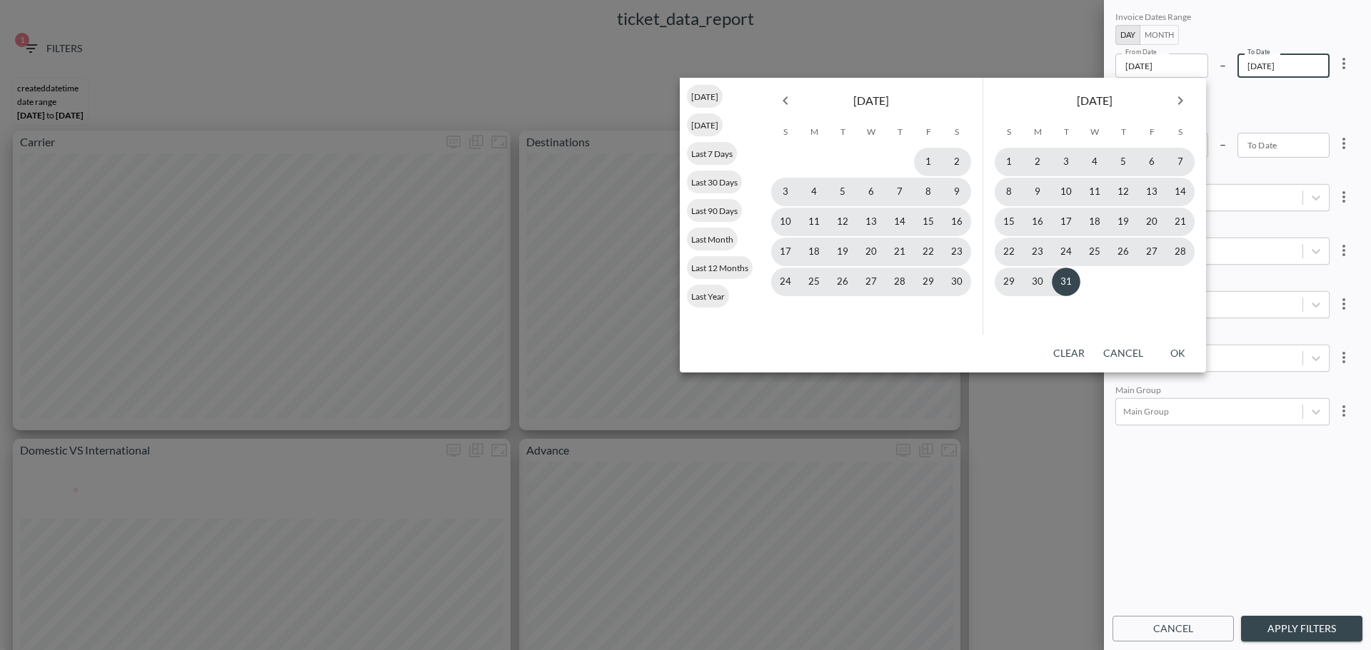
click at [793, 101] on icon "Previous month" at bounding box center [785, 100] width 17 height 17
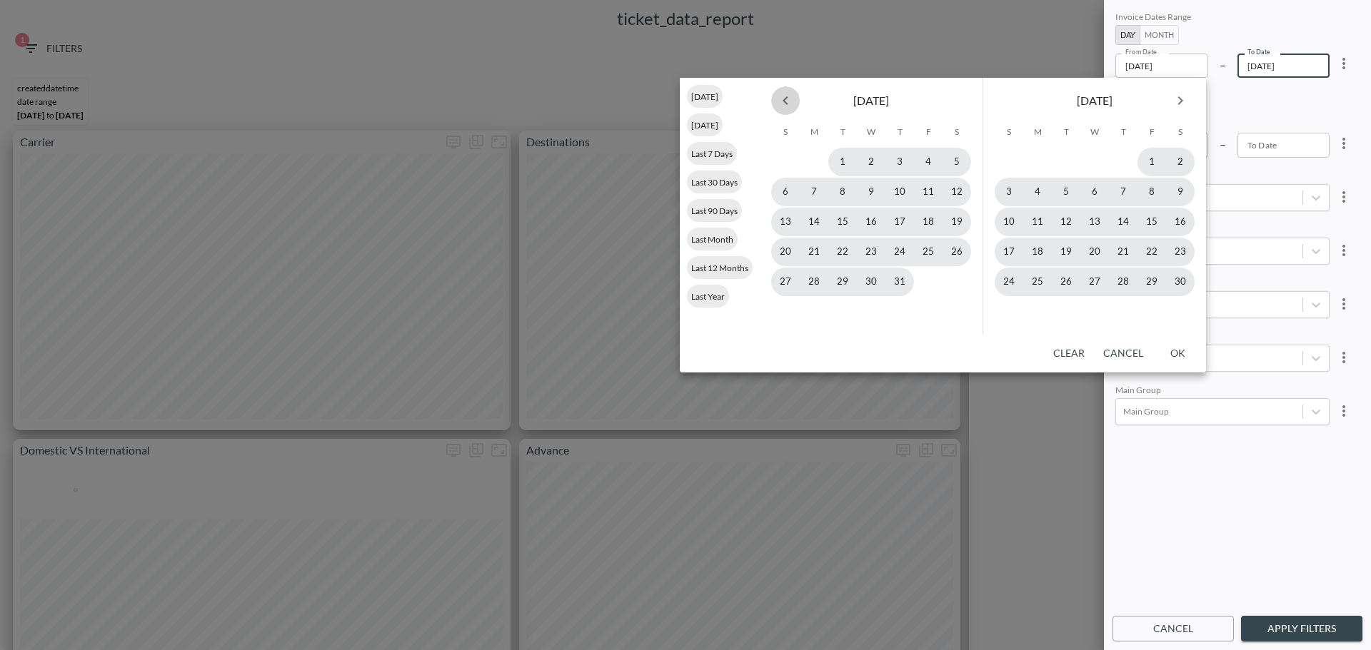
click at [793, 101] on icon "Previous month" at bounding box center [785, 100] width 17 height 17
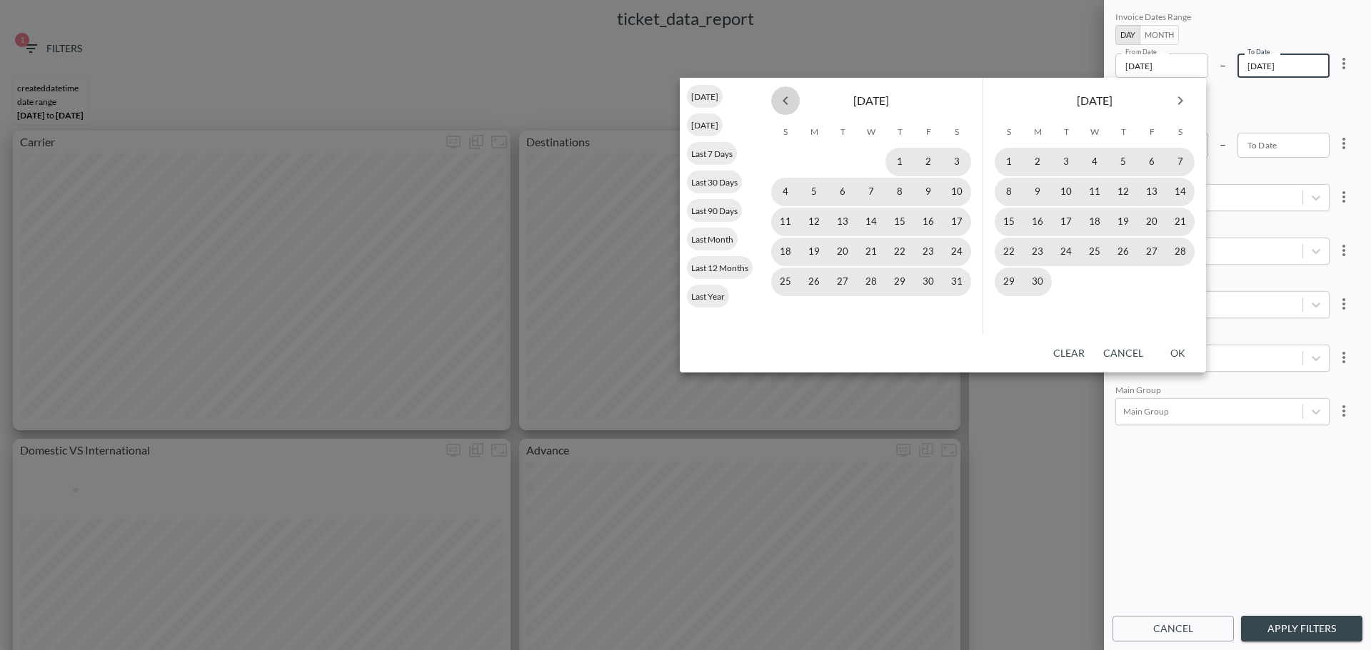
click at [793, 101] on icon "Previous month" at bounding box center [785, 100] width 17 height 17
click at [785, 309] on button "30" at bounding box center [785, 312] width 29 height 29
type input "2024-06-30"
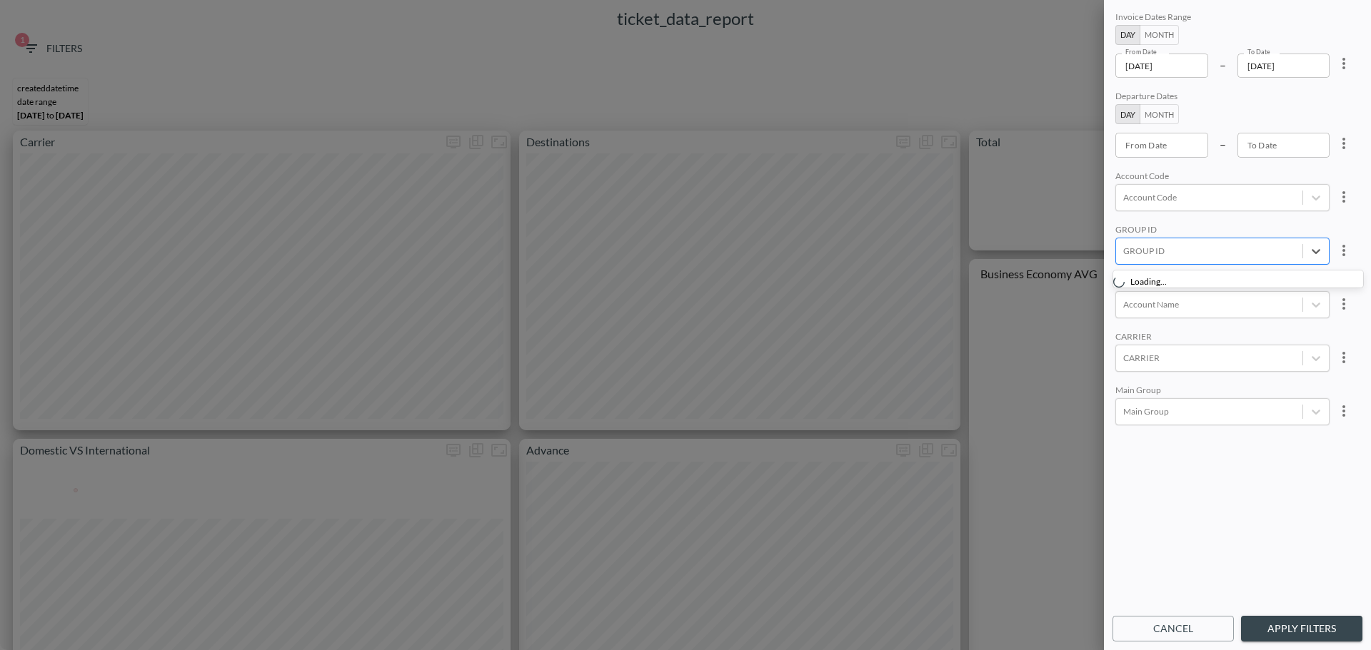
click at [1223, 256] on div at bounding box center [1209, 251] width 172 height 14
click at [1223, 254] on div at bounding box center [1209, 251] width 172 height 14
click at [1218, 199] on div at bounding box center [1209, 198] width 172 height 14
click at [1120, 234] on input "APSF" at bounding box center [1126, 238] width 30 height 30
type input "apsf"
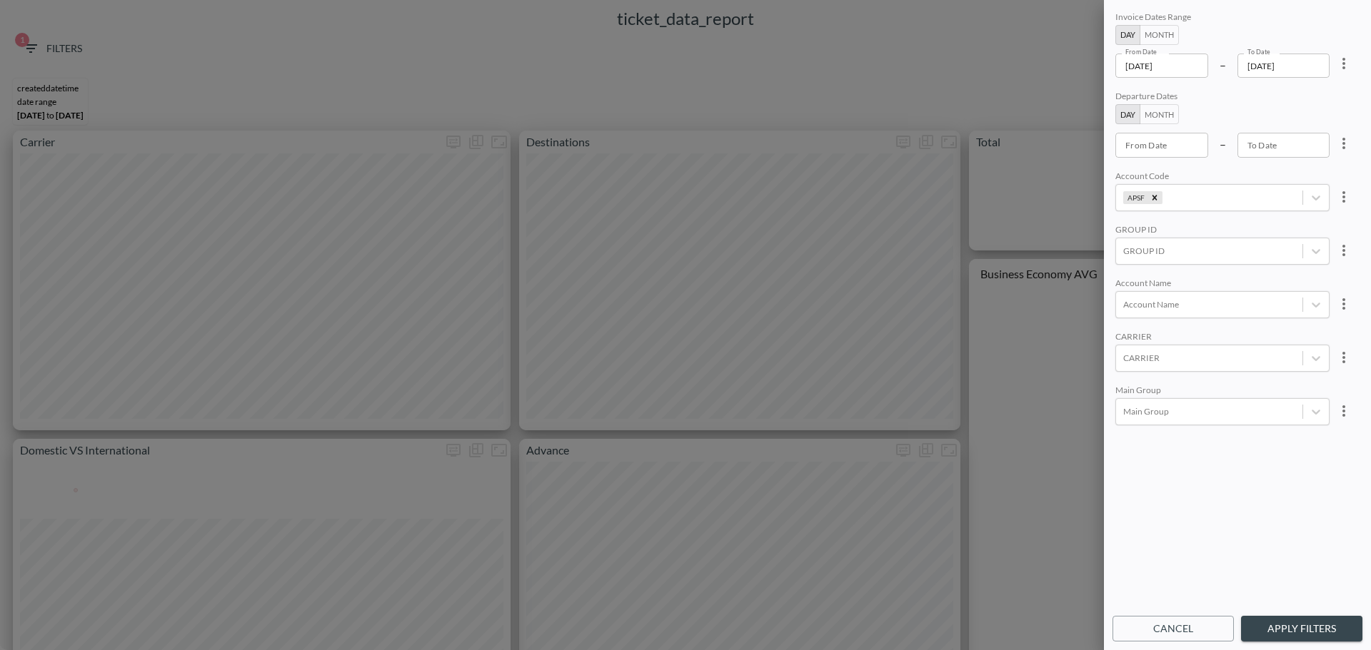
click at [1216, 490] on div "Invoice Dates Range Day Month From Date 2024-01-01 From Date – To Date 2024-06-…" at bounding box center [1237, 309] width 250 height 600
click at [1276, 630] on button "Apply Filters" at bounding box center [1301, 629] width 121 height 26
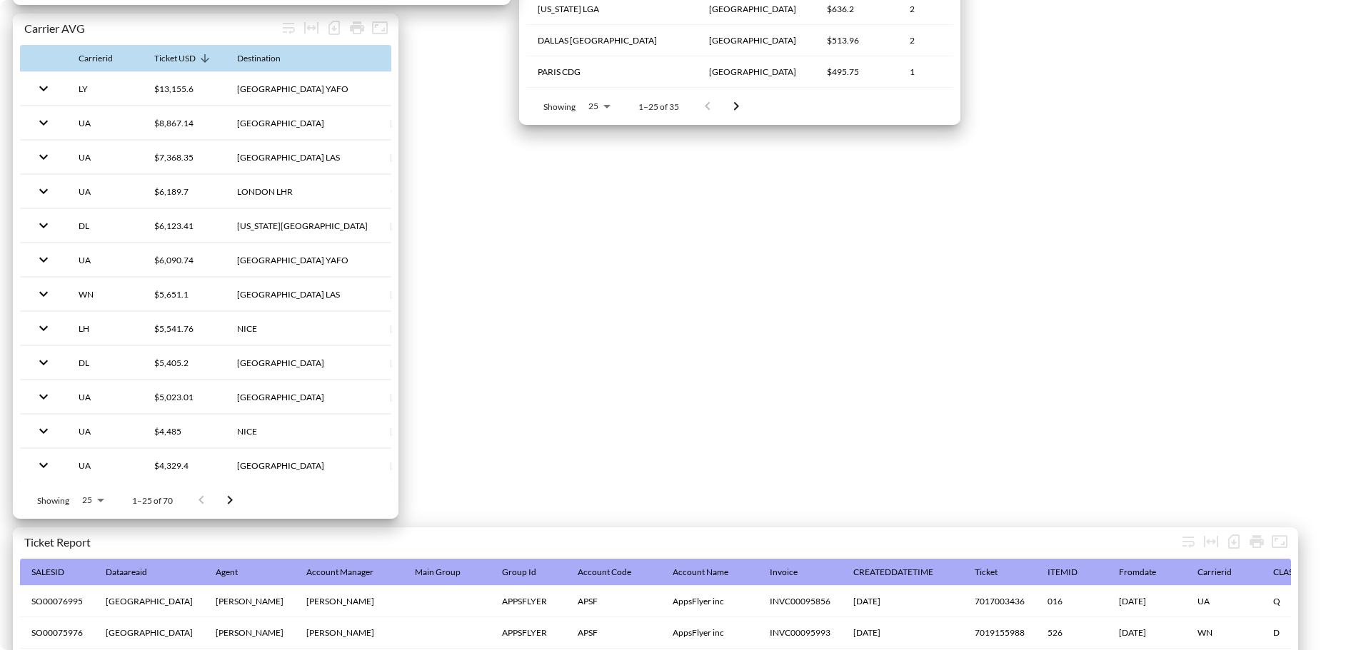
scroll to position [1439, 0]
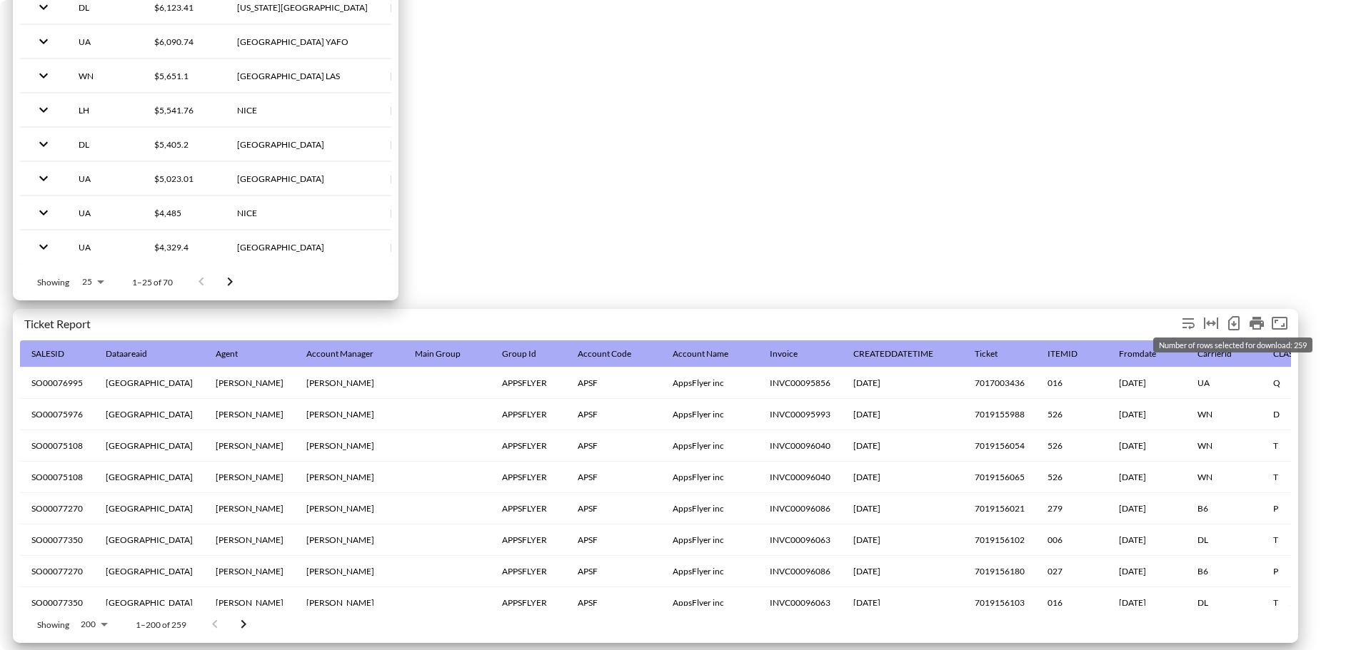
click at [1239, 320] on icon "Number of rows selected for download: 259" at bounding box center [1233, 323] width 11 height 14
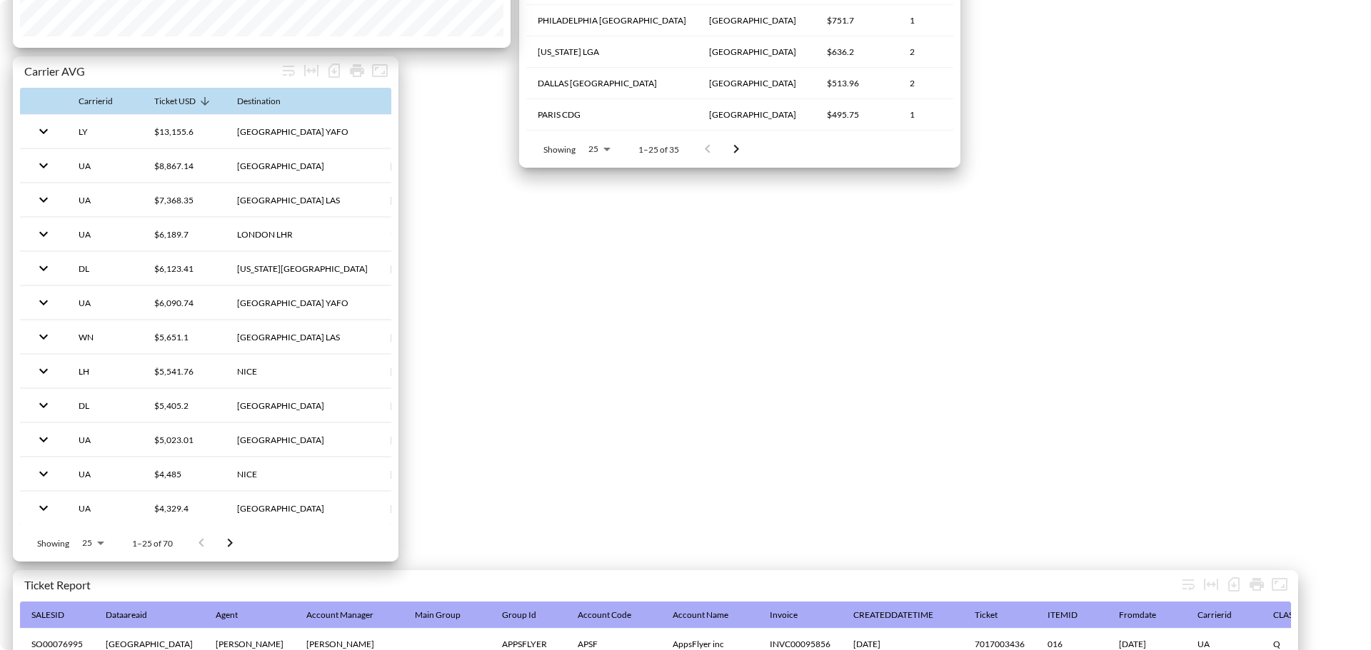
scroll to position [1011, 0]
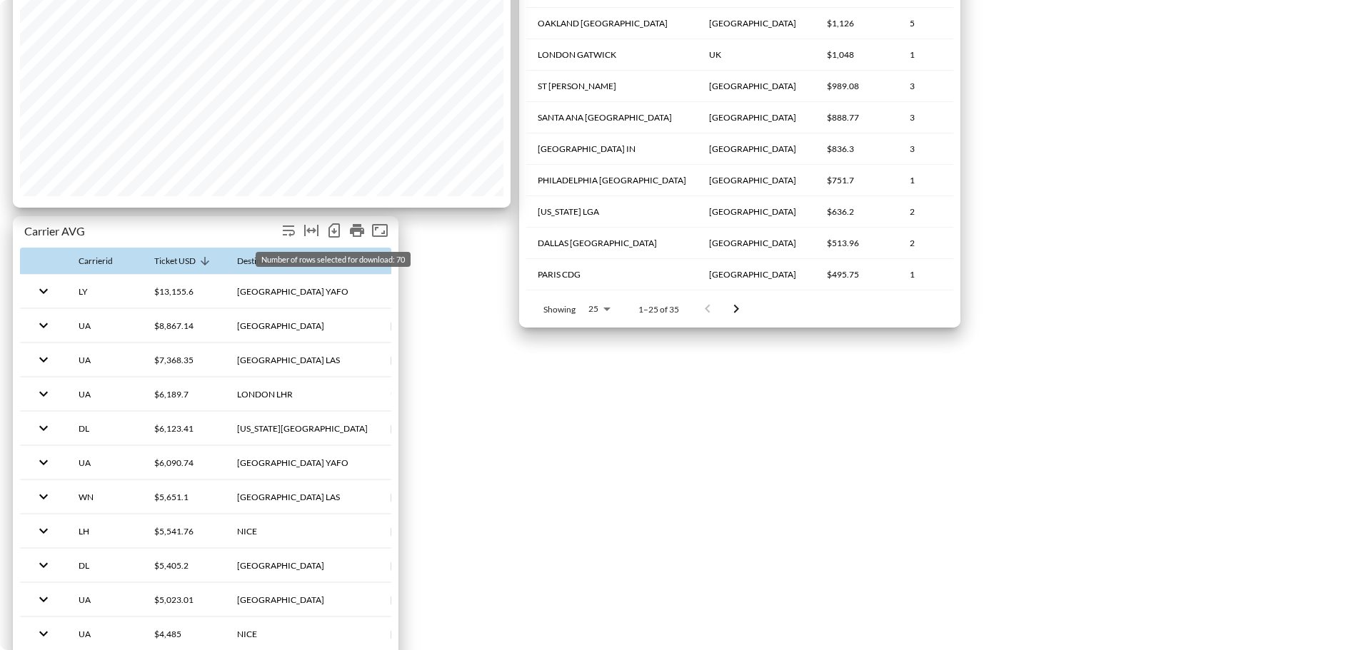
click at [333, 237] on icon "Number of rows selected for download: 70" at bounding box center [333, 230] width 11 height 14
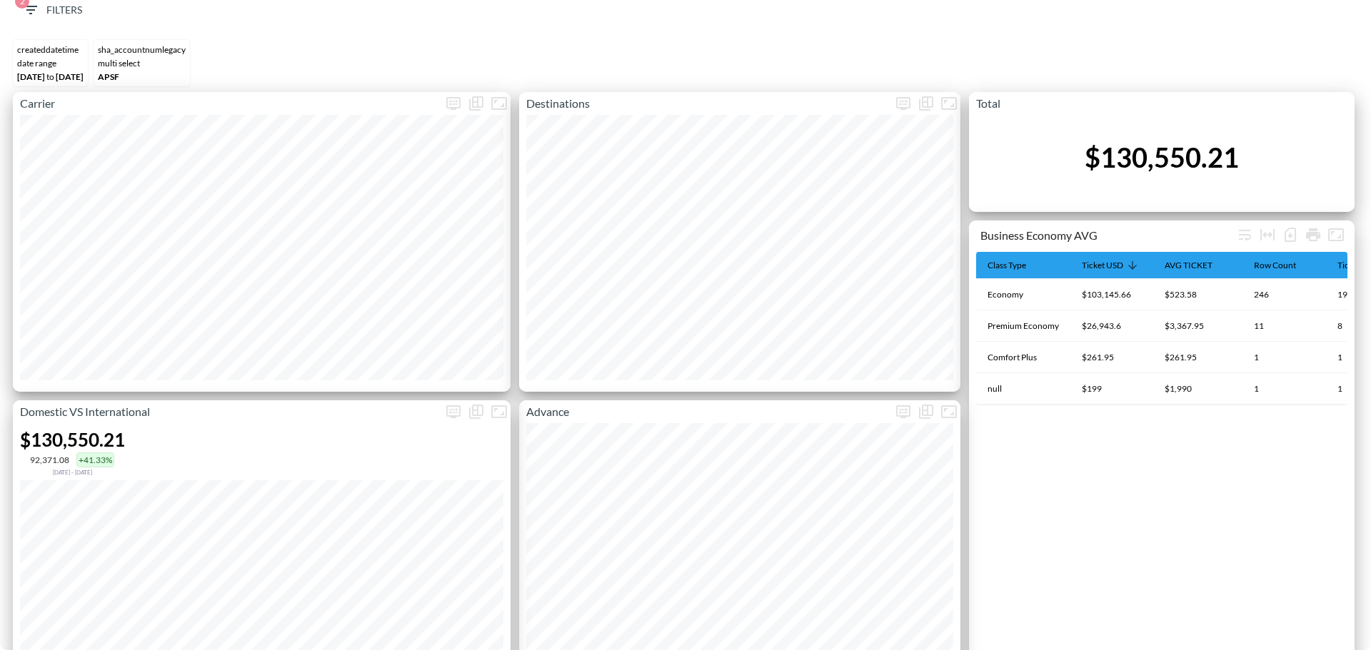
scroll to position [0, 0]
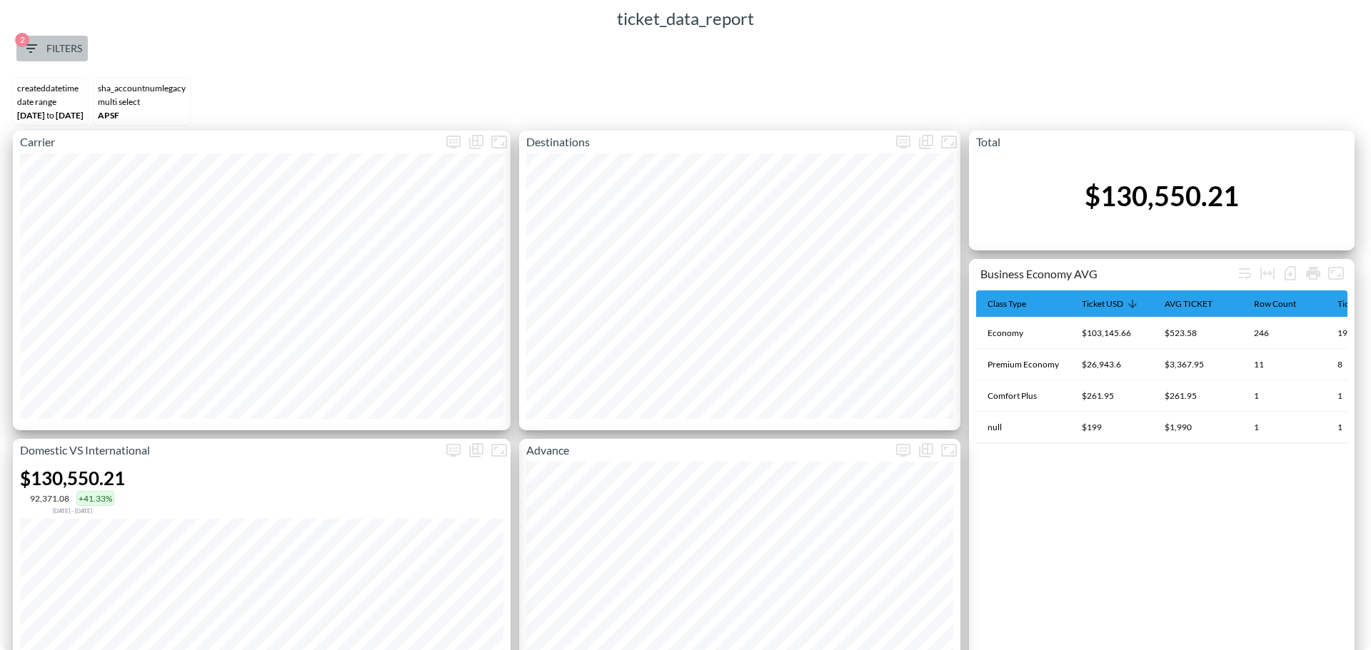
click at [74, 51] on span "2 Filters" at bounding box center [52, 49] width 60 height 18
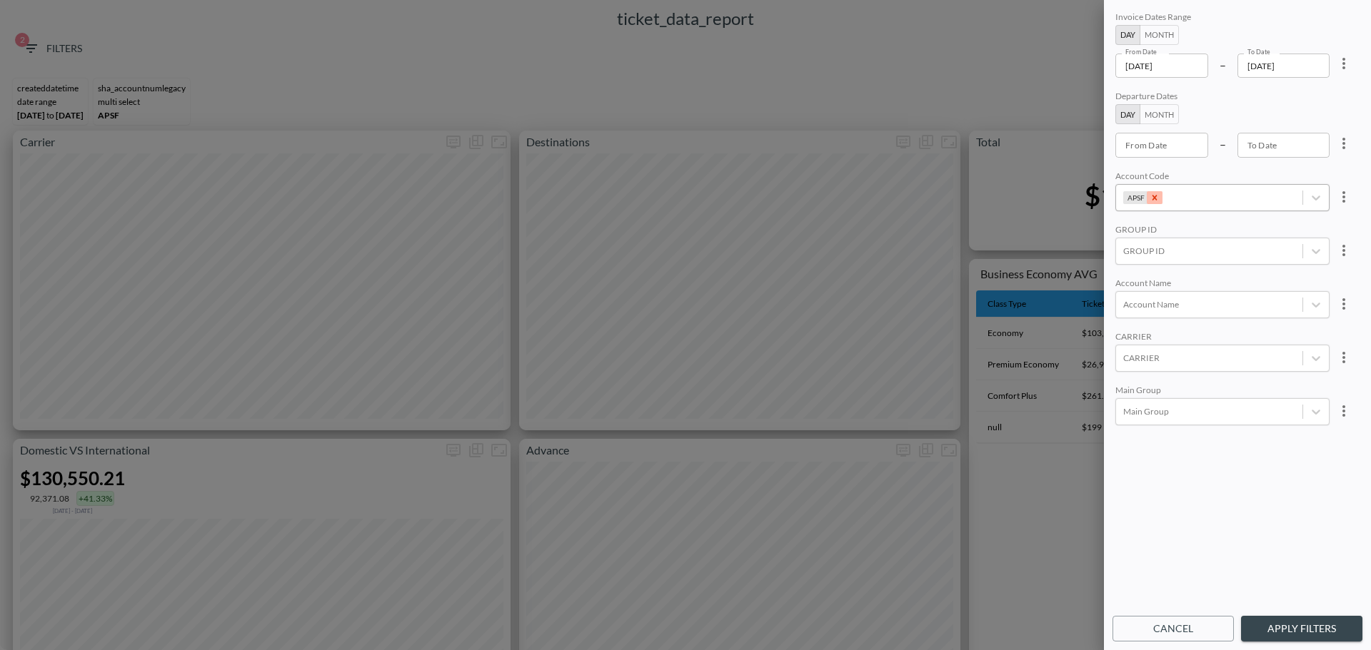
click at [1156, 195] on icon "Remove APSF" at bounding box center [1154, 198] width 10 height 10
click at [1156, 195] on div at bounding box center [1209, 198] width 172 height 14
click at [1129, 247] on input "APPS" at bounding box center [1126, 262] width 30 height 30
click at [1129, 254] on input "APPS" at bounding box center [1126, 262] width 30 height 30
click at [1127, 234] on input "apps" at bounding box center [1126, 238] width 30 height 30
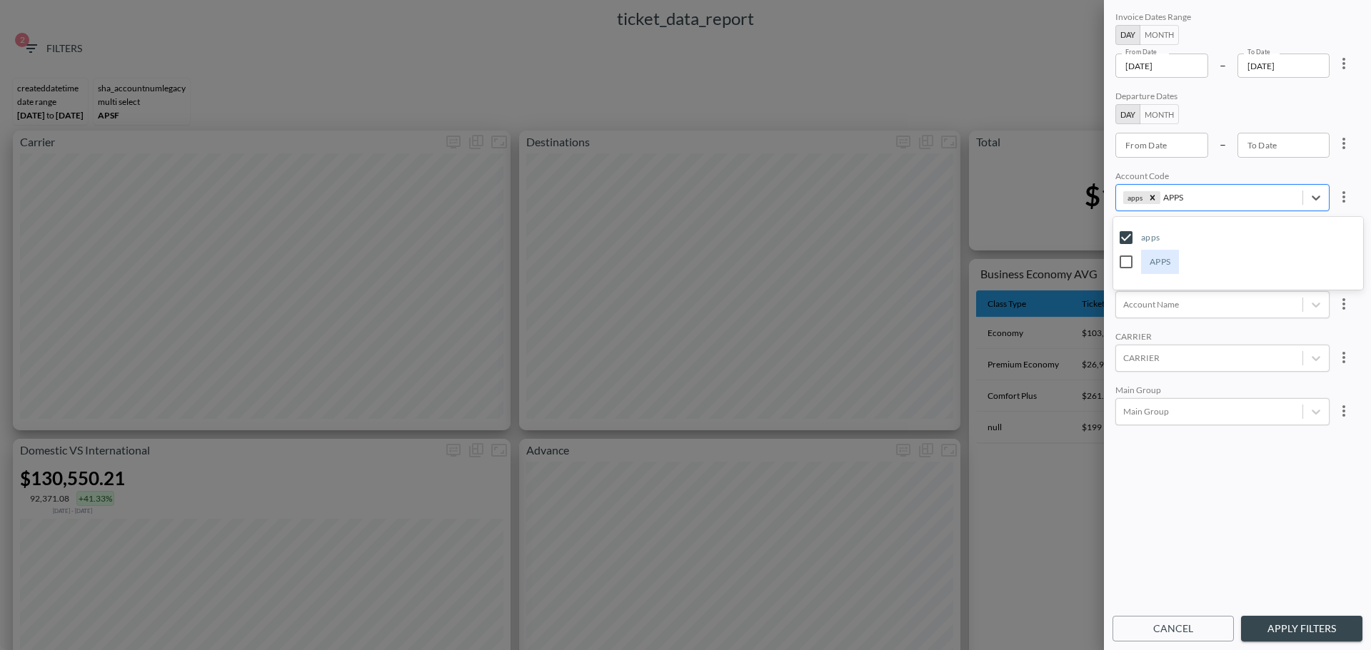
click at [1124, 258] on input "APPS" at bounding box center [1126, 262] width 30 height 30
type input "APPS"
click at [1191, 494] on div "Invoice Dates Range Day Month From Date 2024-01-01 From Date – To Date 2024-06-…" at bounding box center [1237, 309] width 250 height 600
click at [1305, 613] on div "Invoice Dates Range Day Month From Date 2024-01-01 From Date – To Date 2024-06-…" at bounding box center [1237, 325] width 267 height 650
click at [1314, 622] on button "Apply Filters" at bounding box center [1301, 629] width 121 height 26
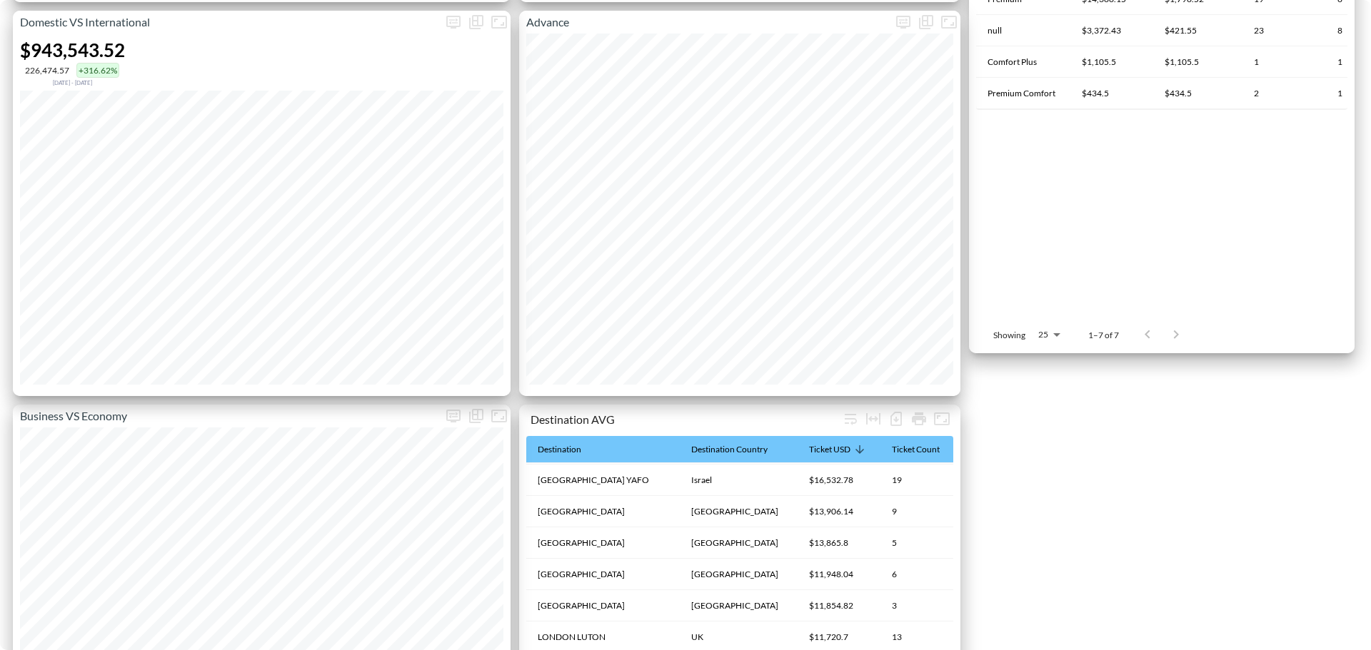
scroll to position [928, 0]
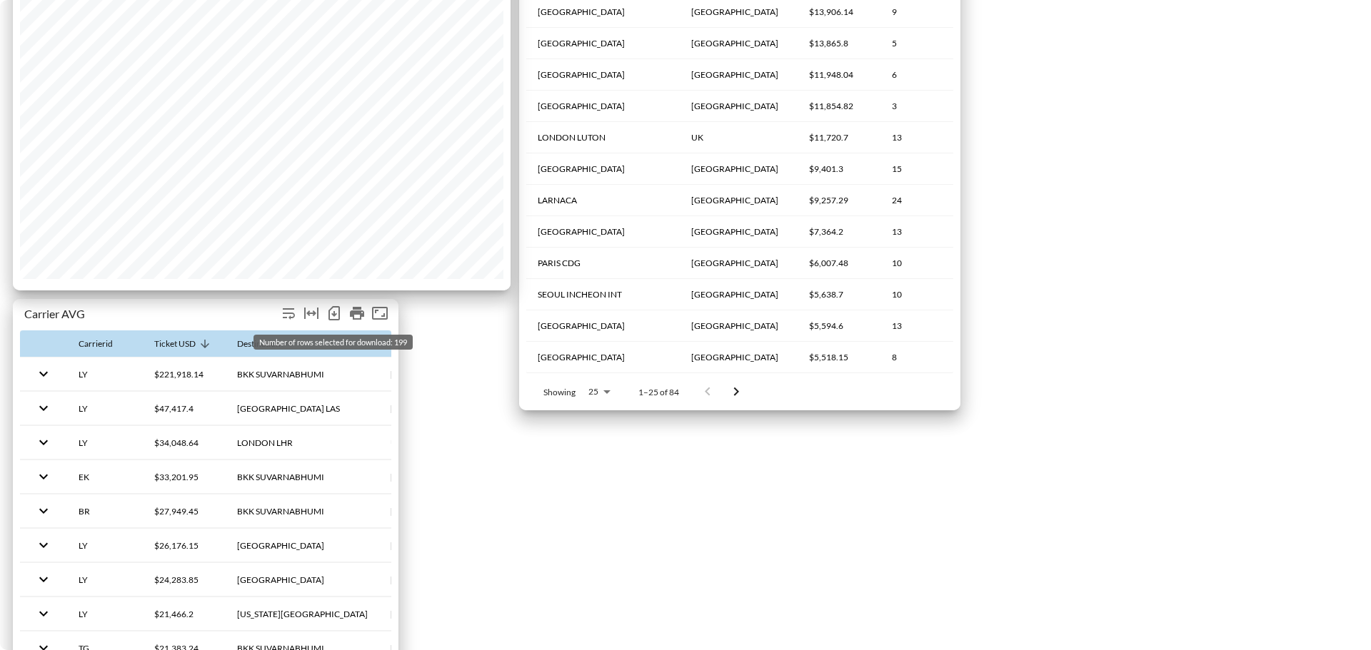
click at [337, 316] on icon "Number of rows selected for download: 199" at bounding box center [334, 313] width 17 height 17
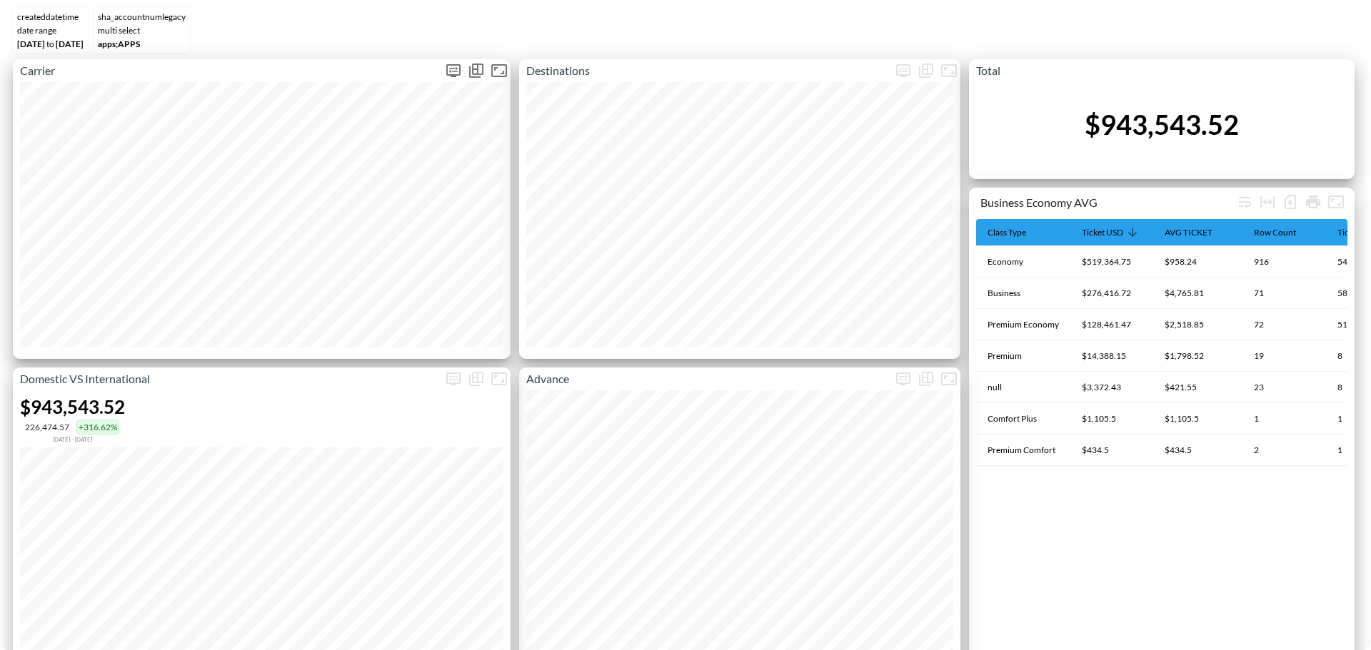
scroll to position [0, 0]
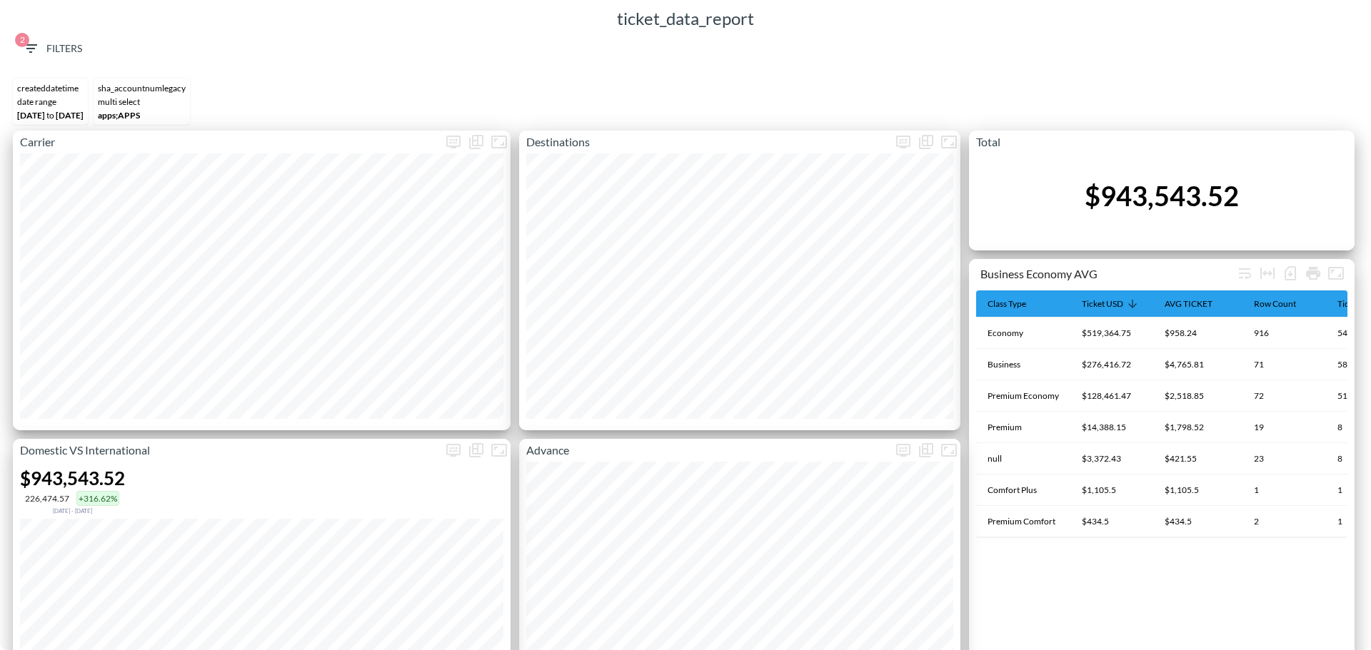
click at [51, 48] on span "2 Filters" at bounding box center [52, 49] width 60 height 18
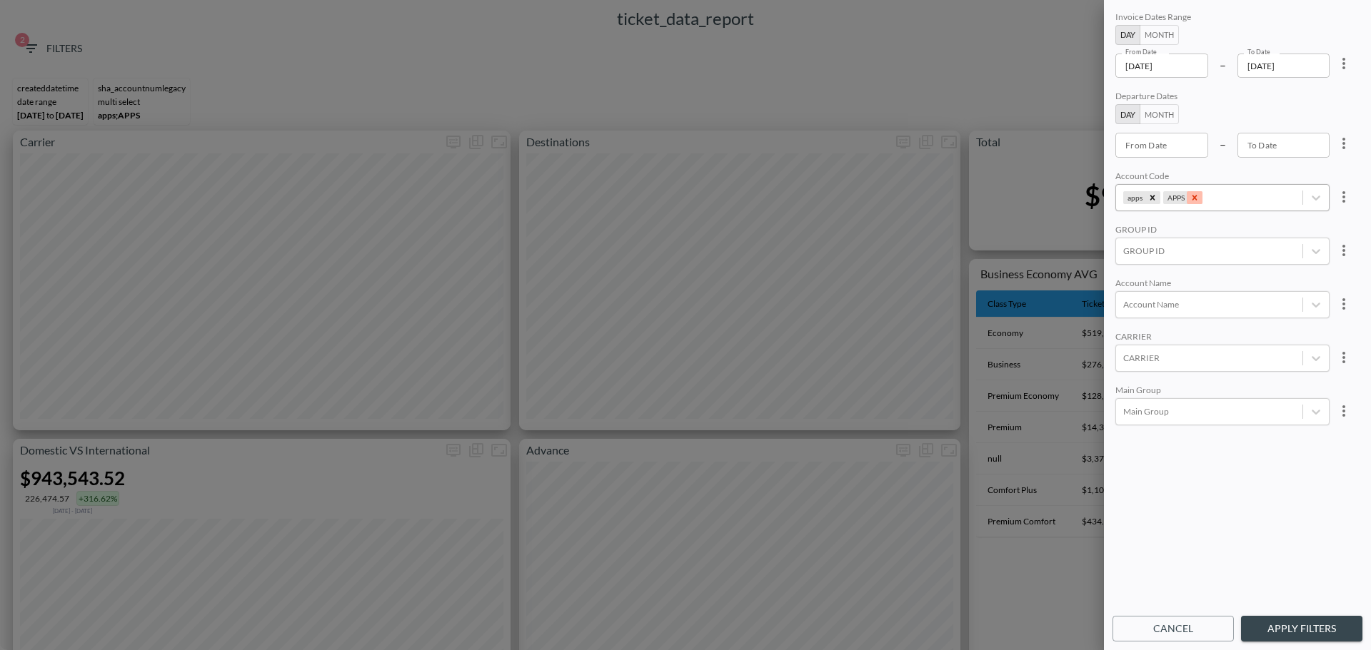
click at [1195, 198] on icon "Remove APPS" at bounding box center [1194, 198] width 10 height 10
click at [1154, 198] on icon "Remove apps" at bounding box center [1152, 198] width 10 height 10
click at [1162, 252] on div at bounding box center [1209, 251] width 172 height 14
click at [1122, 289] on input "AppsFlyer" at bounding box center [1126, 291] width 30 height 30
click at [1122, 317] on input "APPSFLYER" at bounding box center [1126, 316] width 30 height 30
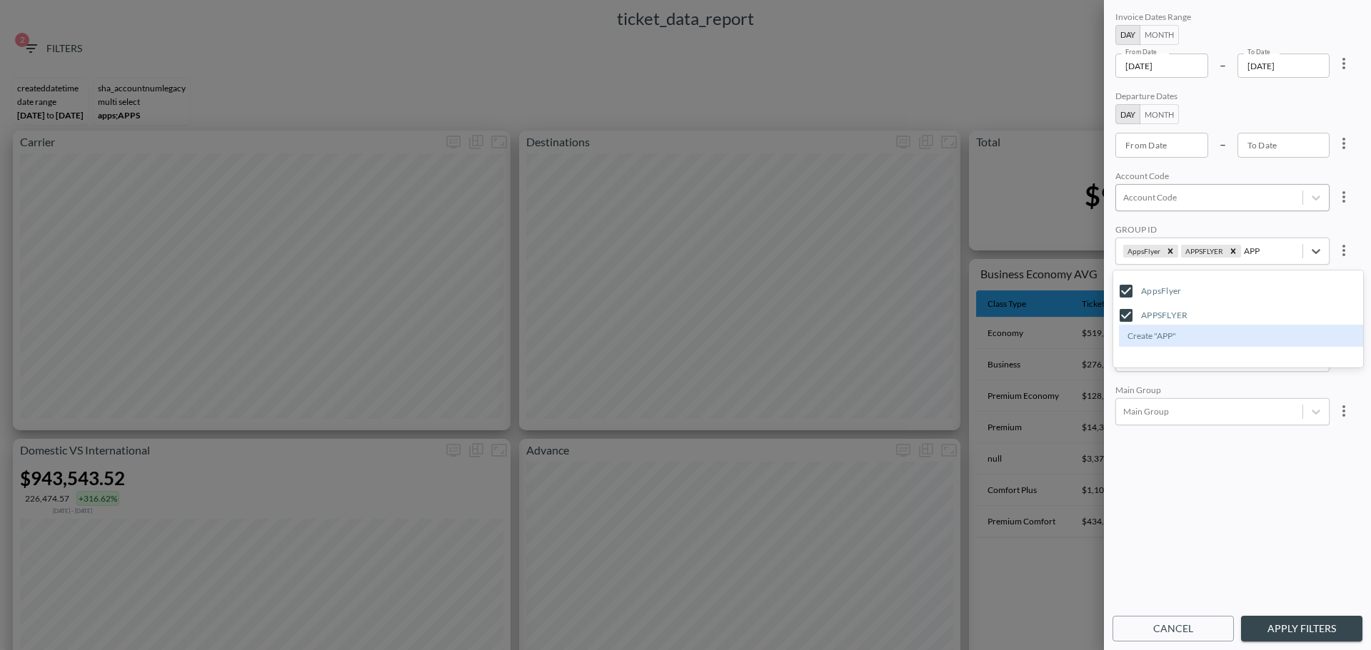
type input "APP"
click at [1214, 512] on div "Invoice Dates Range Day Month From Date 2024-01-01 From Date – To Date 2024-06-…" at bounding box center [1237, 309] width 250 height 600
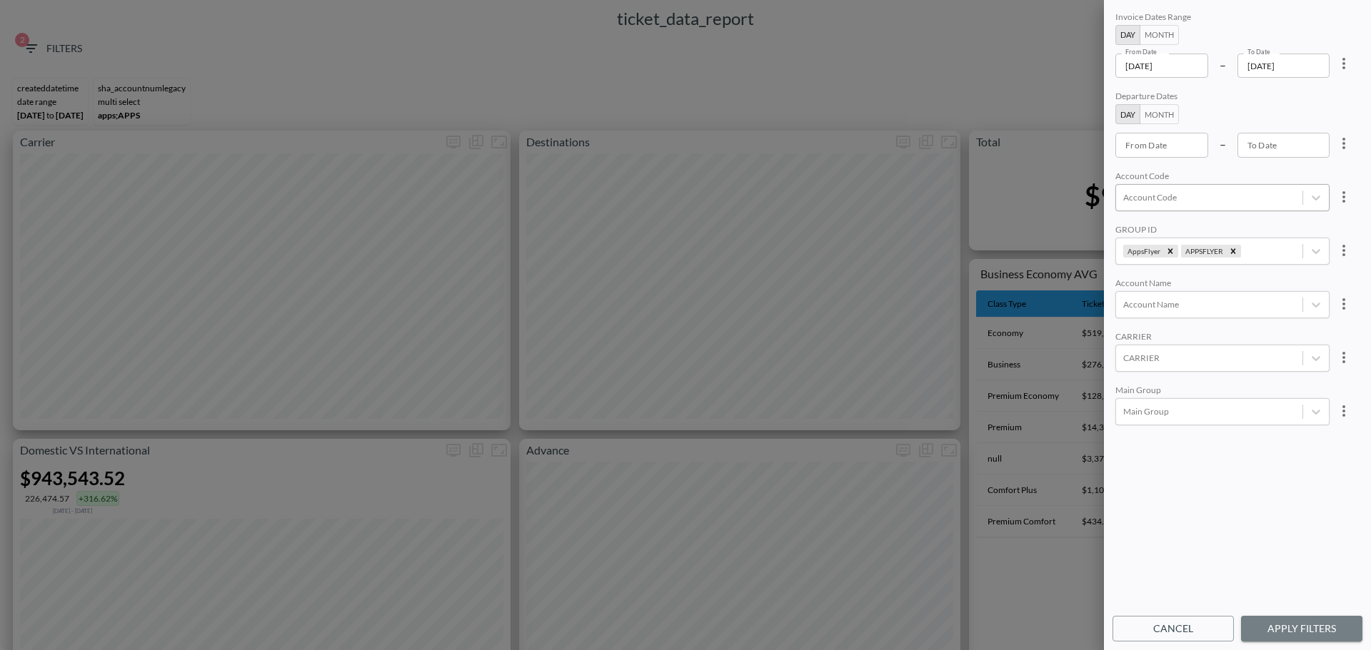
click at [1262, 628] on button "Apply Filters" at bounding box center [1301, 629] width 121 height 26
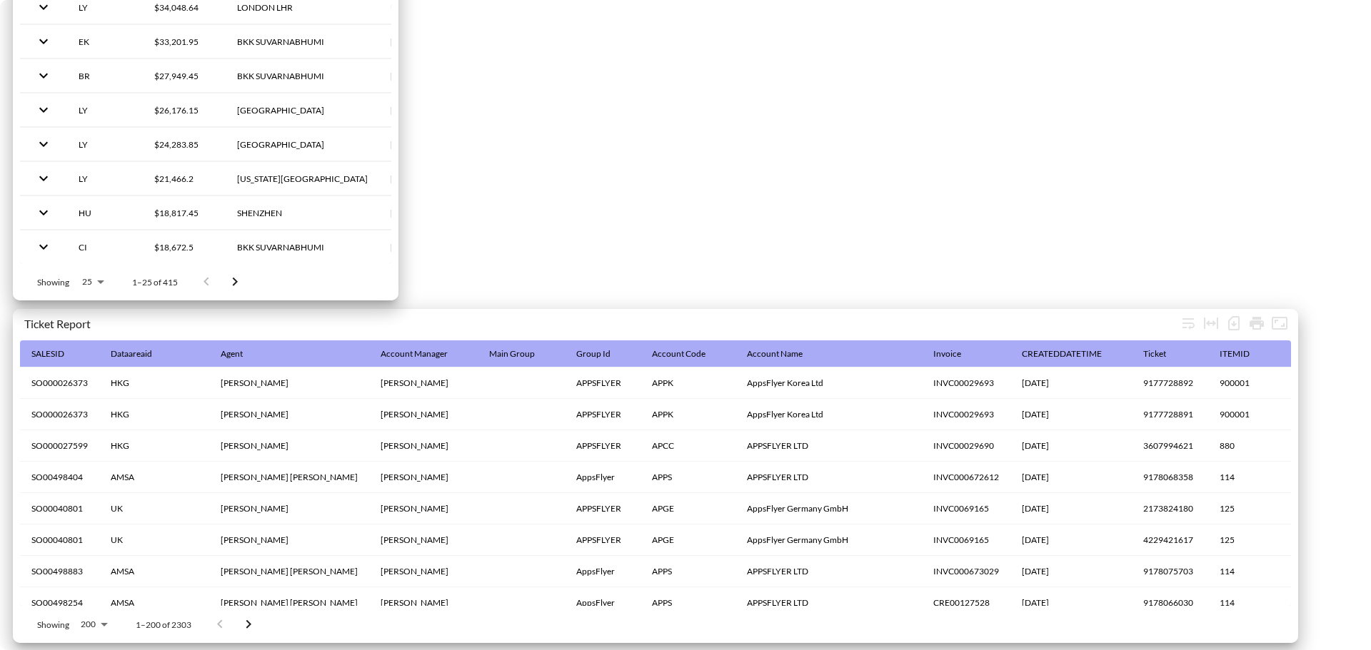
scroll to position [1439, 0]
click at [1233, 321] on icon "Number of rows selected for download: 2303" at bounding box center [1234, 324] width 6 height 6
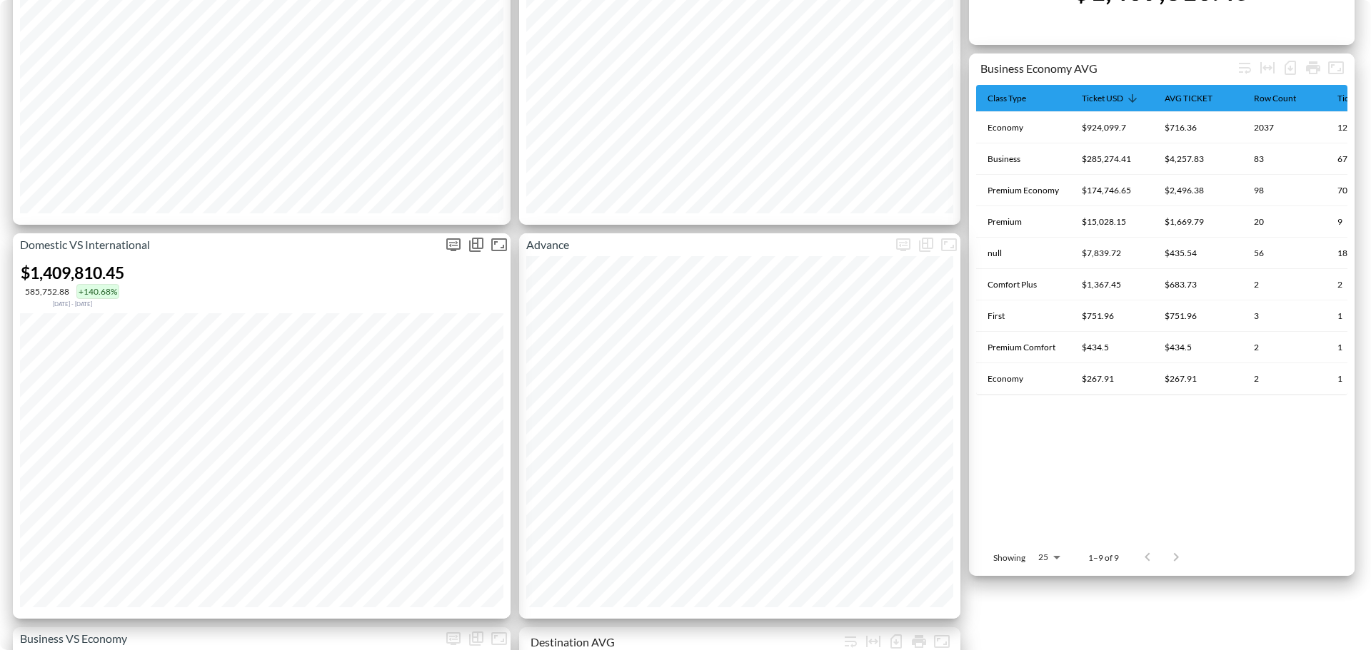
scroll to position [214, 0]
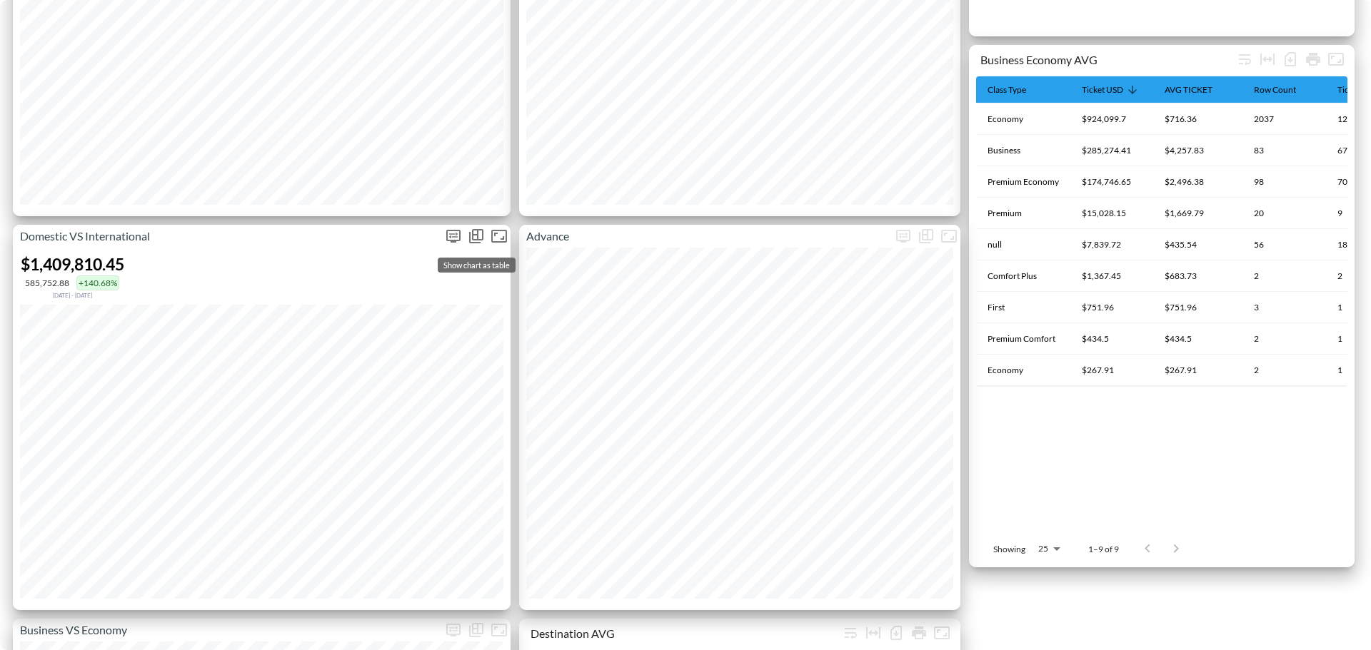
click at [480, 240] on icon "Show chart as table" at bounding box center [477, 234] width 11 height 11
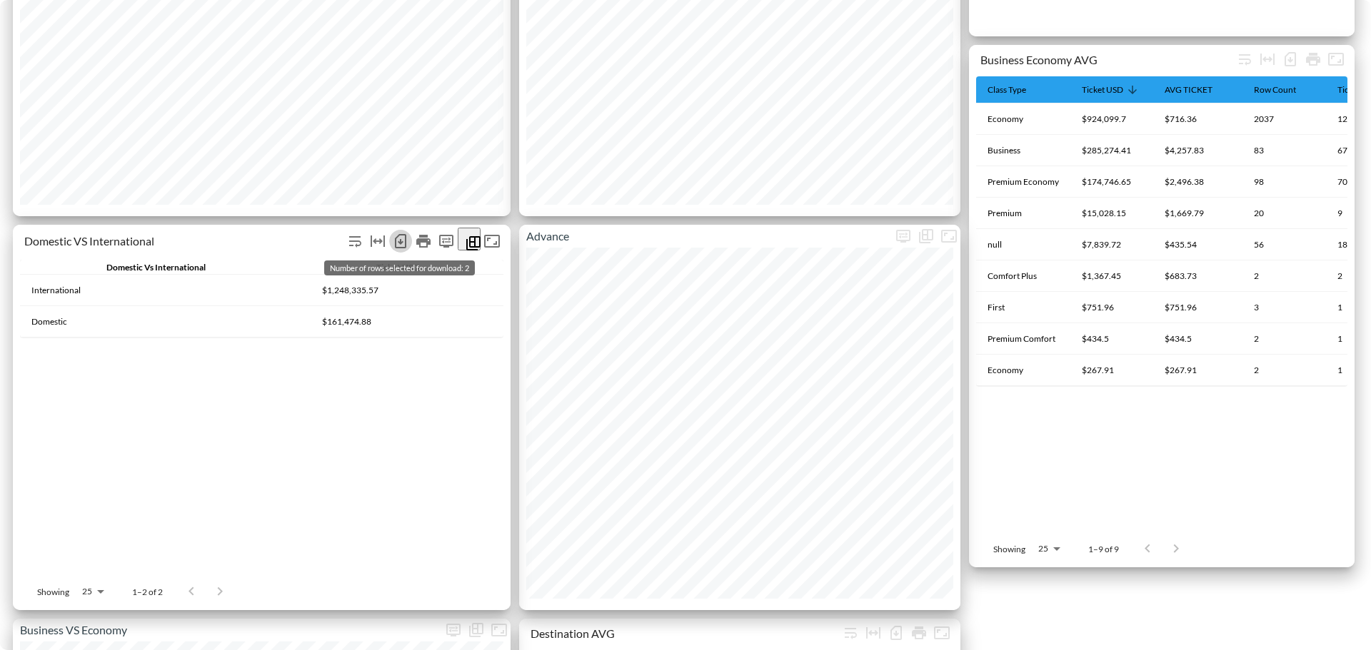
click at [398, 242] on icon "Number of rows selected for download: 2" at bounding box center [400, 241] width 17 height 17
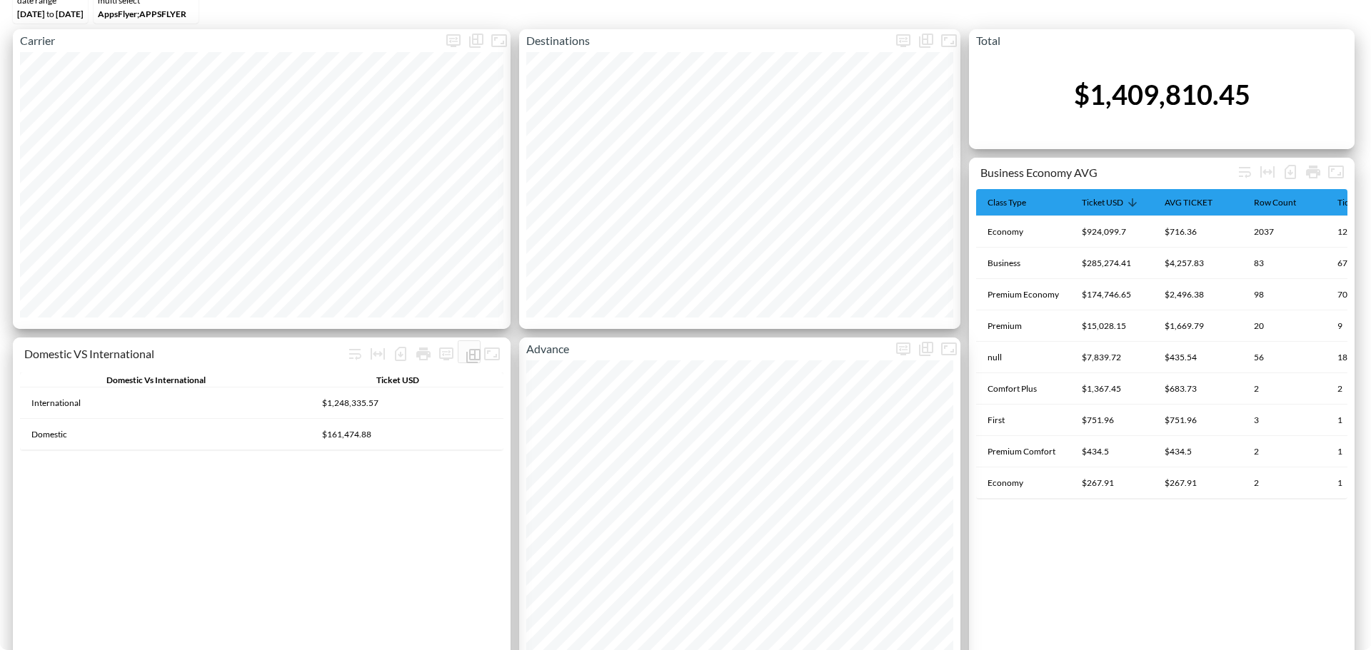
scroll to position [0, 0]
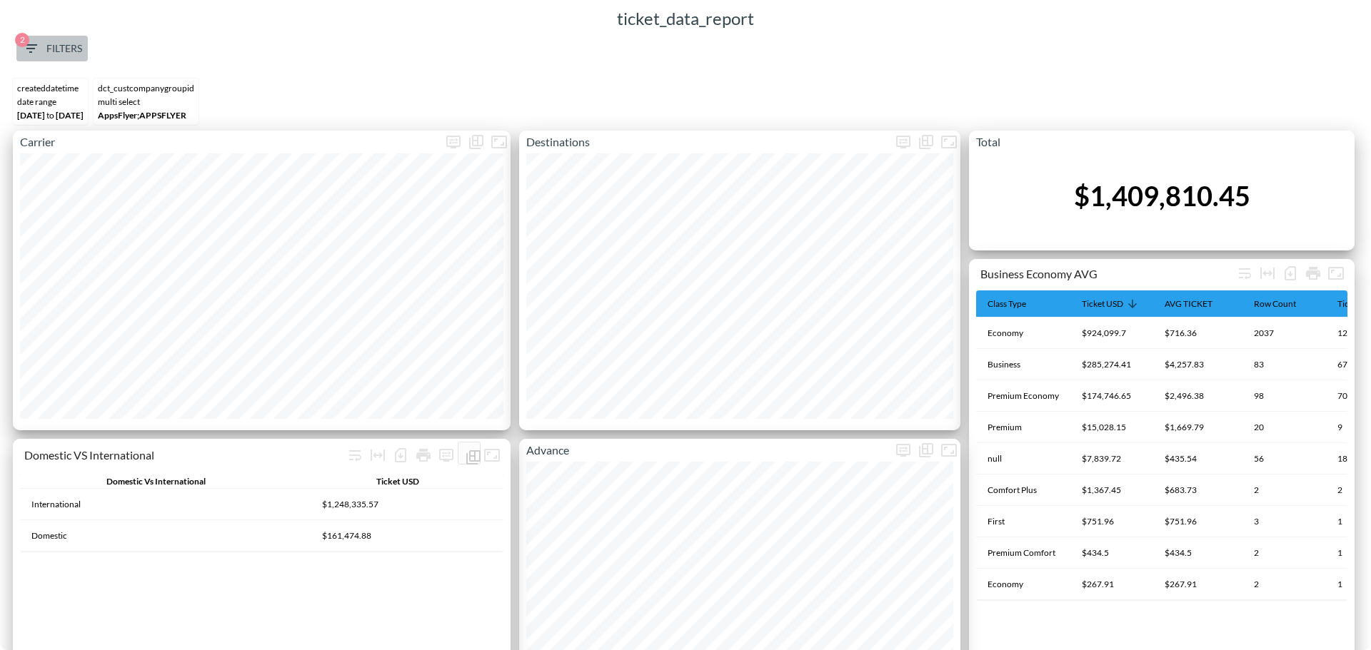
click at [58, 41] on span "2 Filters" at bounding box center [52, 49] width 60 height 18
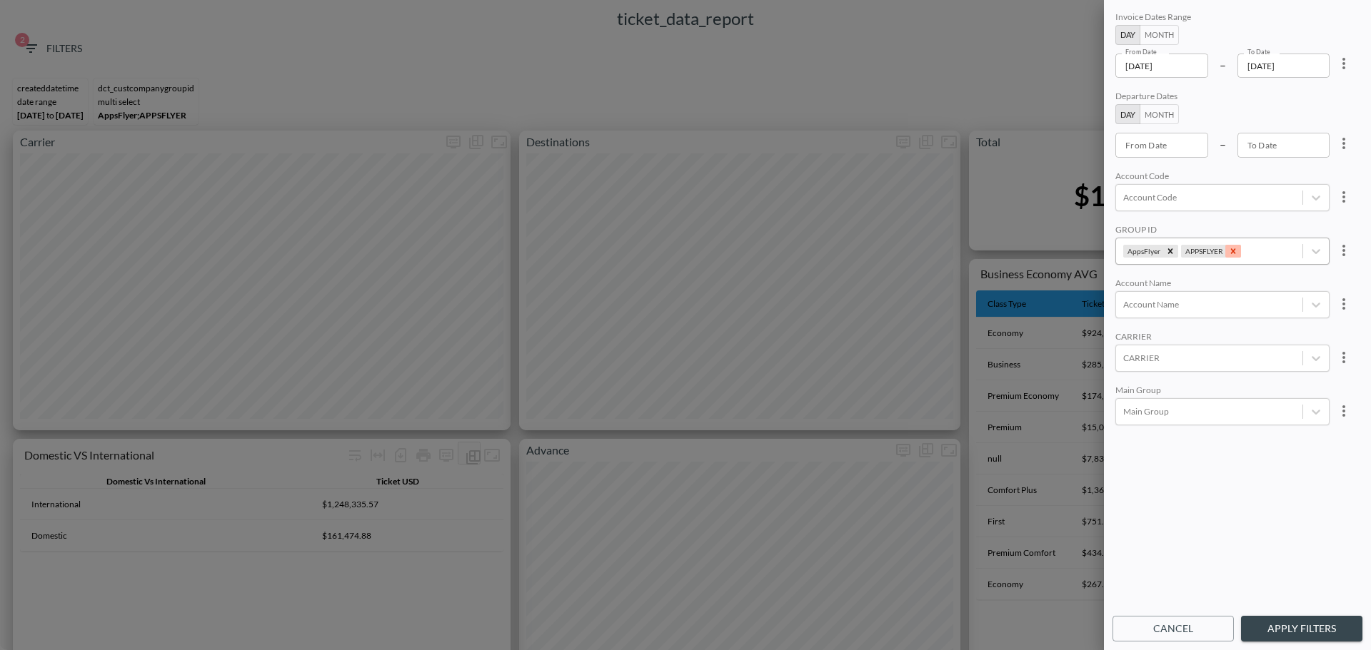
click at [1232, 255] on icon "Remove APPSFLYER" at bounding box center [1233, 251] width 10 height 10
click at [1166, 252] on icon "Remove AppsFlyer" at bounding box center [1170, 251] width 10 height 10
click at [1207, 196] on div at bounding box center [1209, 198] width 172 height 14
click at [1129, 238] on input "RIKI" at bounding box center [1126, 238] width 30 height 30
type input "RIKI"
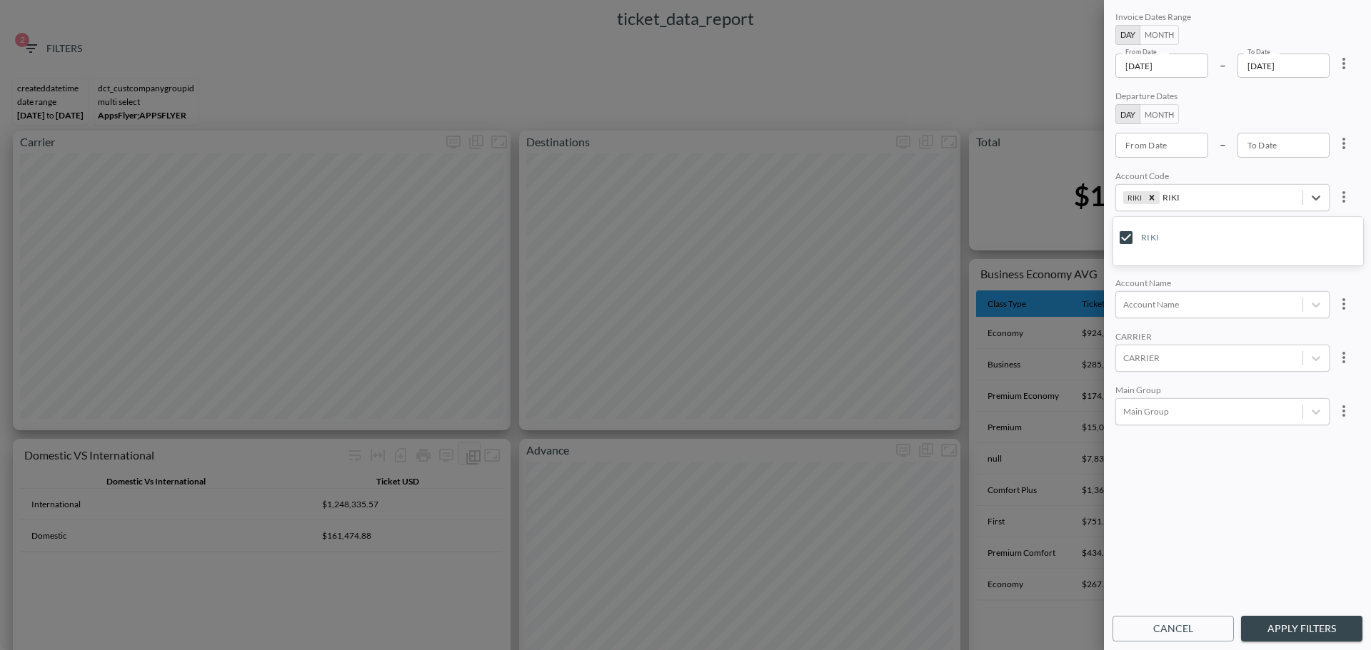
click at [1340, 66] on icon "more" at bounding box center [1343, 63] width 17 height 17
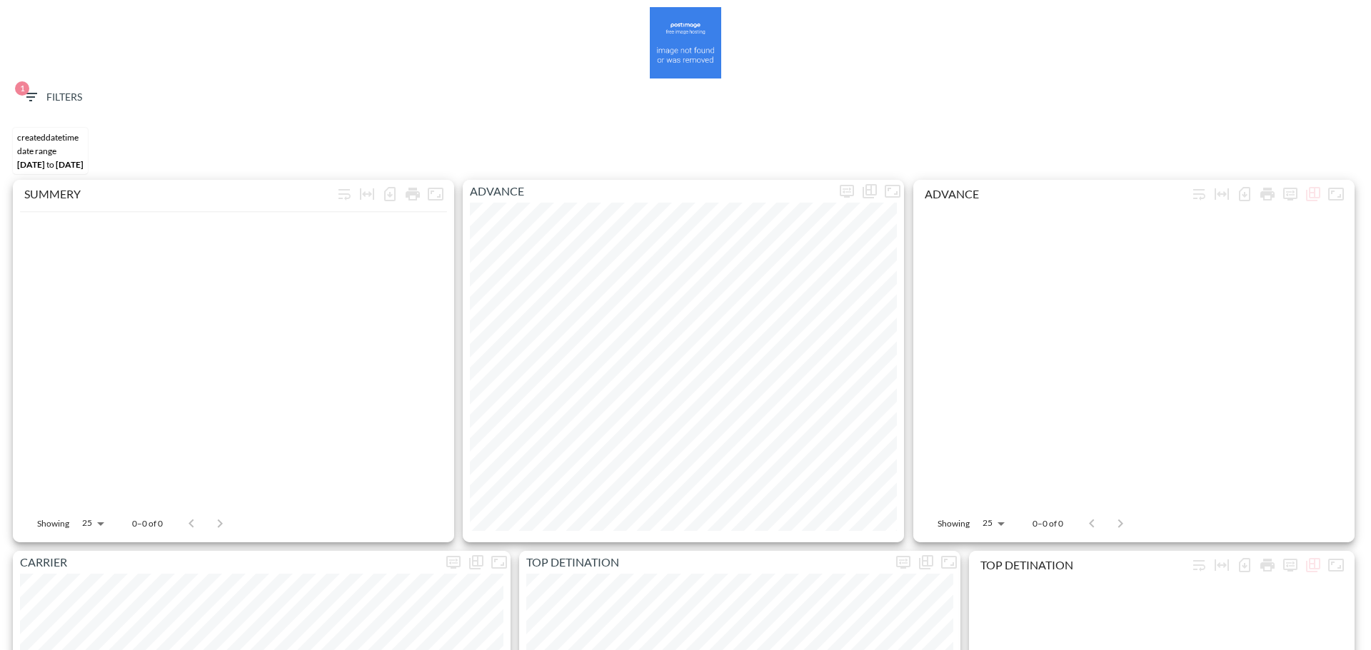
click at [63, 90] on span "1 Filters" at bounding box center [52, 98] width 60 height 18
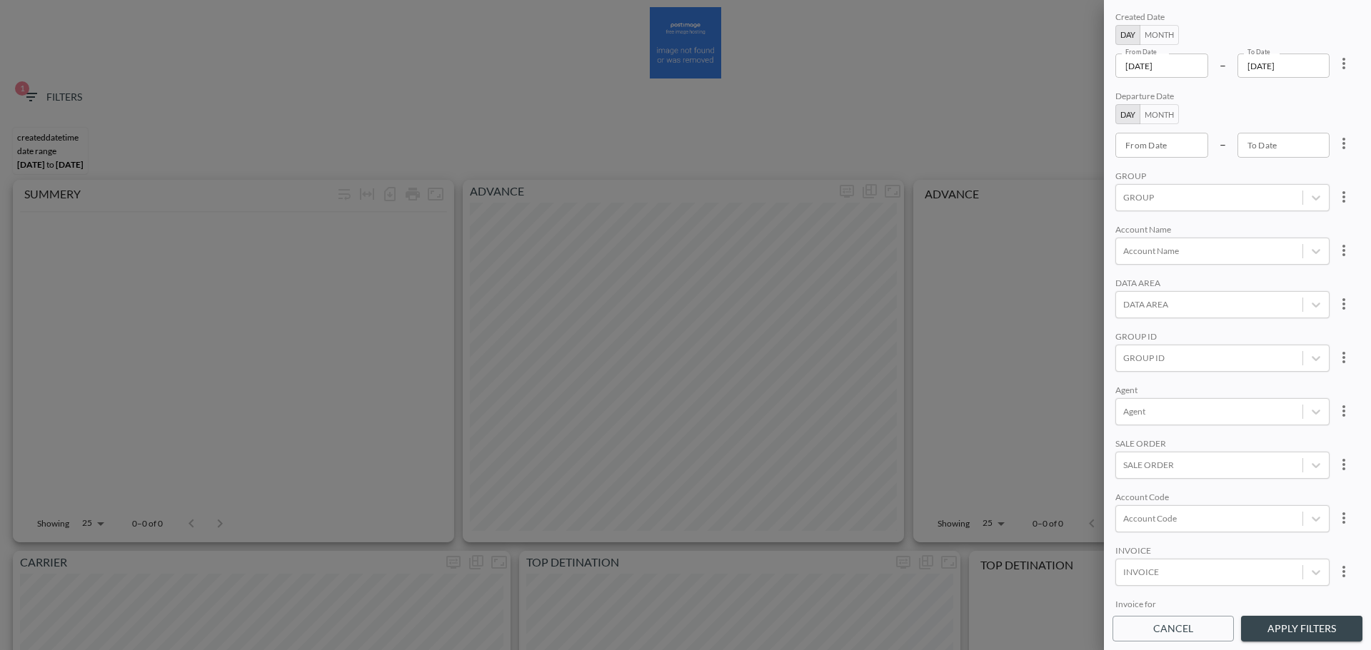
click at [1344, 61] on icon "more" at bounding box center [1343, 63] width 17 height 17
drag, startPoint x: 1164, startPoint y: 89, endPoint x: 1178, endPoint y: 81, distance: 16.3
click at [1162, 89] on div at bounding box center [685, 325] width 1371 height 650
click at [1194, 69] on input "[DATE]" at bounding box center [1161, 66] width 93 height 24
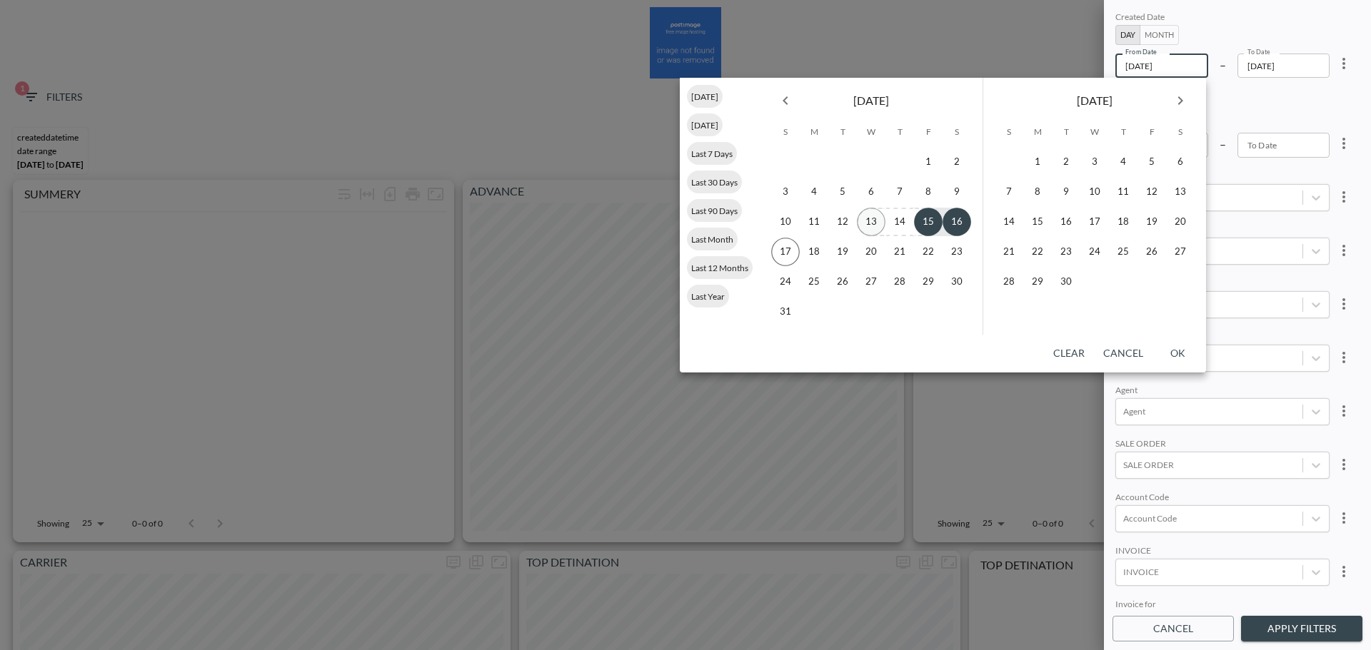
click at [875, 220] on button "13" at bounding box center [871, 222] width 29 height 29
type input "2025-08-13"
click at [900, 222] on button "14" at bounding box center [899, 222] width 29 height 29
type input "2025-08-14"
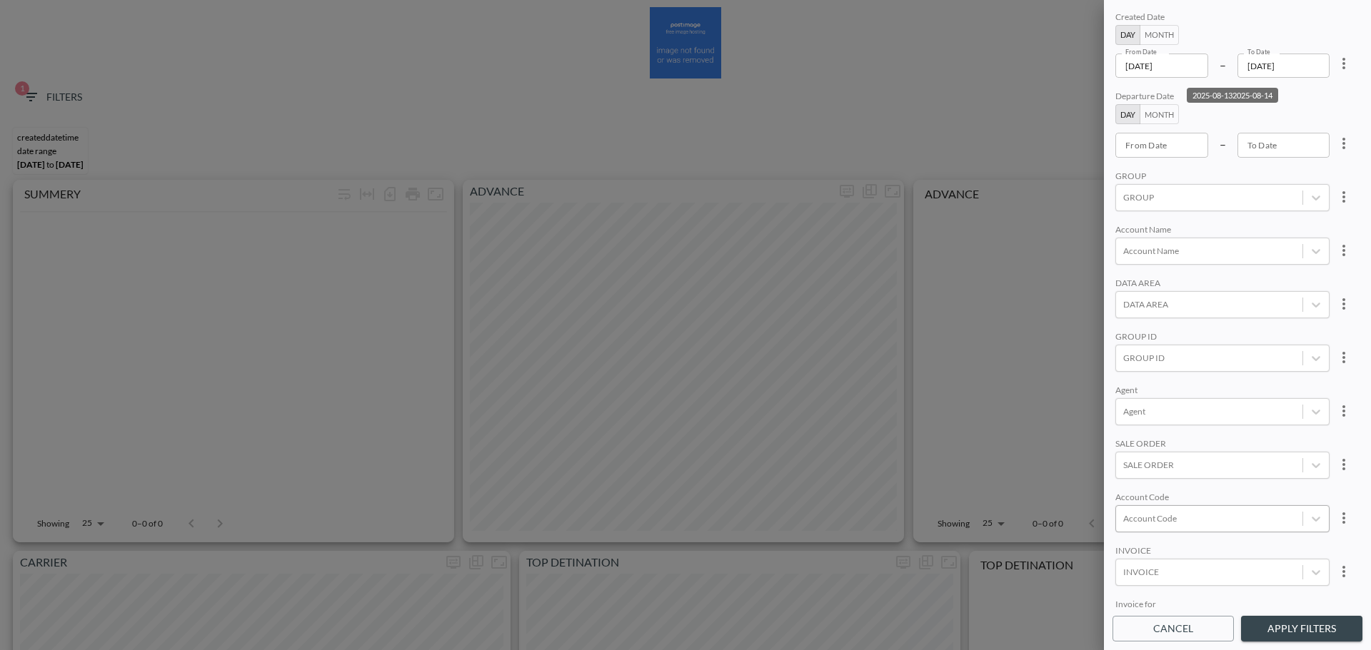
click at [1178, 527] on div "Account Code" at bounding box center [1209, 518] width 186 height 19
type input "ר"
click at [1122, 475] on input "RIKI" at bounding box center [1126, 472] width 30 height 30
type input "RIKI"
click at [1244, 443] on div "SALE ORDER" at bounding box center [1222, 445] width 214 height 14
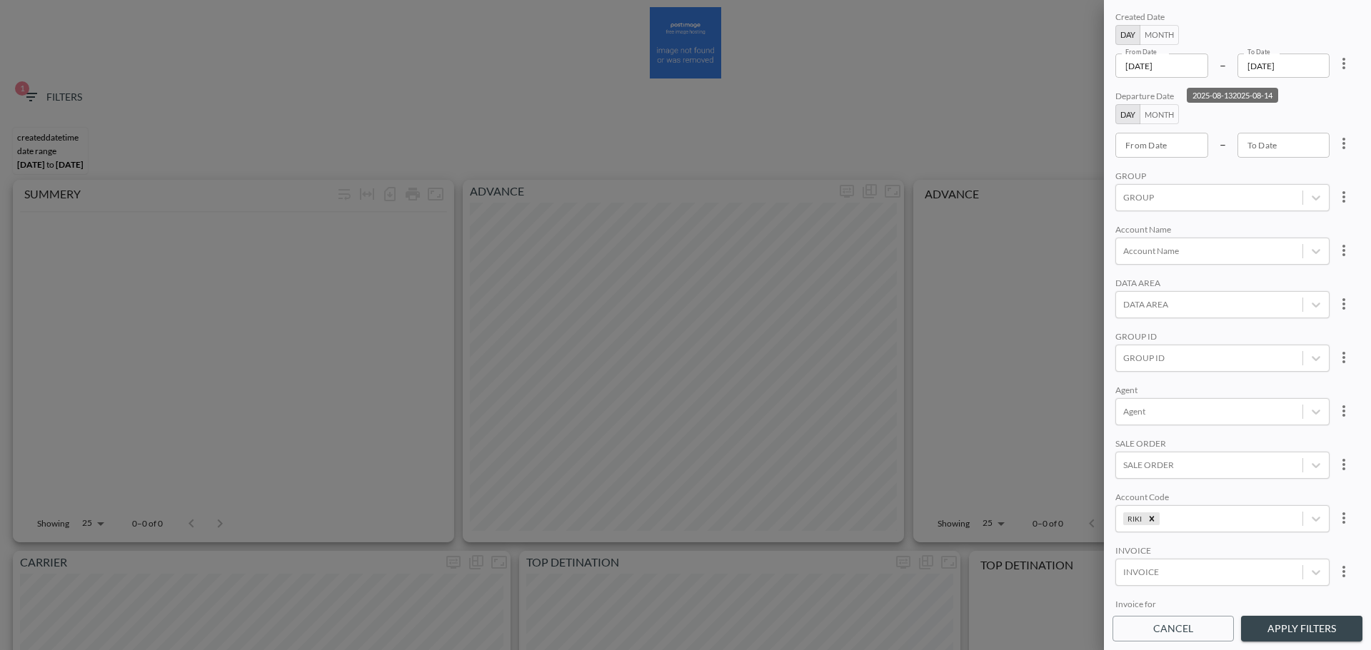
click at [1321, 630] on button "Apply Filters" at bounding box center [1301, 629] width 121 height 26
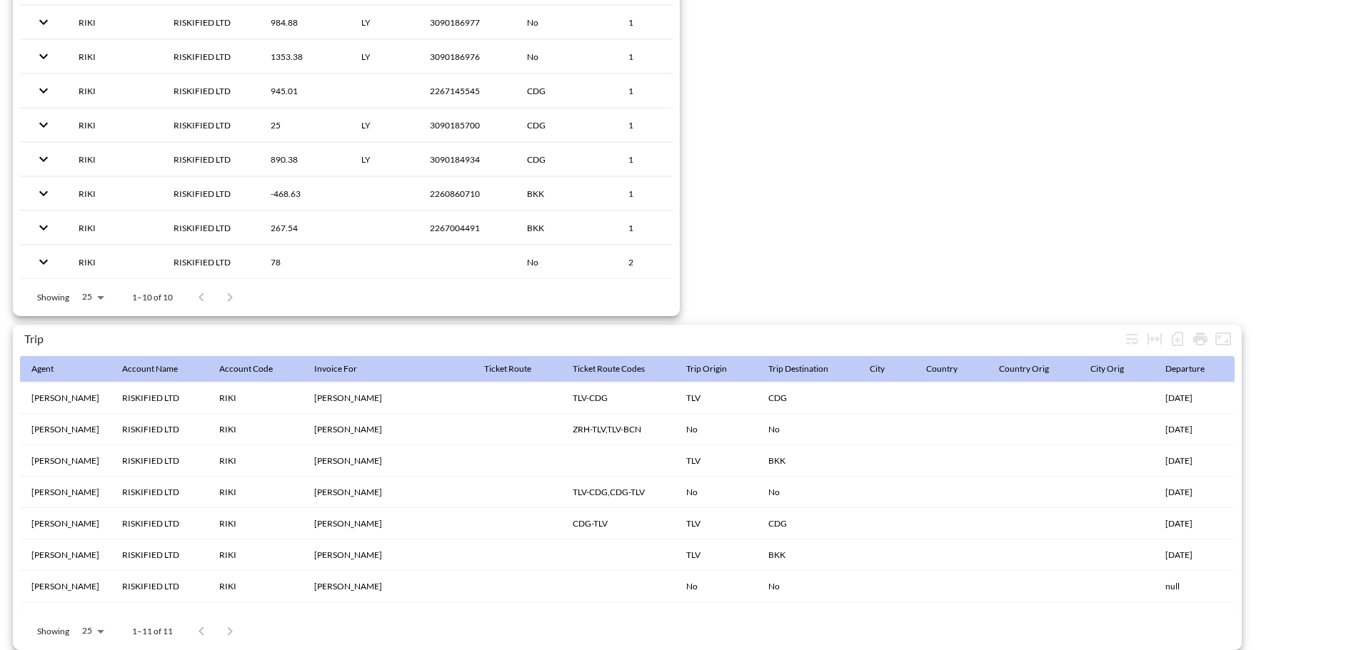
scroll to position [2245, 0]
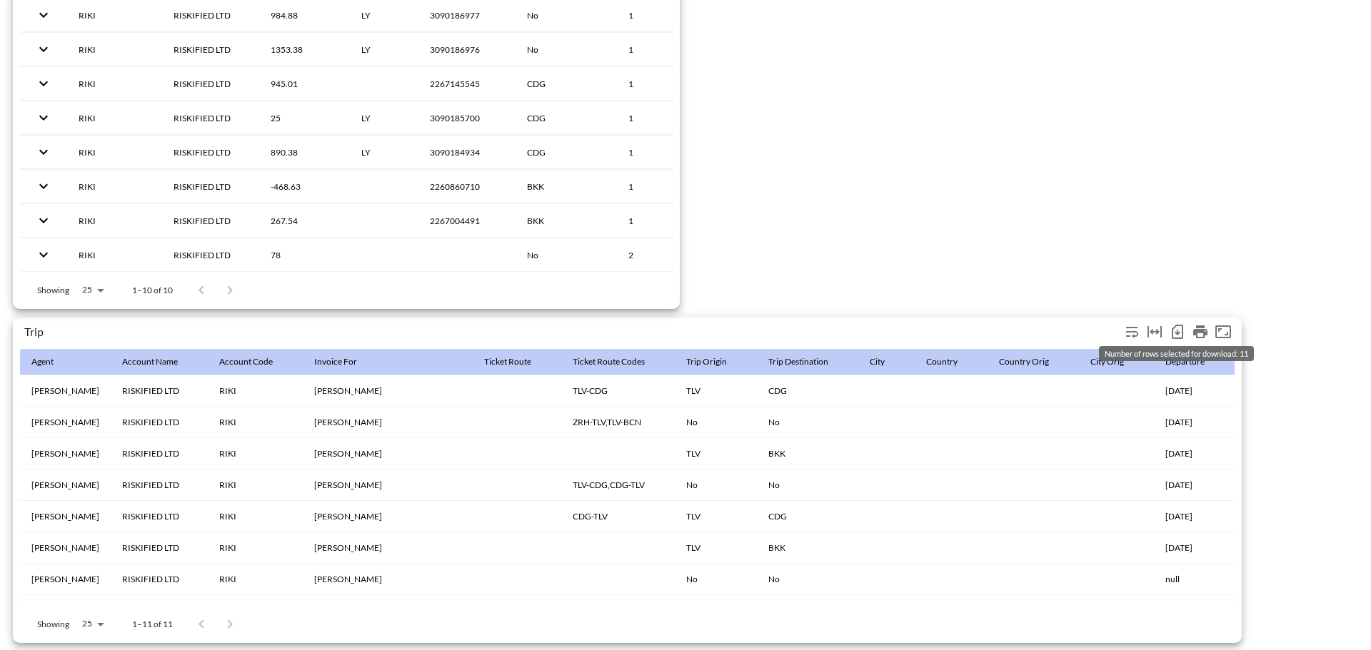
click at [1174, 328] on icon "Number of rows selected for download: 11" at bounding box center [1177, 331] width 17 height 17
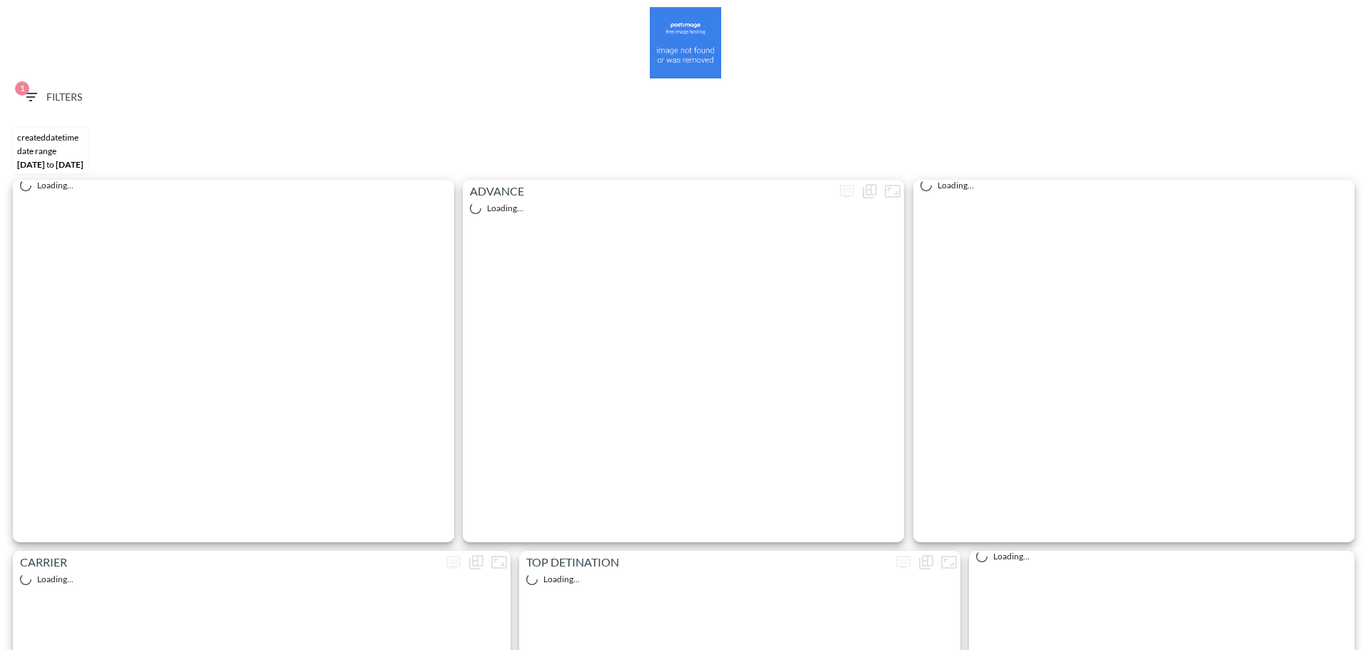
click at [43, 91] on span "1 Filters" at bounding box center [52, 98] width 60 height 18
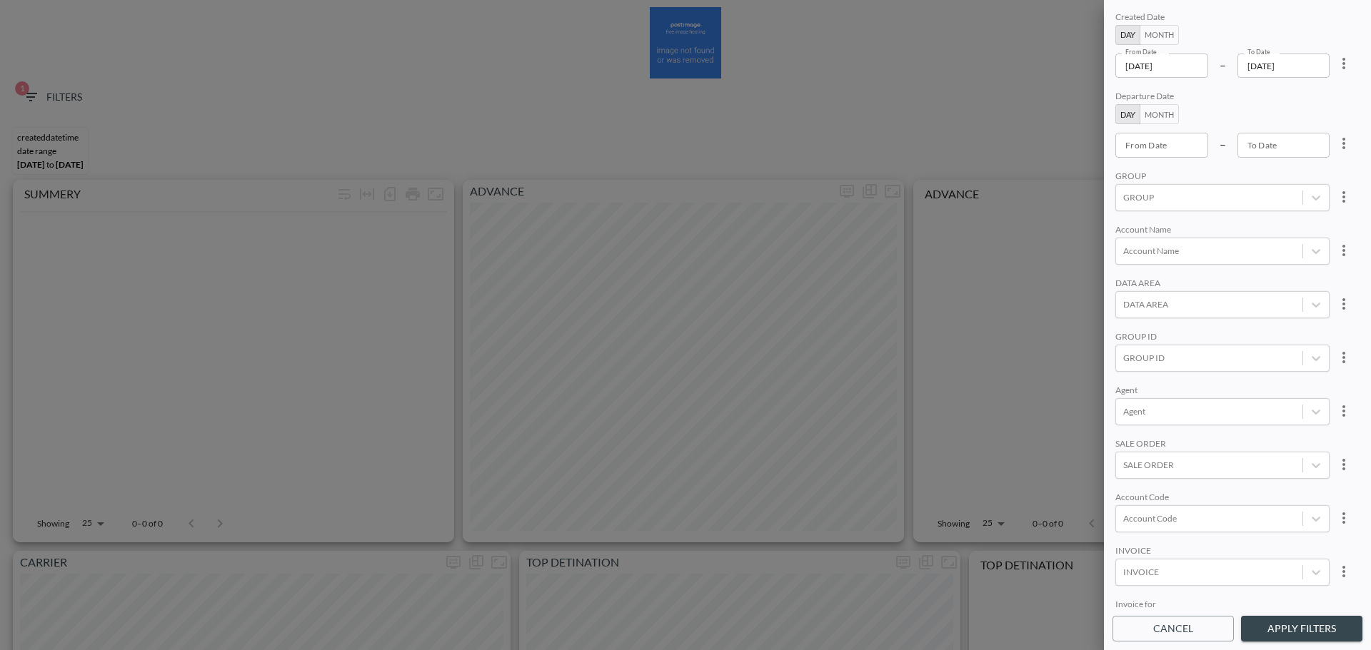
click at [1084, 66] on icon "more" at bounding box center [1343, 63] width 17 height 17
click at [1084, 96] on span "Clear" at bounding box center [1272, 96] width 35 height 17
type input "YYYY-MM-DD"
click at [1084, 66] on input "YYYY-MM-DD" at bounding box center [1161, 66] width 93 height 24
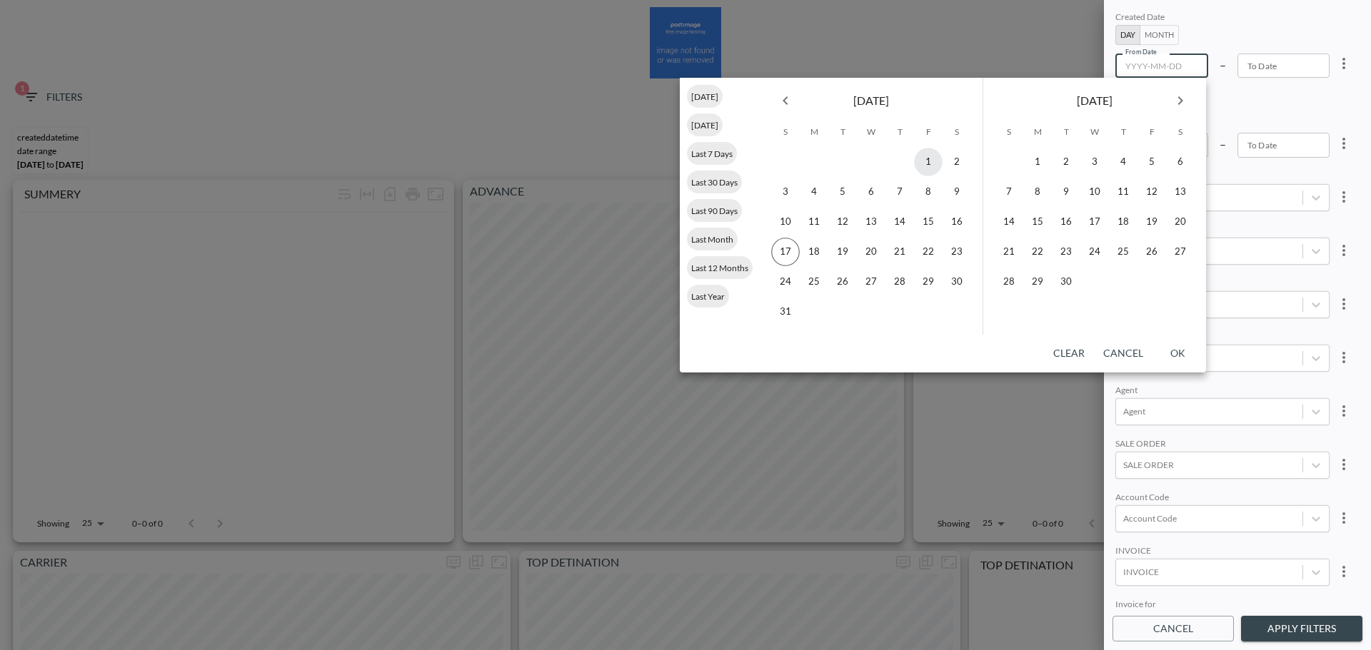
click at [923, 161] on button "1" at bounding box center [928, 162] width 29 height 29
type input "2025-08-01"
type input "YYYY-MM-DD"
click at [927, 224] on button "15" at bounding box center [928, 222] width 29 height 29
type input "[DATE]"
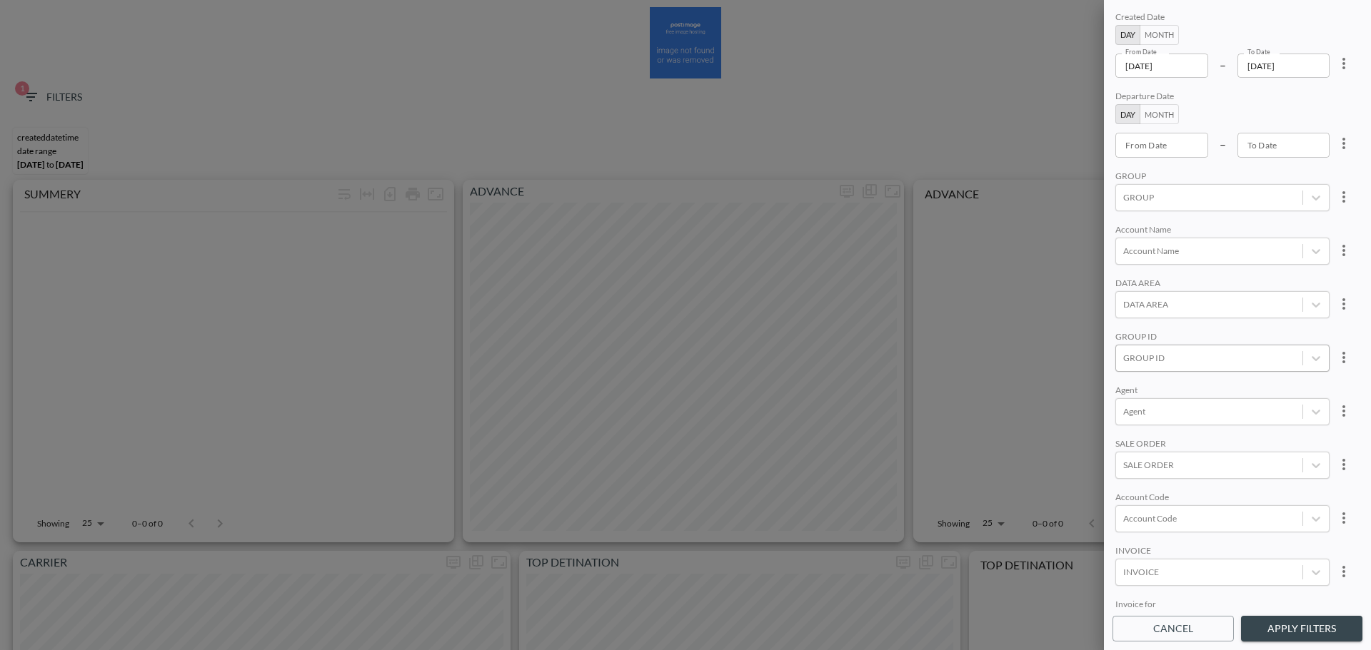
click at [1084, 356] on div at bounding box center [1209, 358] width 172 height 14
type input "OPT"
click at [1084, 278] on div "Created Date Day Month From Date 2025-08-01 From Date – To Date 2025-08-15 To D…" at bounding box center [1237, 309] width 250 height 600
click at [1084, 361] on div at bounding box center [1209, 358] width 172 height 14
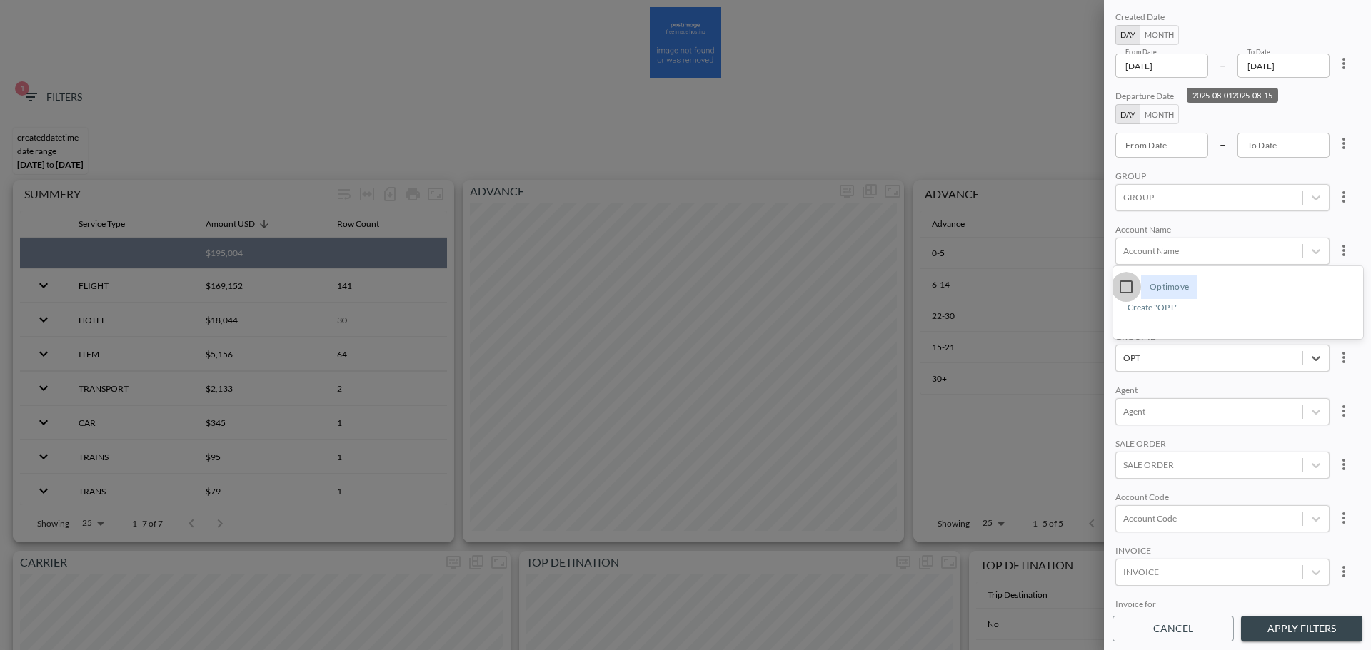
click at [1084, 290] on input "Optimove" at bounding box center [1126, 287] width 30 height 30
type input "OPT"
click at [1084, 216] on div "Created Date Day Month From Date 2025-08-01 From Date – To Date 2025-08-15 To D…" at bounding box center [1237, 309] width 250 height 600
click at [1084, 371] on button "Apply Filters" at bounding box center [1301, 629] width 121 height 26
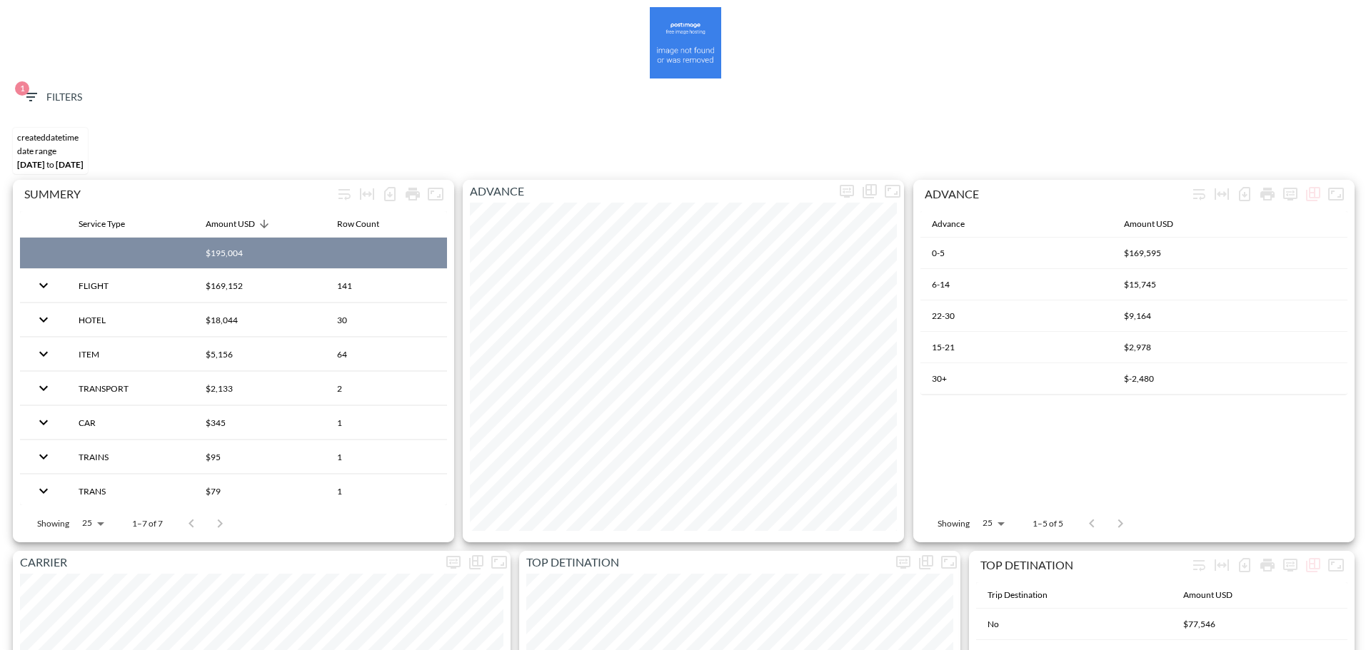
click at [36, 104] on icon "button" at bounding box center [30, 97] width 17 height 17
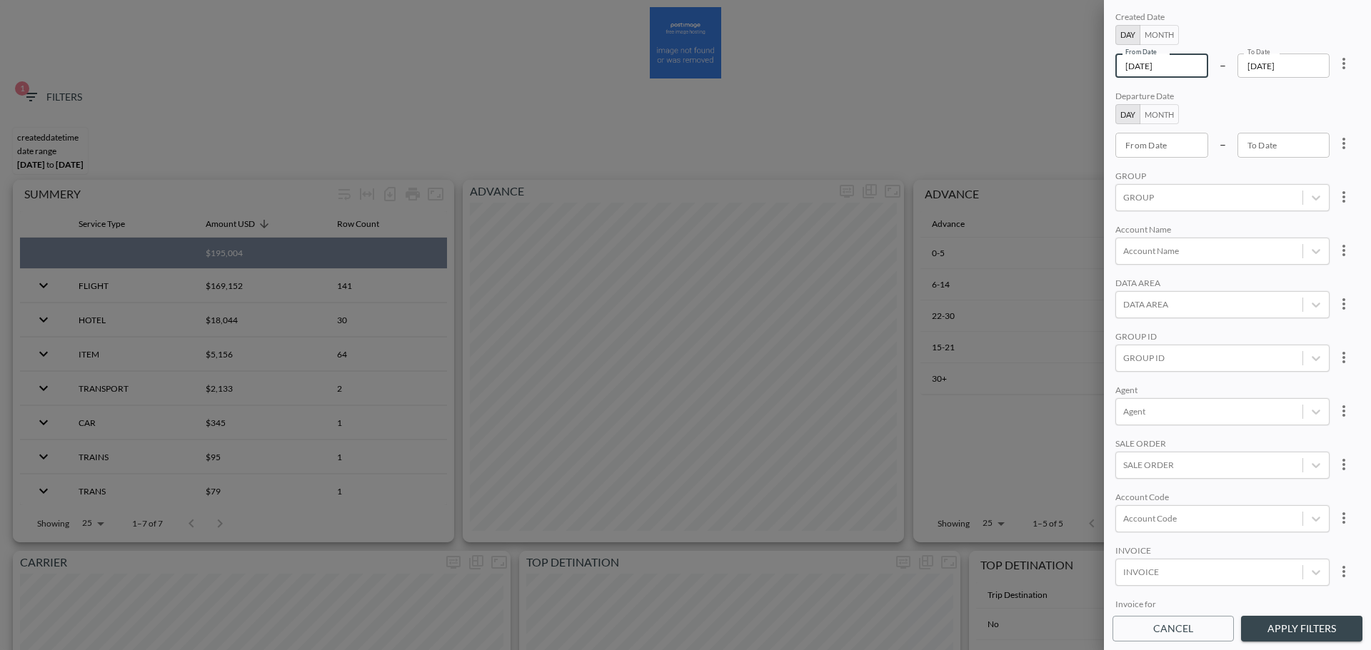
click at [1189, 69] on input "[DATE]" at bounding box center [1161, 66] width 93 height 24
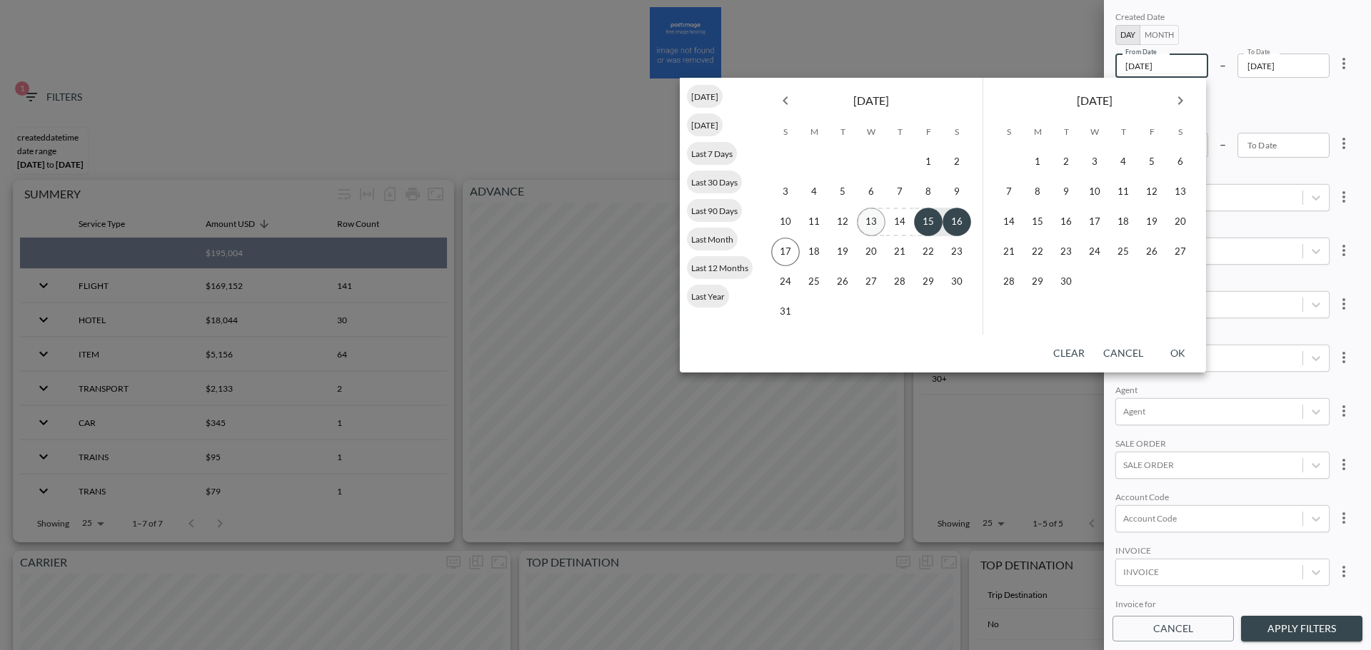
click at [878, 225] on button "13" at bounding box center [871, 222] width 29 height 29
type input "[DATE]"
click at [929, 222] on button "15" at bounding box center [928, 222] width 29 height 29
type input "[DATE]"
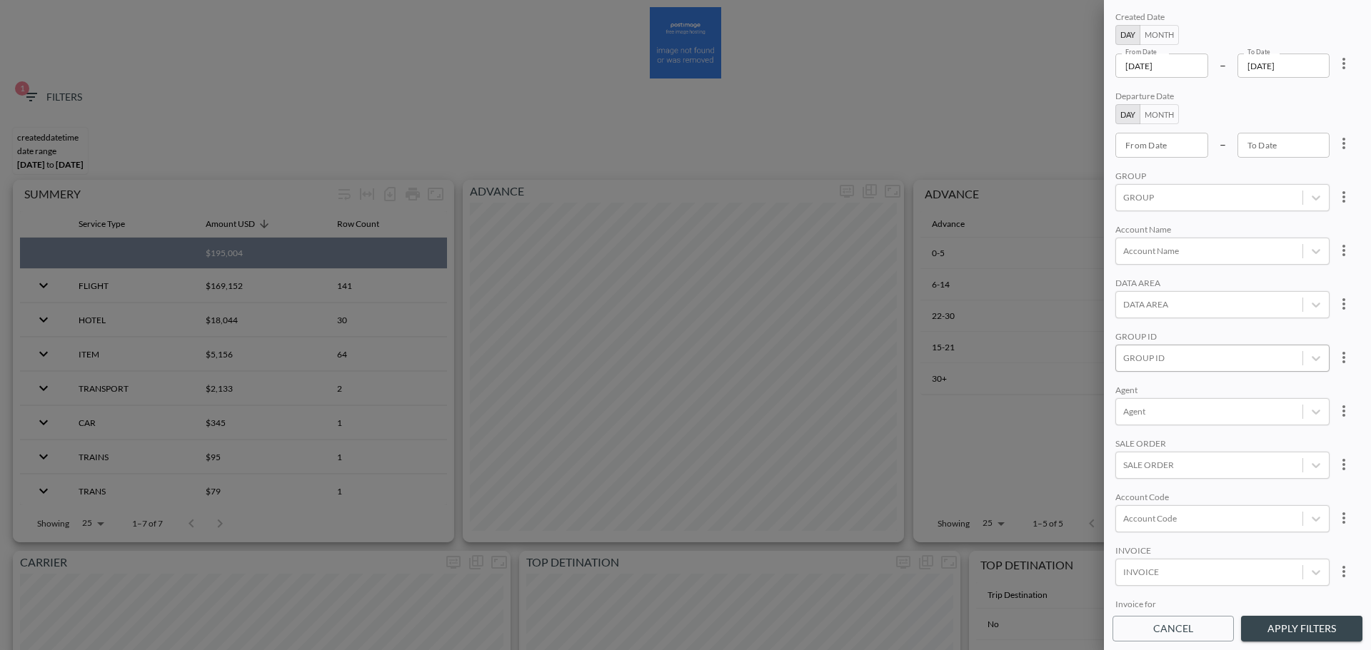
click at [1171, 371] on div "GROUP ID" at bounding box center [1222, 358] width 214 height 27
click at [1184, 359] on div at bounding box center [1209, 358] width 172 height 14
click at [1178, 521] on div at bounding box center [1209, 519] width 172 height 14
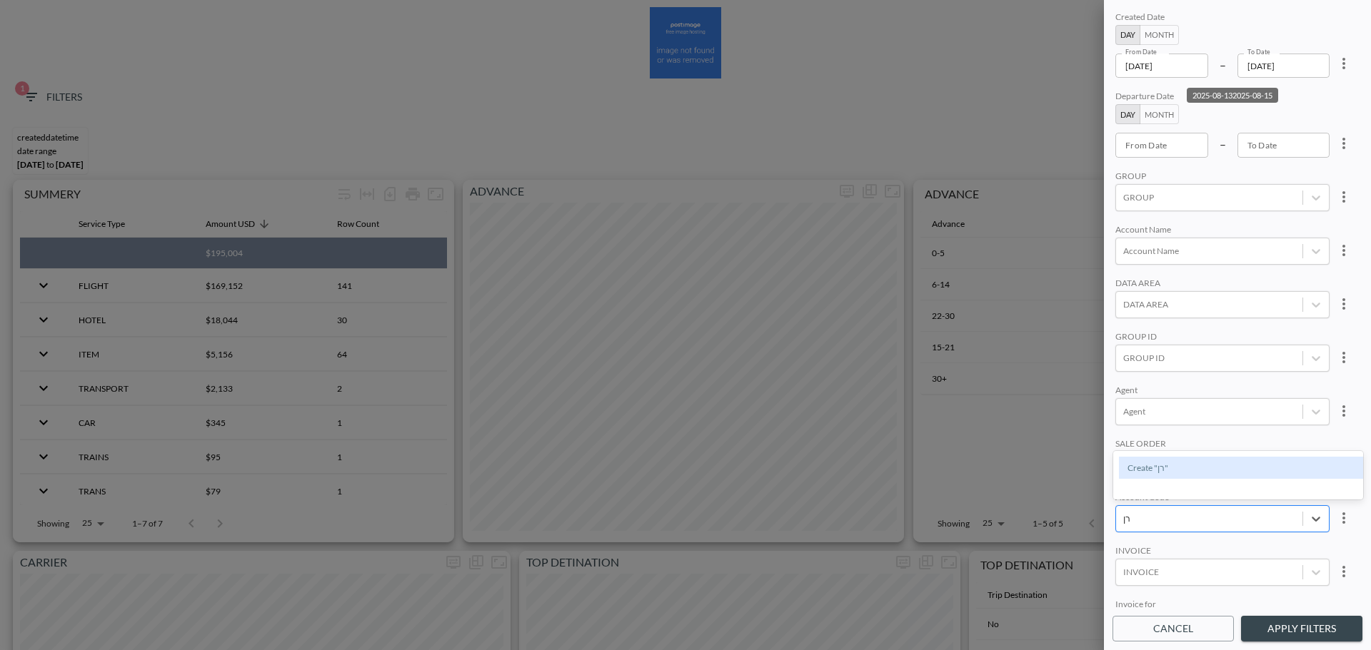
type input "ר"
click at [1129, 471] on input "RIKI" at bounding box center [1126, 472] width 30 height 30
type input "RIKI"
click at [1261, 622] on button "Apply Filters" at bounding box center [1301, 629] width 121 height 26
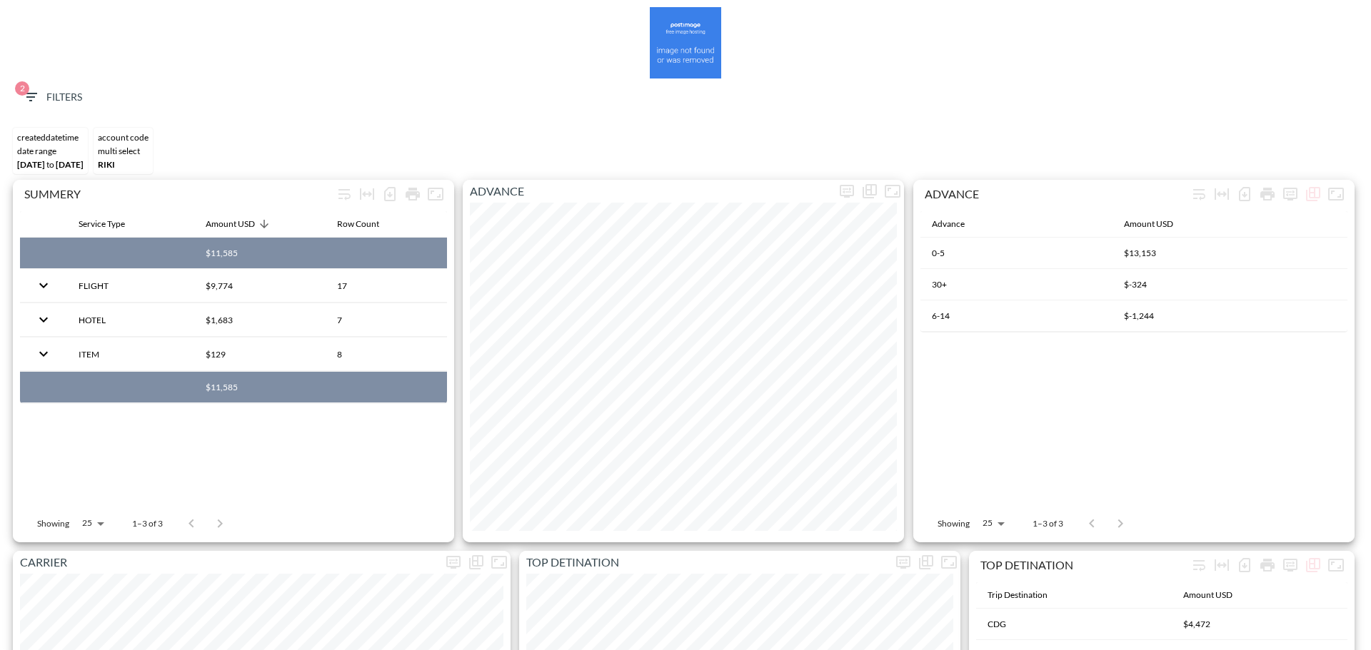
click at [70, 101] on span "2 Filters" at bounding box center [52, 98] width 60 height 18
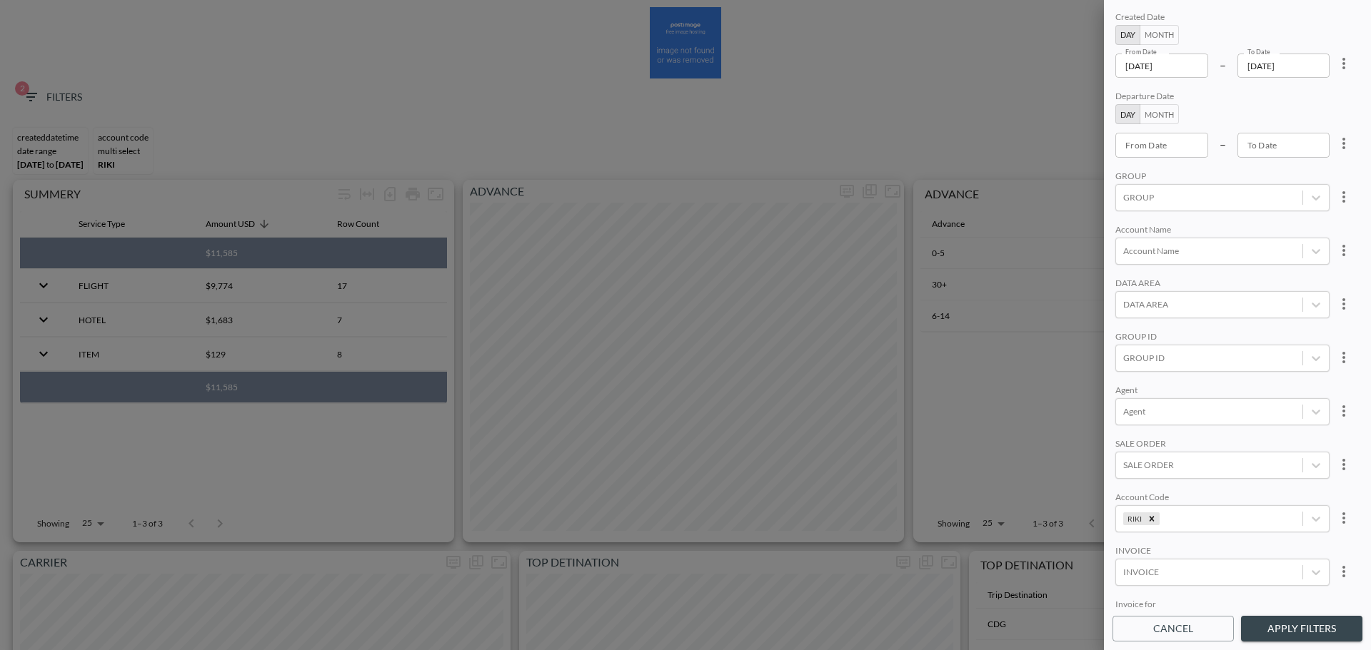
click at [1306, 65] on input "[DATE]" at bounding box center [1283, 66] width 93 height 24
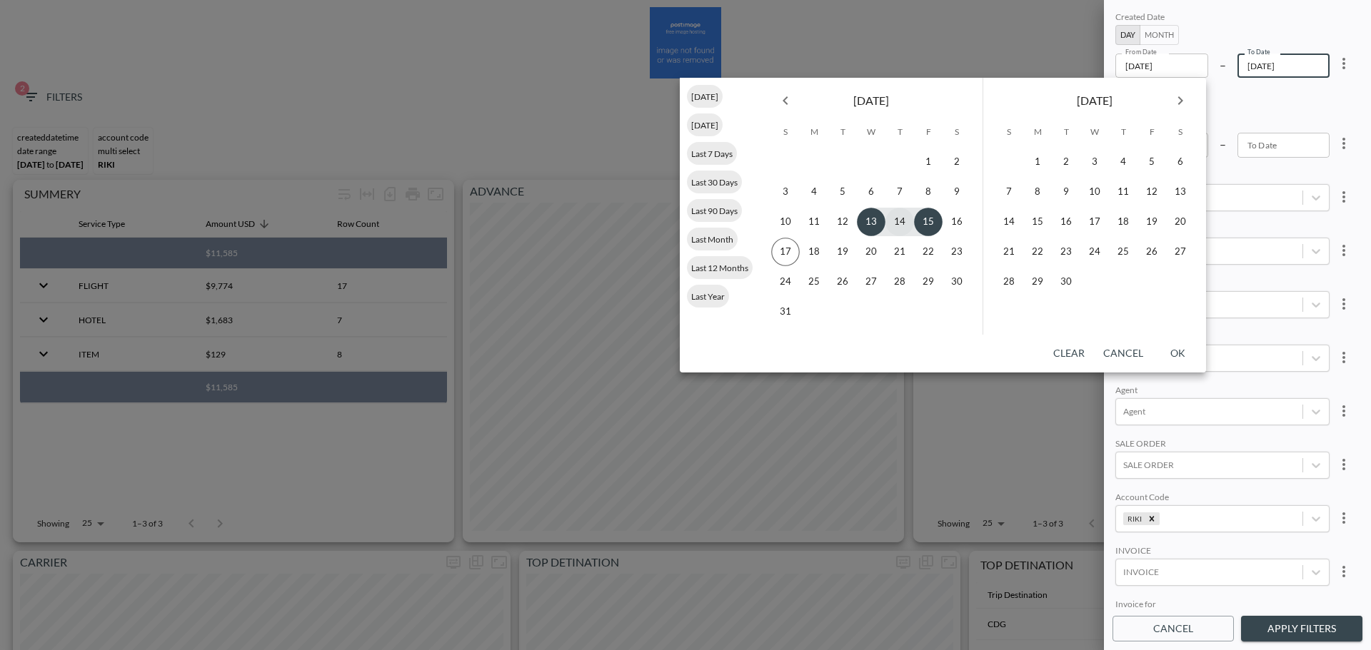
click at [897, 223] on button "14" at bounding box center [899, 222] width 29 height 29
type input "[DATE]"
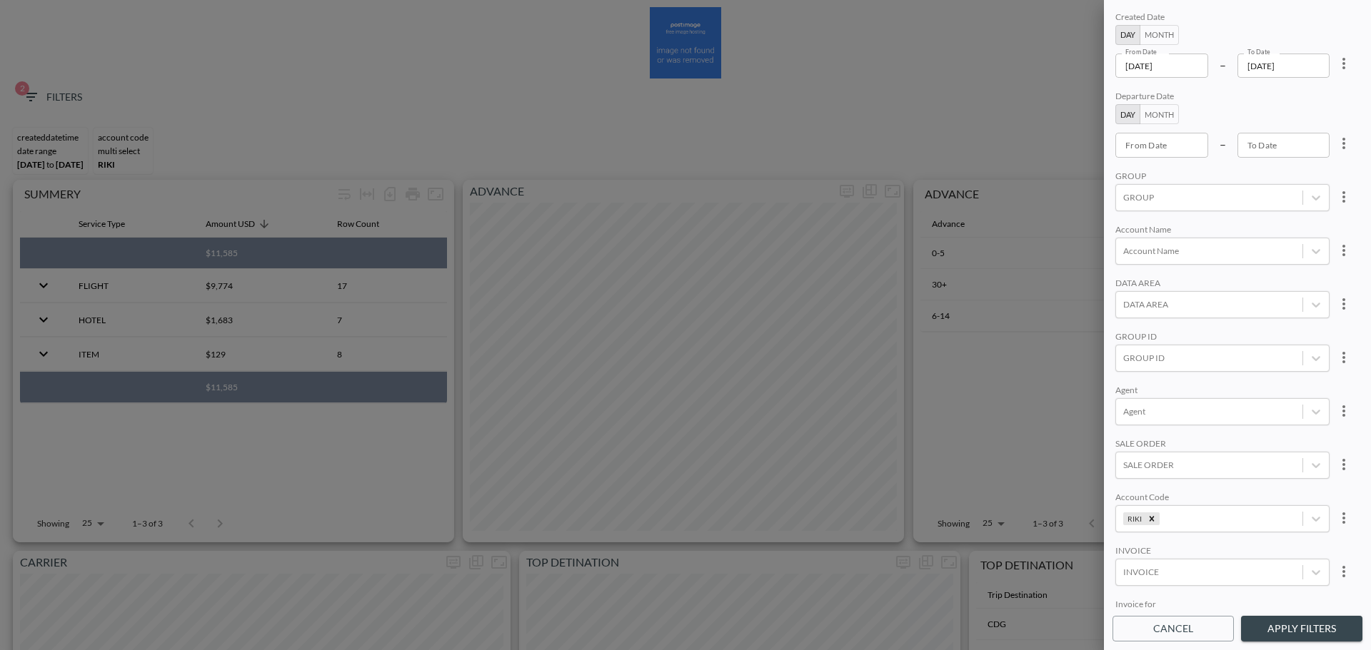
click at [1274, 636] on button "Apply Filters" at bounding box center [1301, 629] width 121 height 26
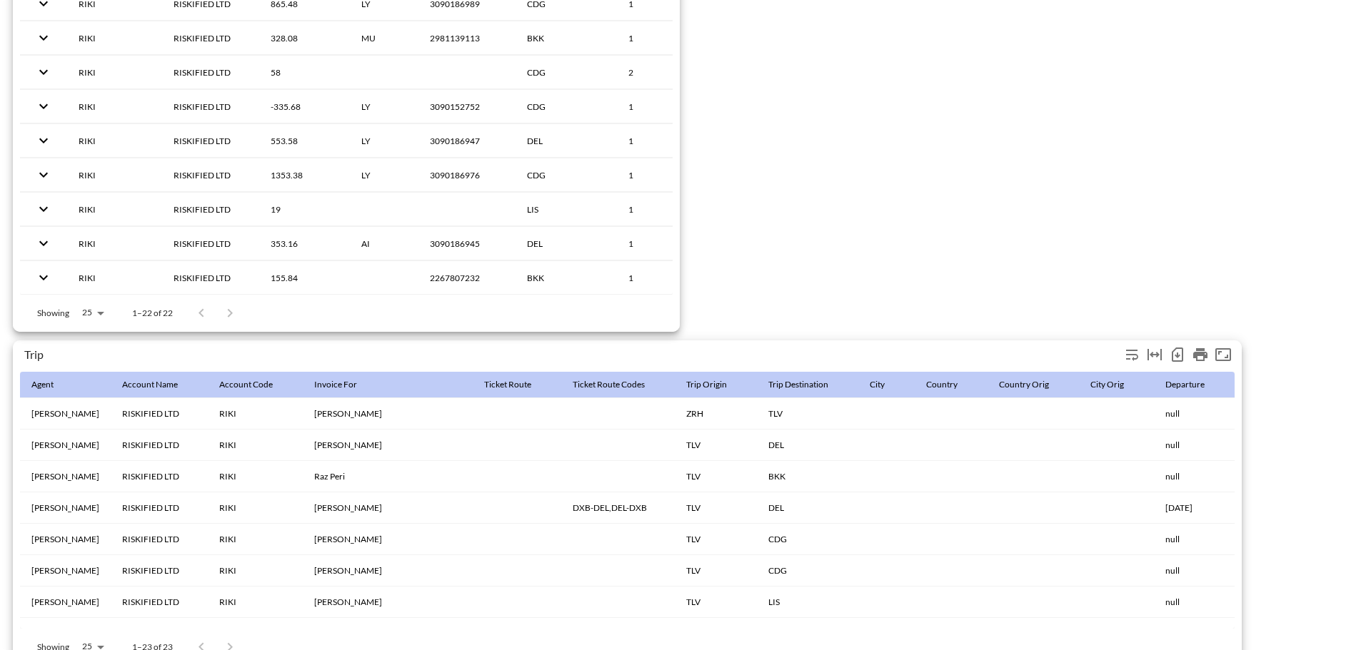
scroll to position [2245, 0]
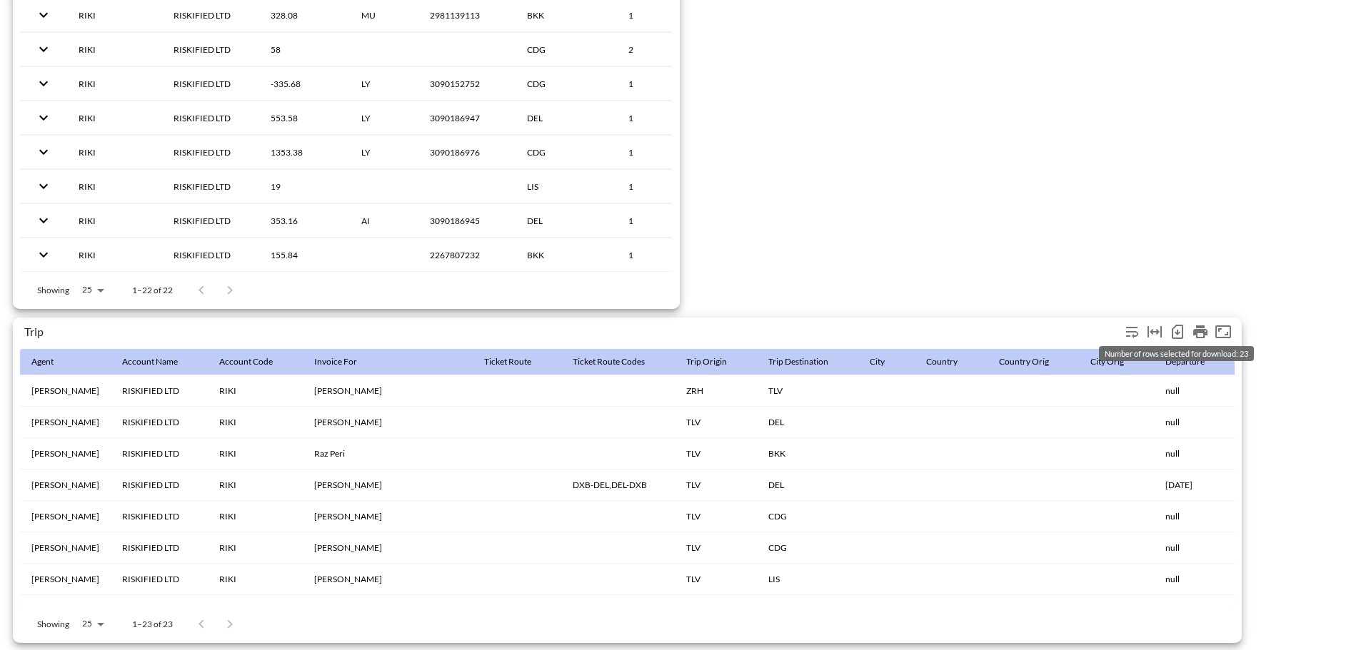
click at [1180, 327] on icon "Number of rows selected for download: 23" at bounding box center [1177, 331] width 17 height 17
